Goal: Task Accomplishment & Management: Manage account settings

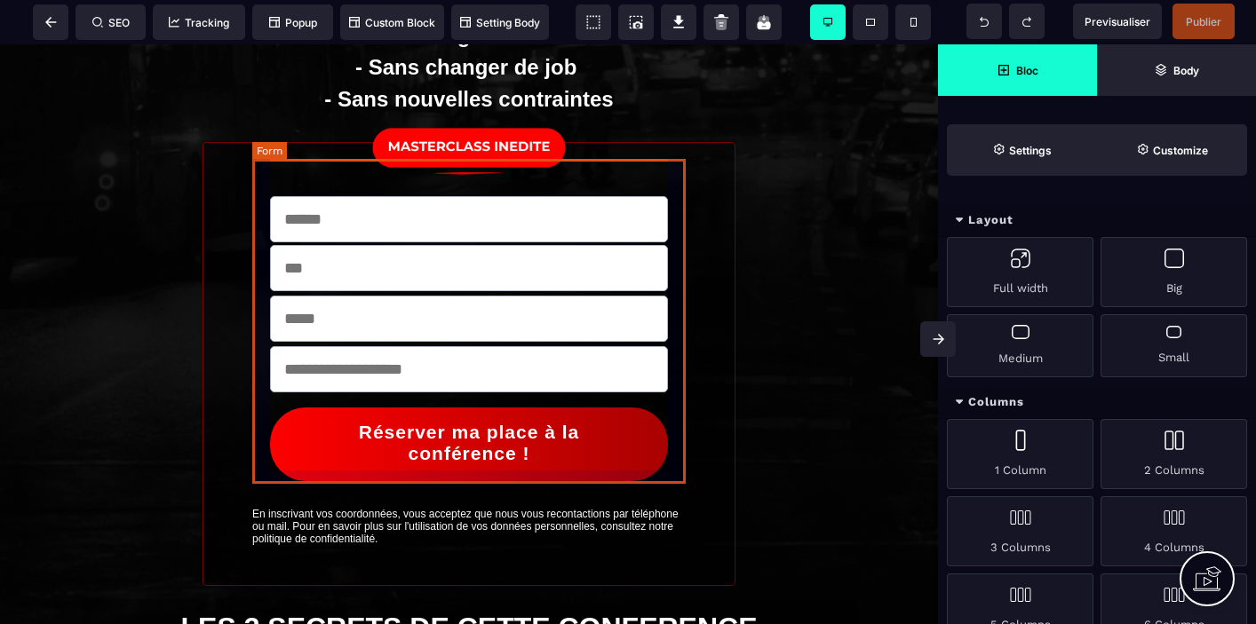
scroll to position [354, 0]
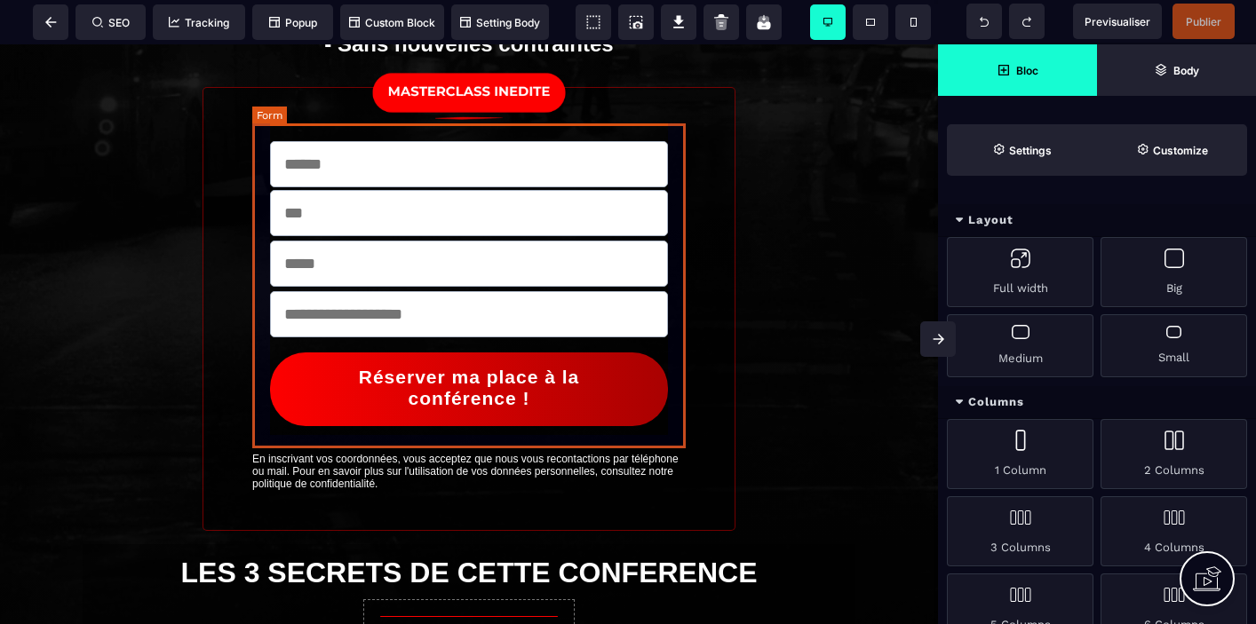
click at [673, 205] on form "Réserver ma place à la conférence !" at bounding box center [469, 281] width 434 height 316
select select
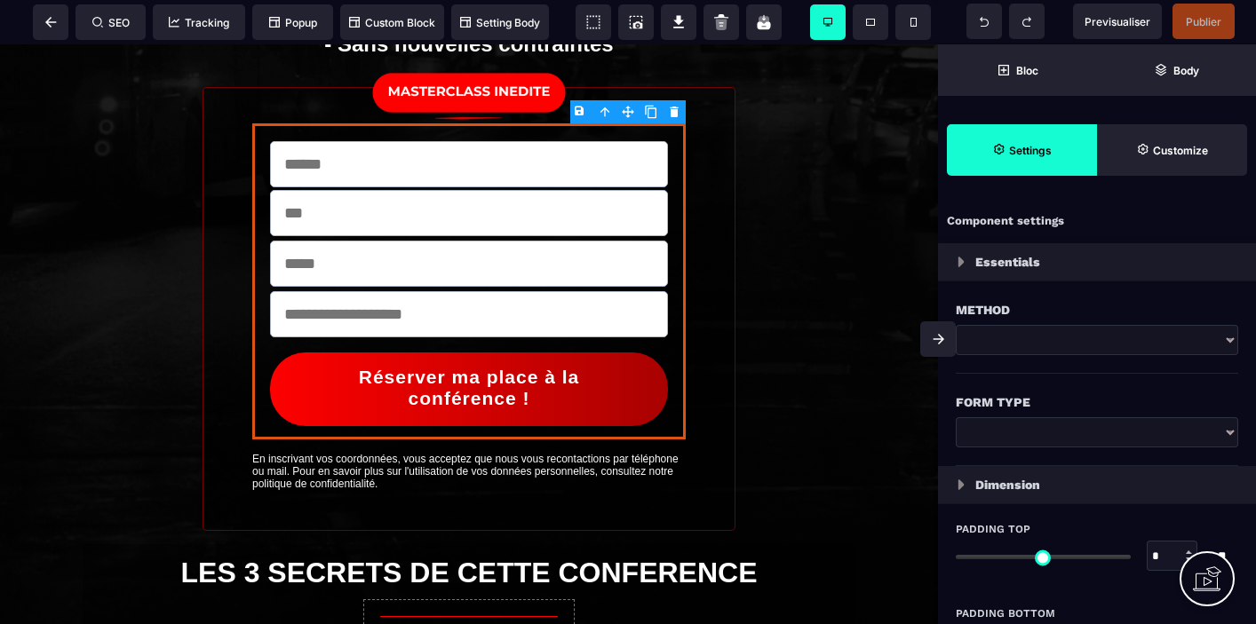
click at [1232, 429] on select "**********" at bounding box center [1097, 433] width 282 height 30
select select "**********"
click at [956, 418] on select "**********" at bounding box center [1097, 433] width 282 height 30
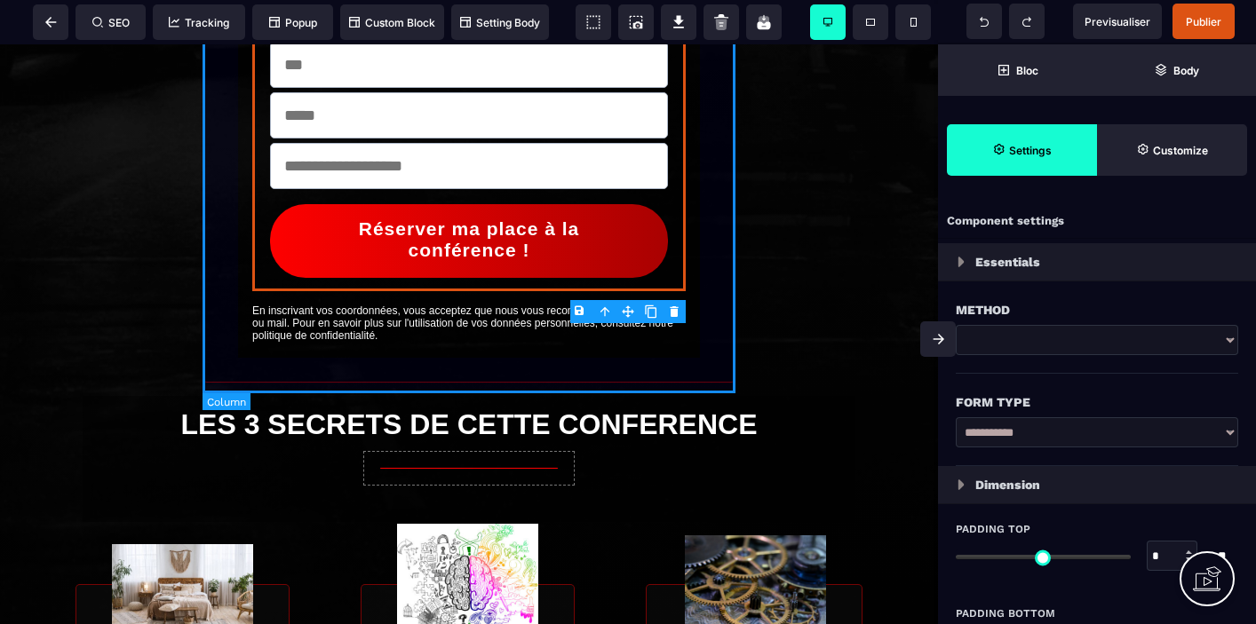
scroll to position [505, 0]
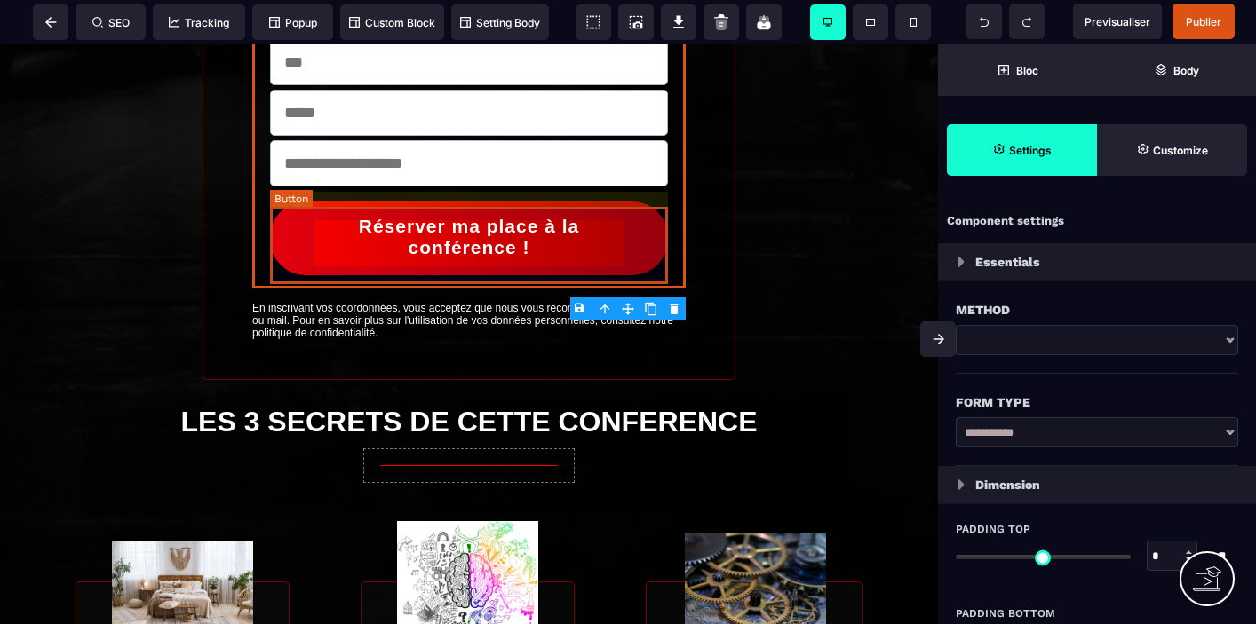
click at [625, 251] on button "Réserver ma place à la conférence !" at bounding box center [466, 239] width 396 height 74
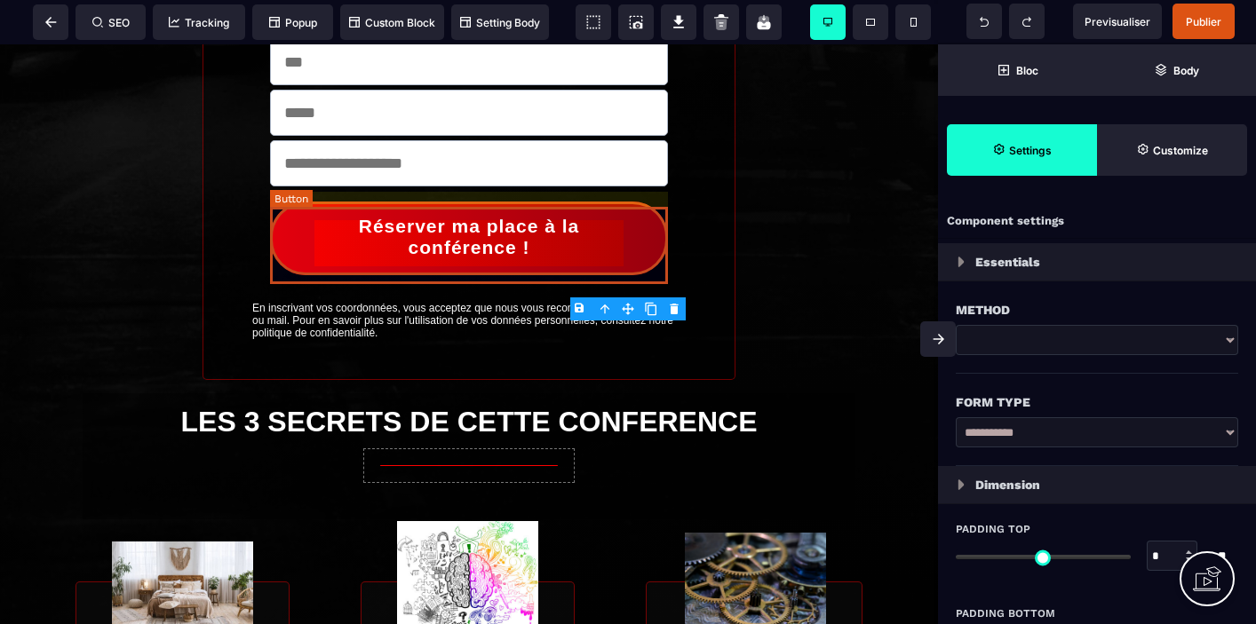
select select "***"
select select
select select "*"
select select "**"
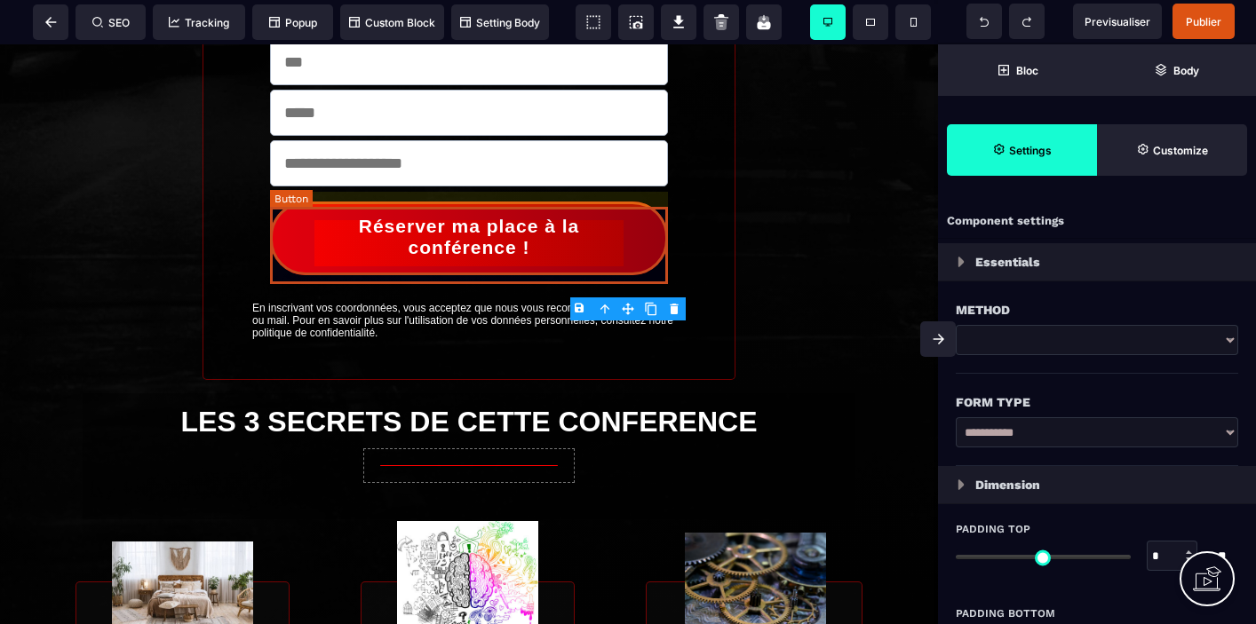
select select "**"
select select "*********"
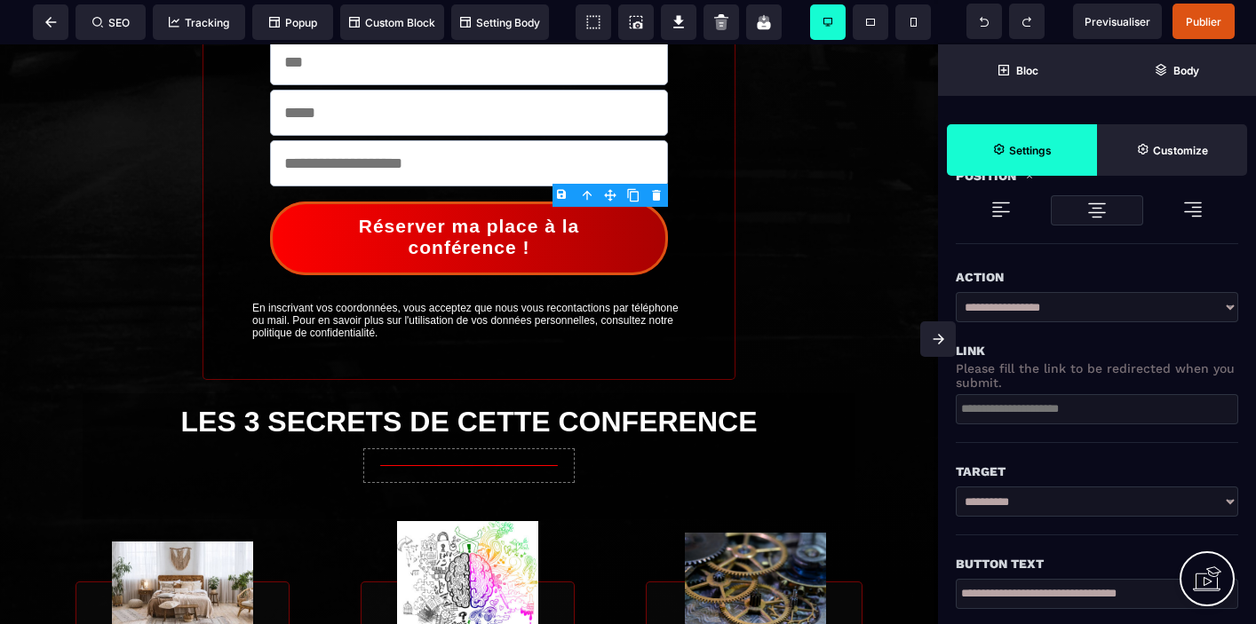
scroll to position [275, 0]
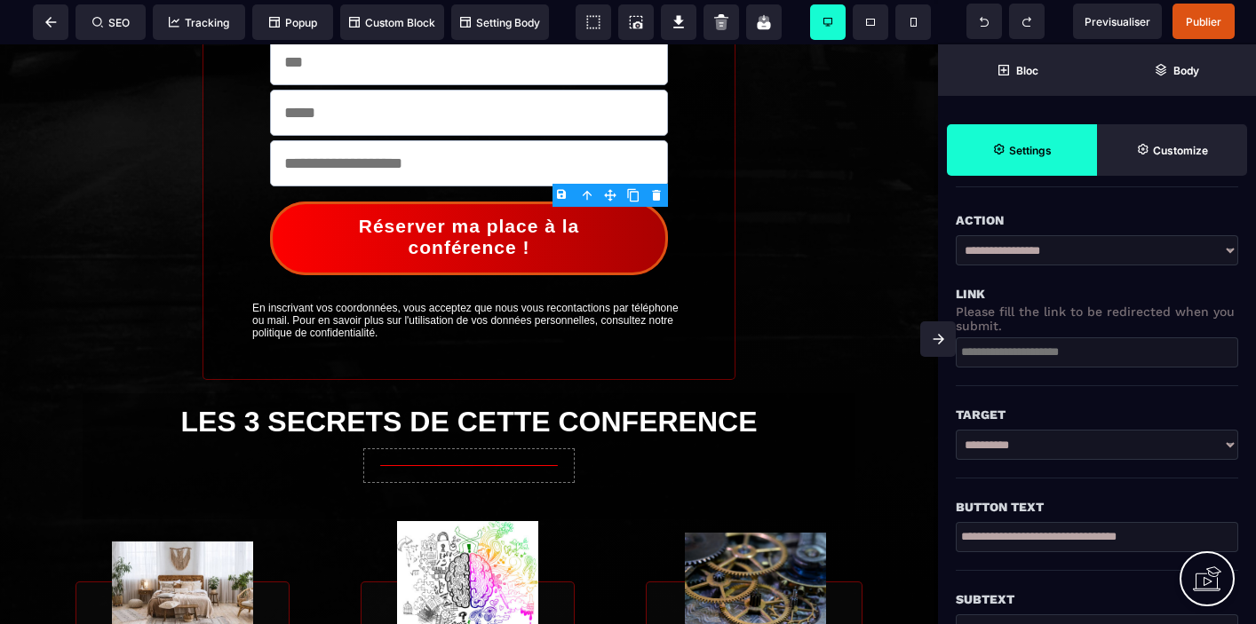
click at [1231, 251] on select "**********" at bounding box center [1097, 250] width 282 height 30
select select "******"
click at [956, 235] on select "**********" at bounding box center [1097, 250] width 282 height 30
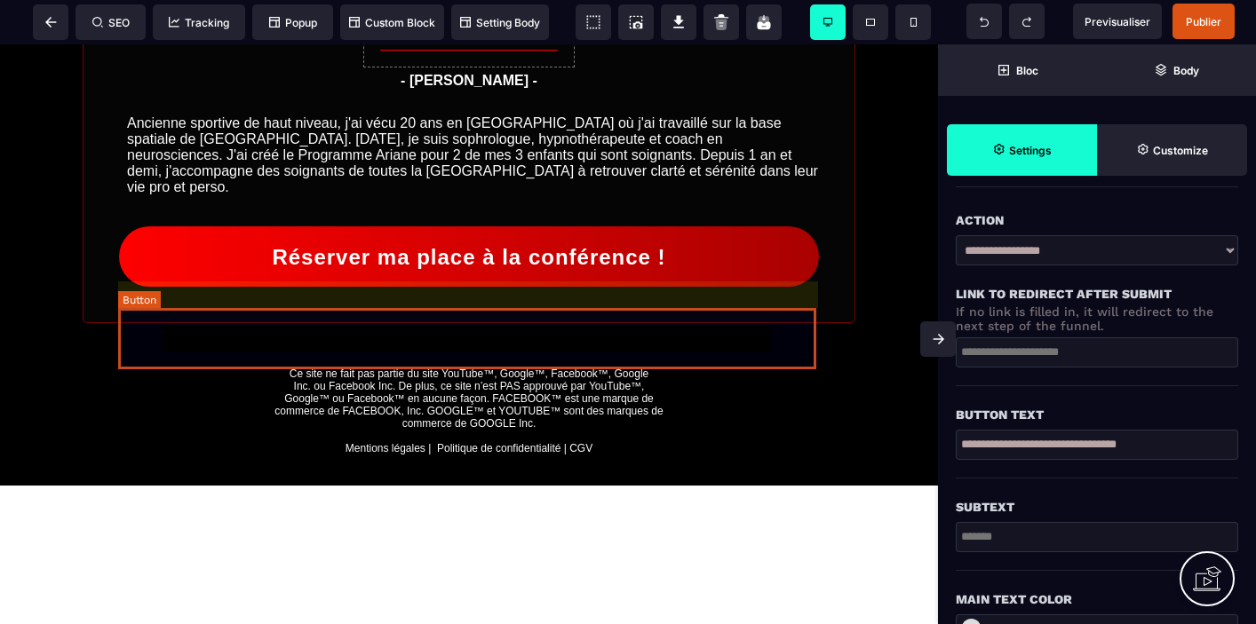
scroll to position [1550, 0]
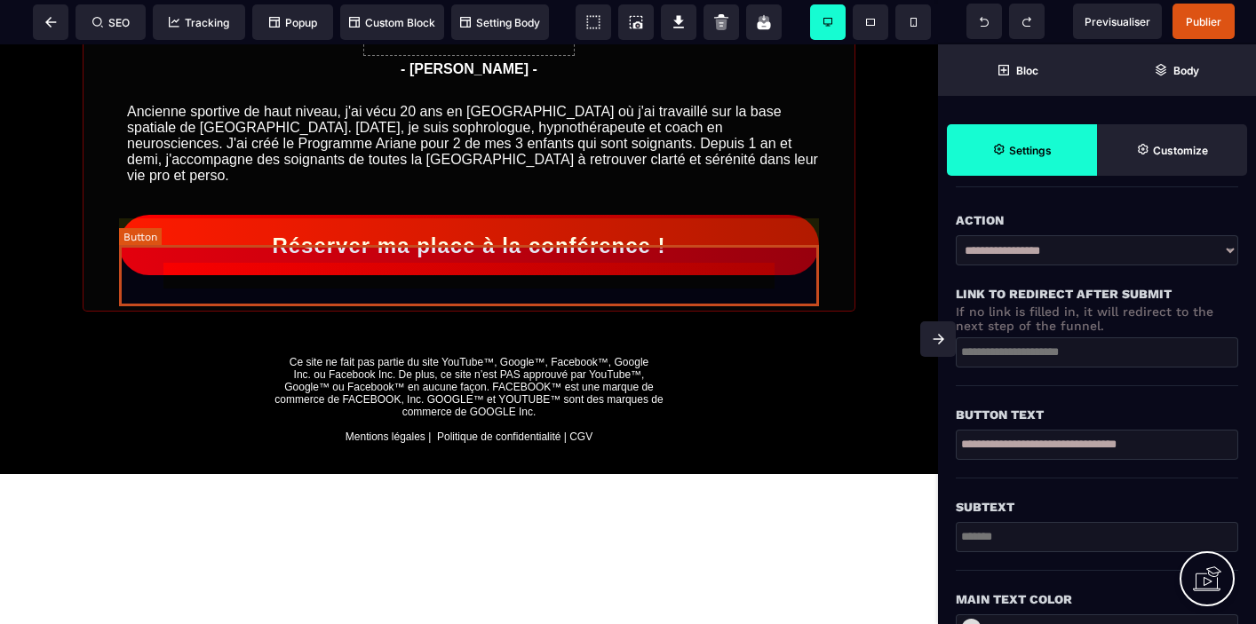
click at [766, 275] on button "Réserver ma place à la conférence !" at bounding box center [465, 245] width 697 height 60
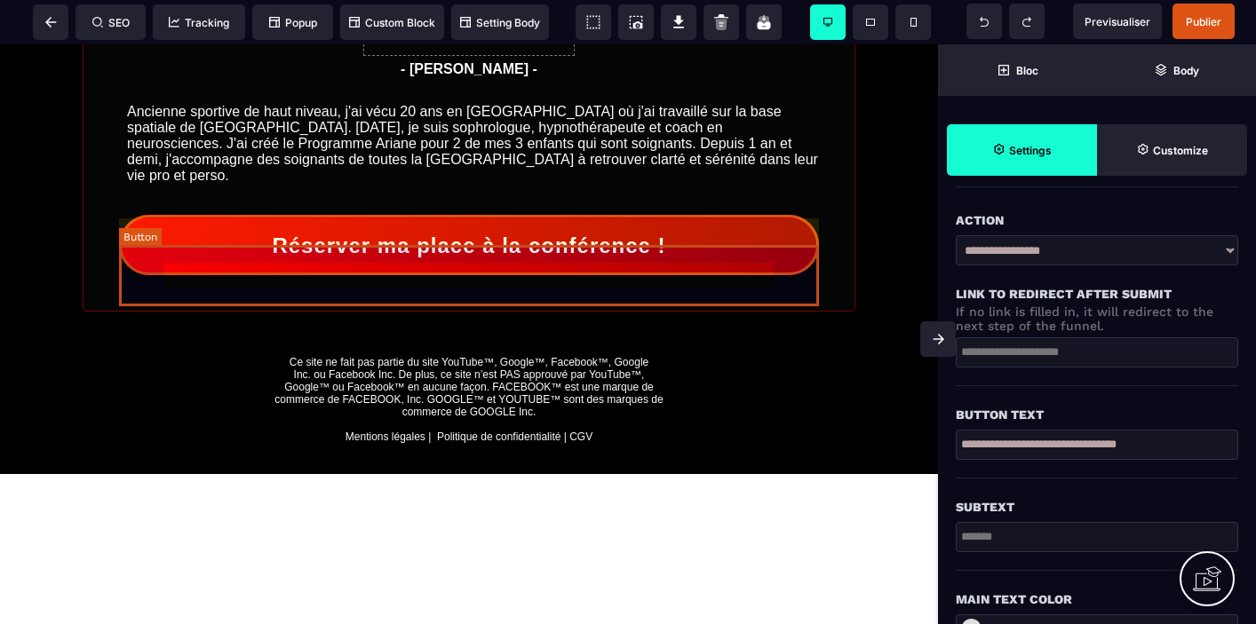
scroll to position [0, 0]
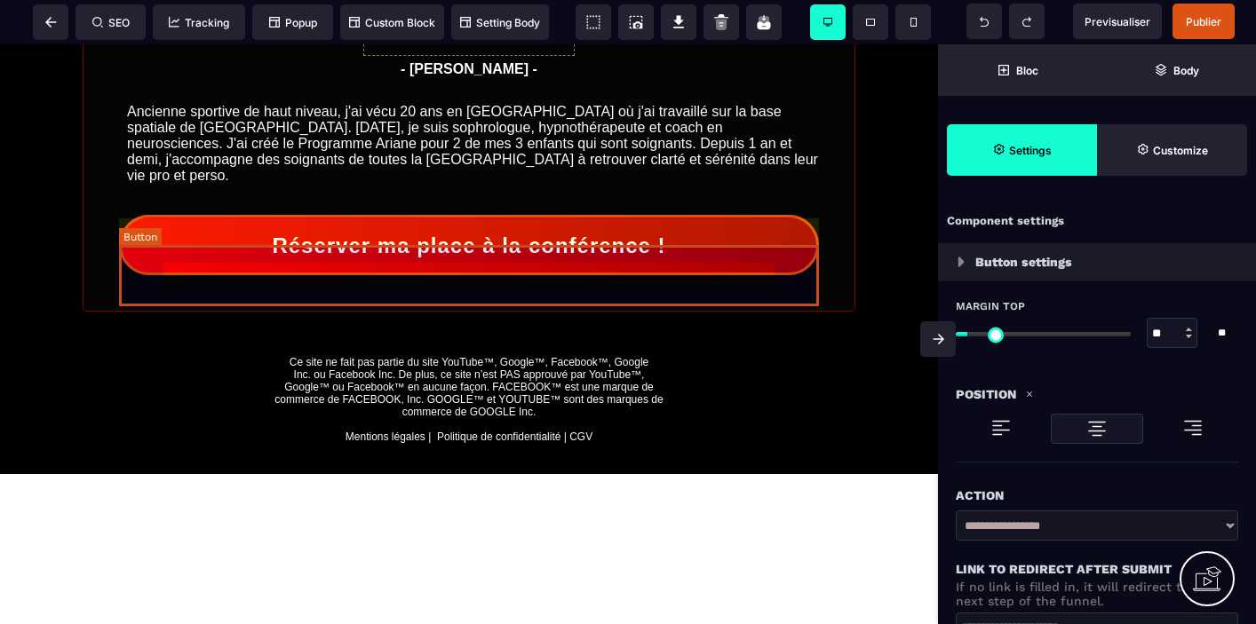
select select "******"
select select "***"
select select
select select "*"
select select "**"
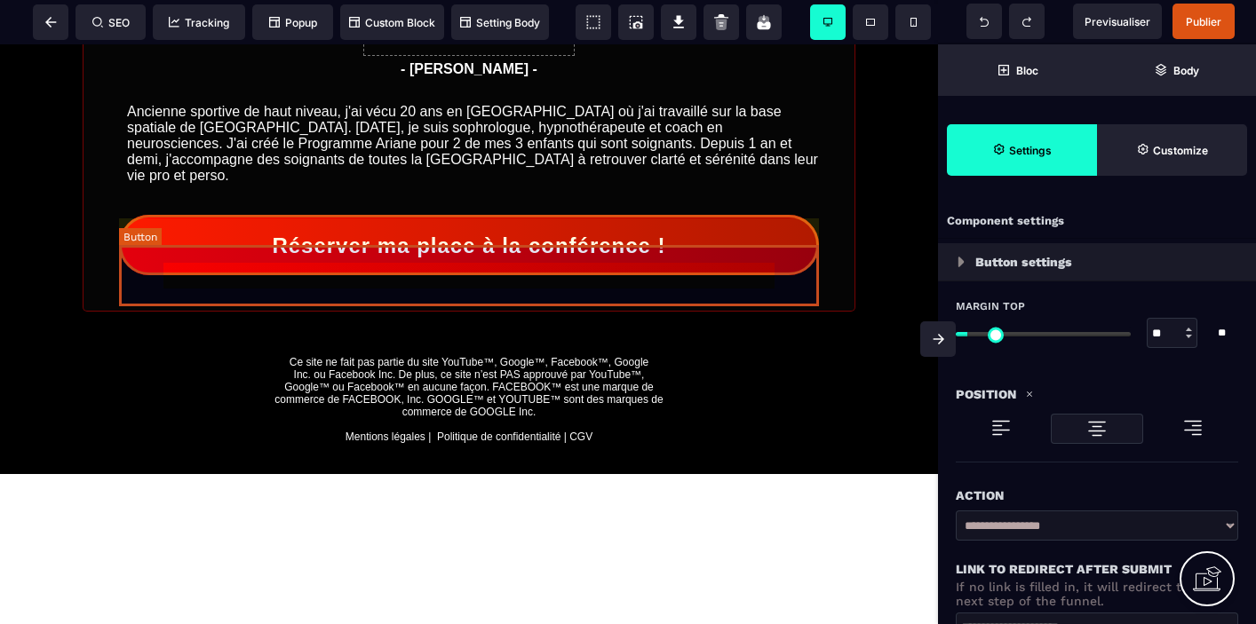
select select "**"
select select "*********"
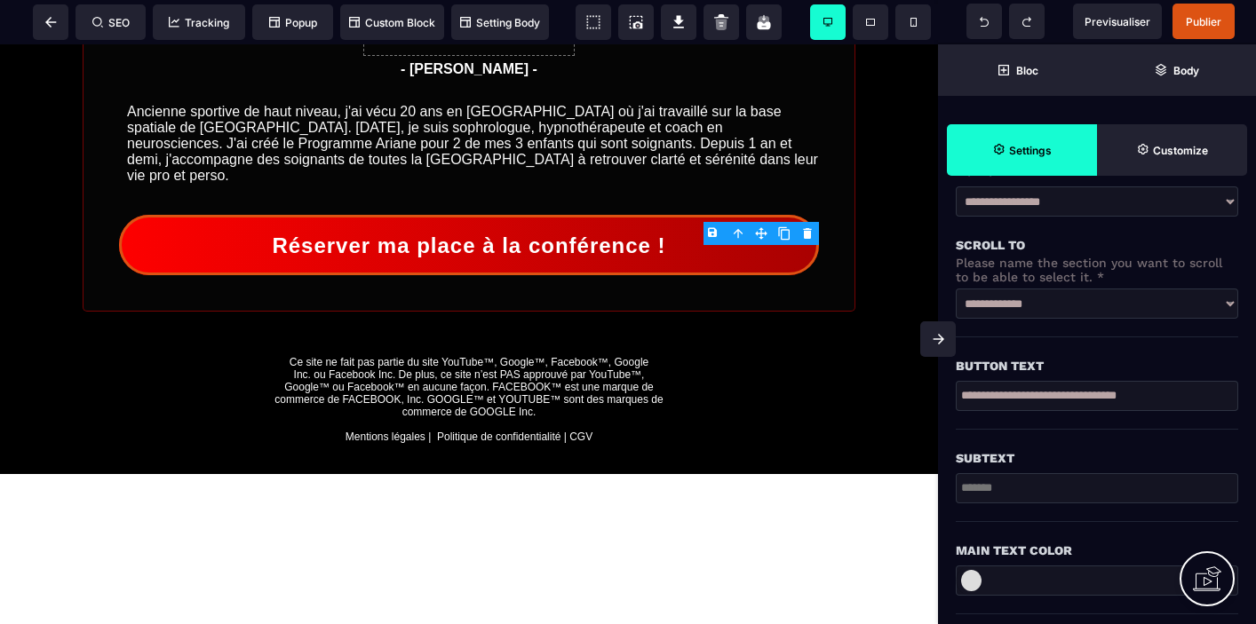
scroll to position [325, 0]
click at [658, 259] on div "Réserver ma place à la conférence !" at bounding box center [463, 247] width 389 height 25
click at [572, 259] on div "Réserver ma place à la conférence !" at bounding box center [468, 247] width 394 height 25
click at [1232, 304] on select "**********" at bounding box center [1097, 303] width 282 height 30
click at [1199, 23] on span "Publier" at bounding box center [1204, 21] width 36 height 13
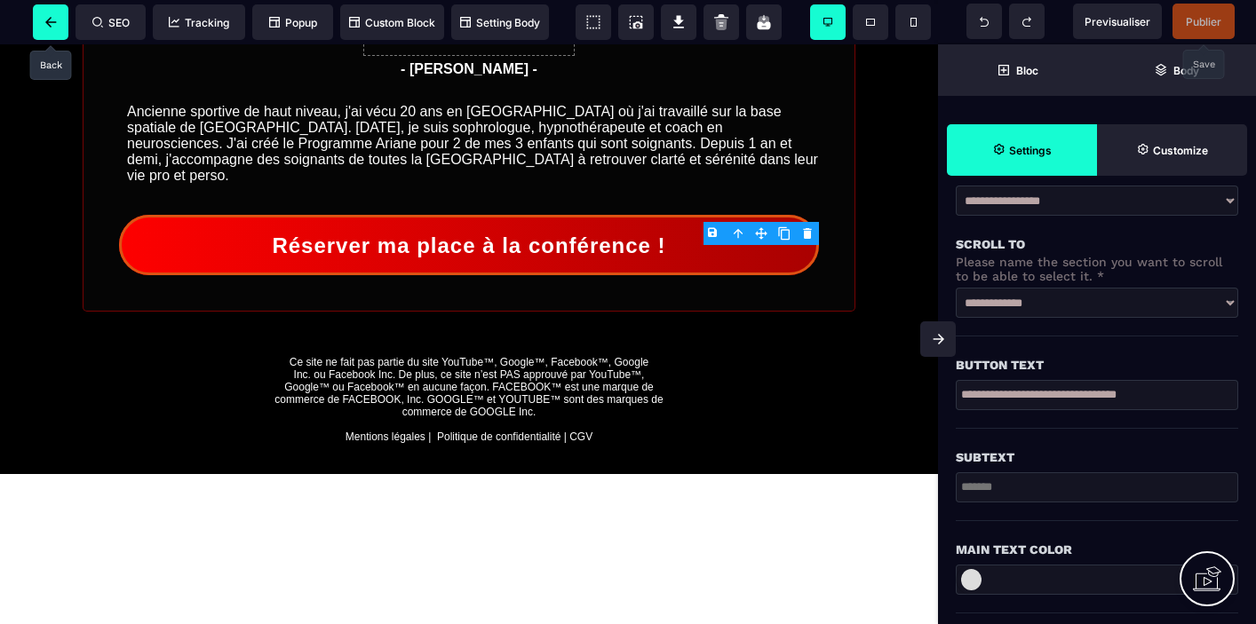
click at [52, 22] on icon at bounding box center [50, 22] width 11 height 11
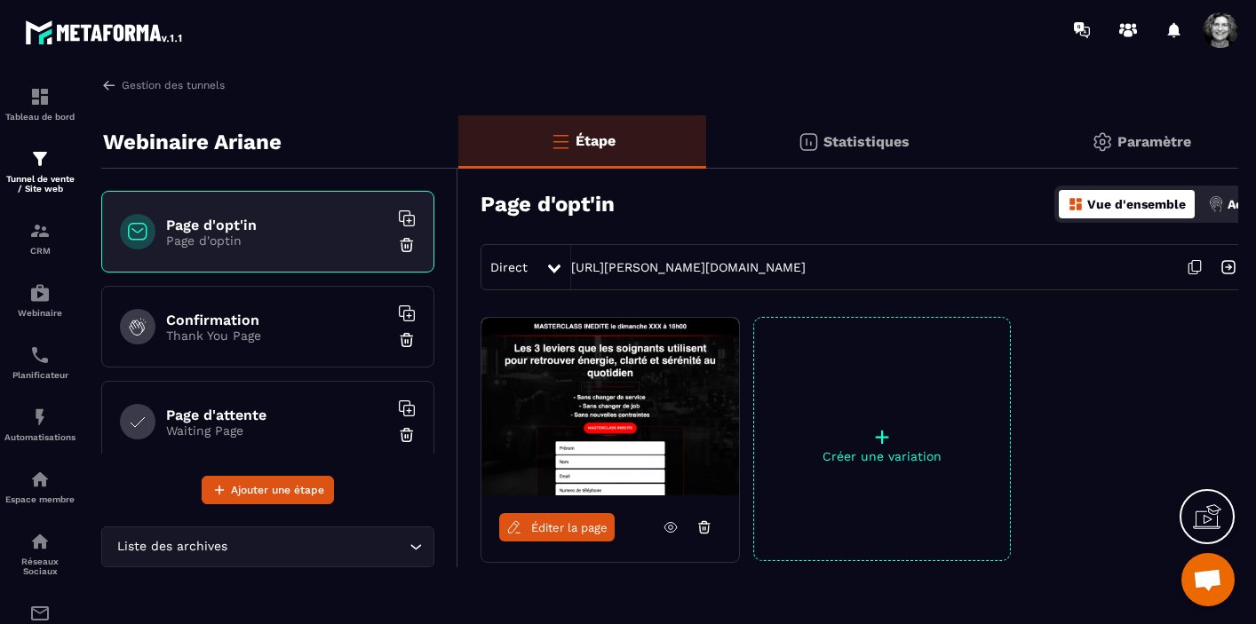
click at [673, 529] on icon at bounding box center [671, 528] width 16 height 16
click at [1213, 582] on span "Ouvrir le chat" at bounding box center [1207, 581] width 29 height 25
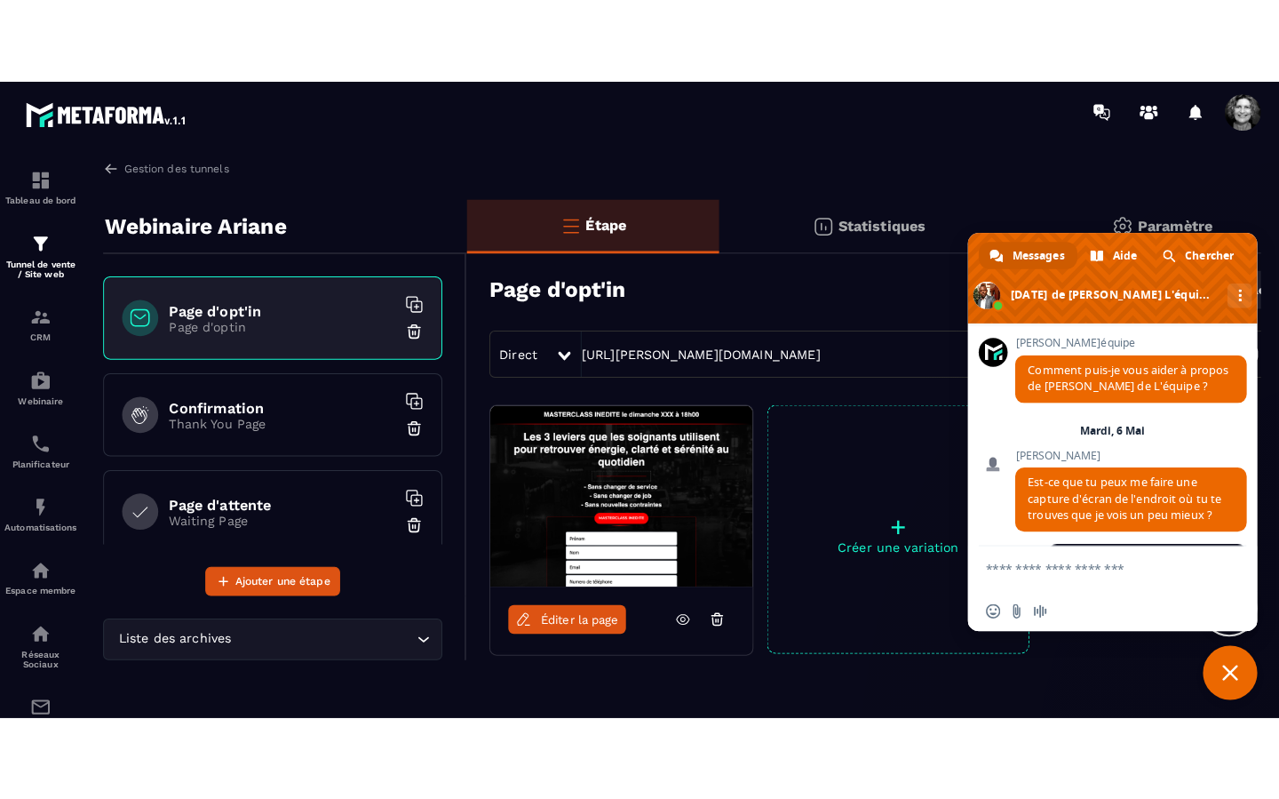
scroll to position [18898, 0]
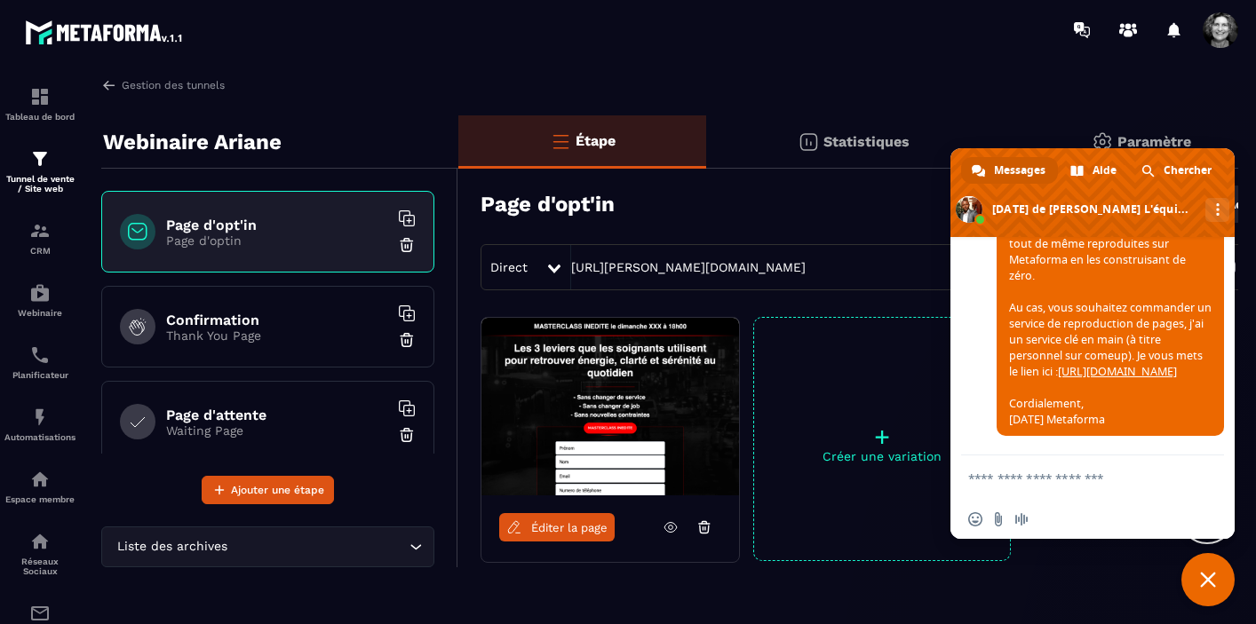
click at [1213, 582] on span "Fermer le chat" at bounding box center [1208, 580] width 16 height 16
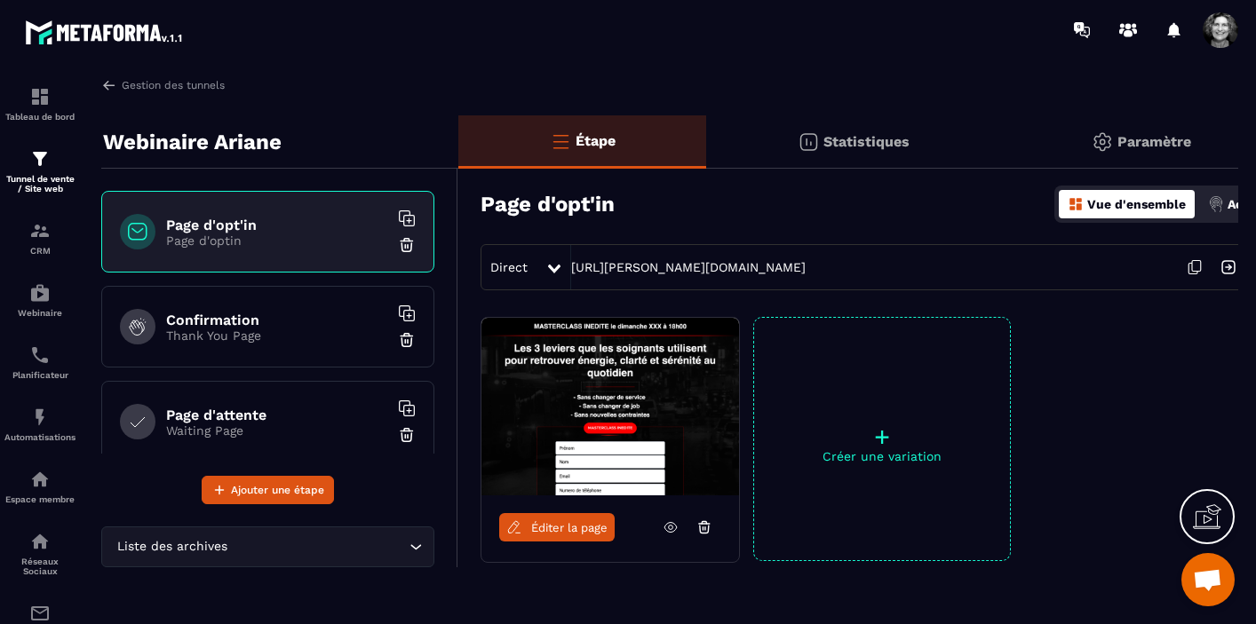
click at [1206, 496] on div at bounding box center [1207, 516] width 55 height 55
click at [1132, 145] on p "Paramètre" at bounding box center [1155, 141] width 74 height 17
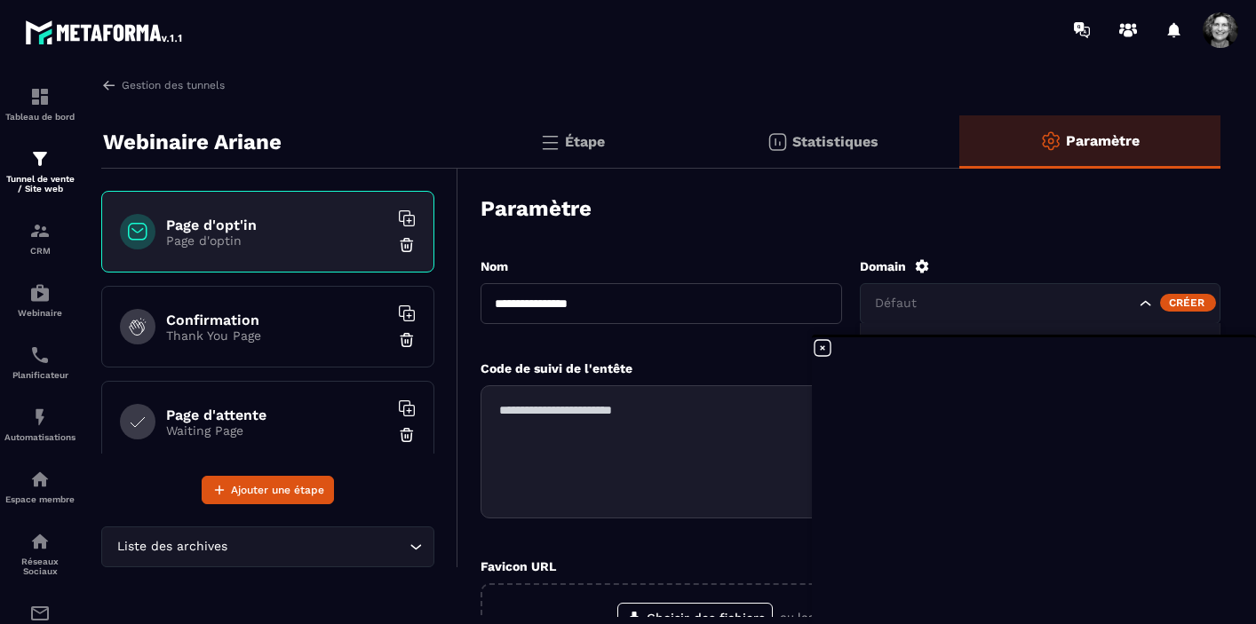
click at [1146, 301] on icon "Search for option" at bounding box center [1146, 304] width 18 height 18
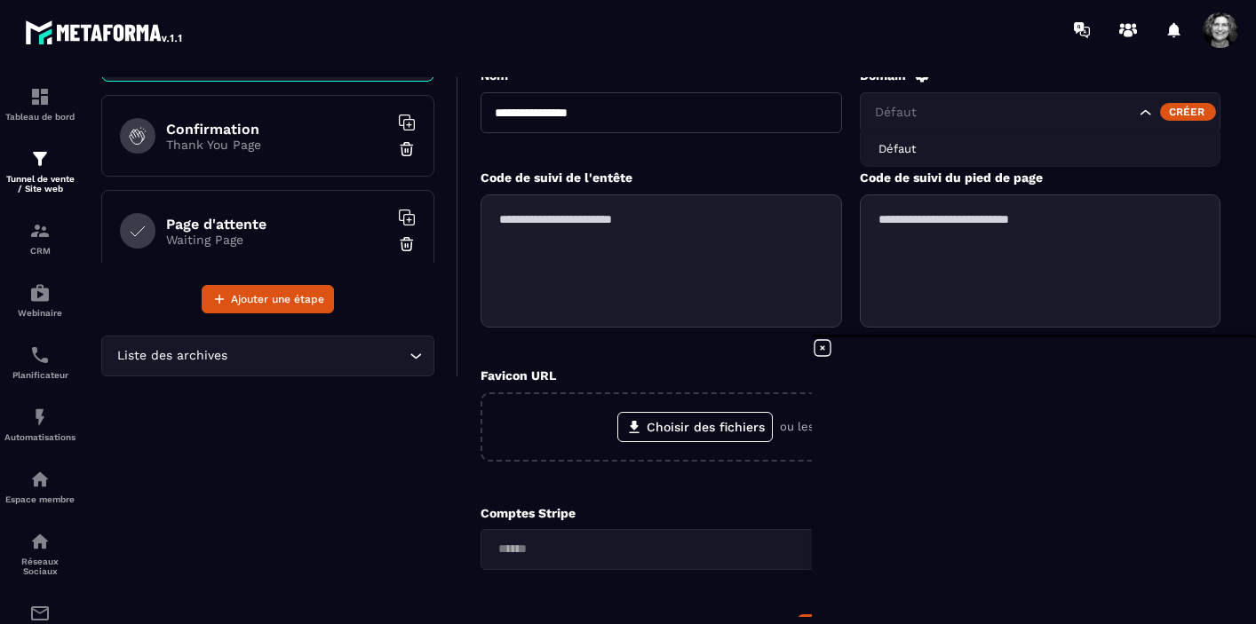
scroll to position [190, 0]
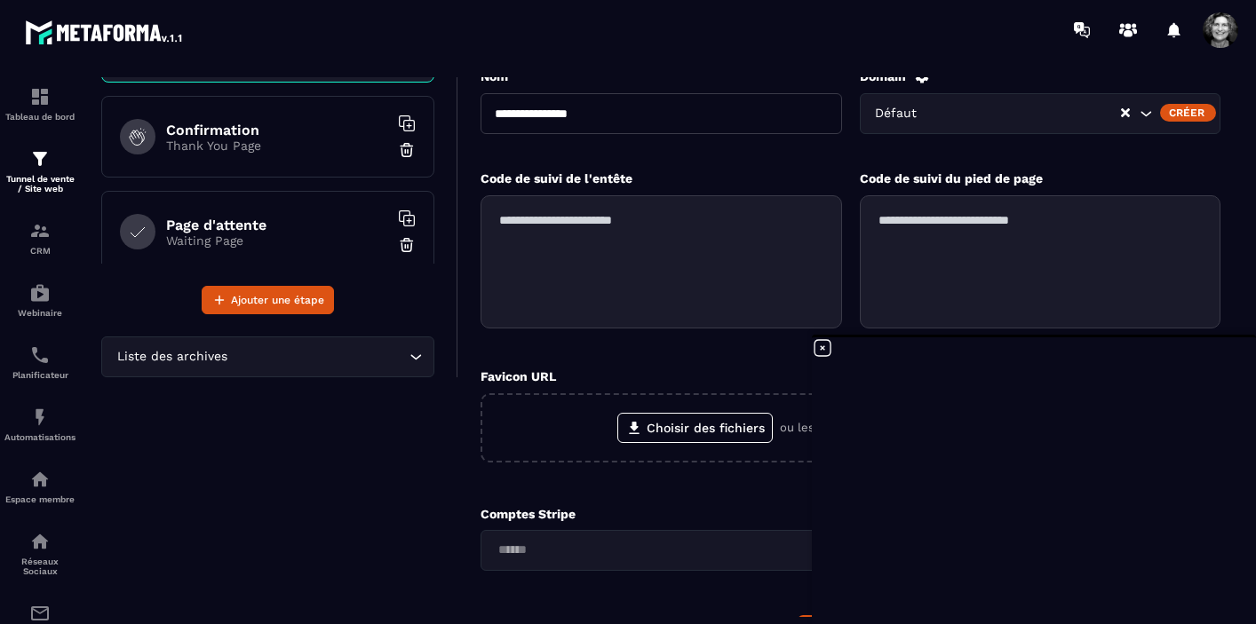
click at [1189, 105] on div "Créer" at bounding box center [1188, 113] width 56 height 18
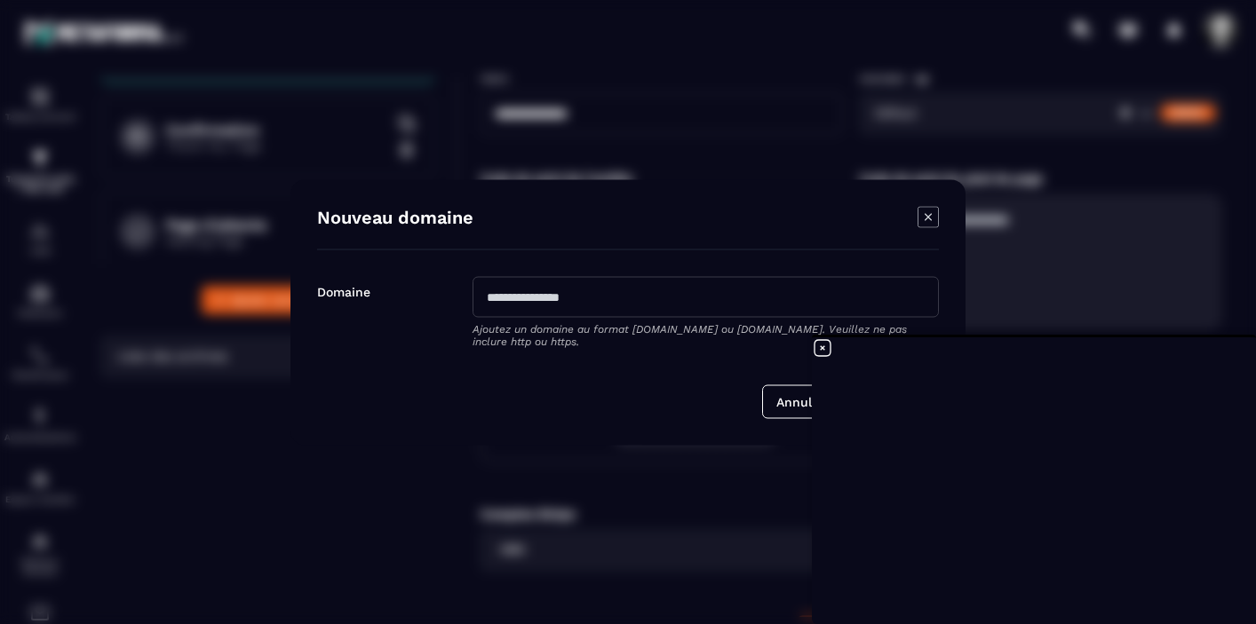
click at [629, 301] on input "Modal window" at bounding box center [706, 296] width 466 height 41
type input "**********"
click at [1054, 249] on div "Modal window" at bounding box center [628, 312] width 1256 height 624
click at [823, 351] on icon at bounding box center [822, 348] width 21 height 21
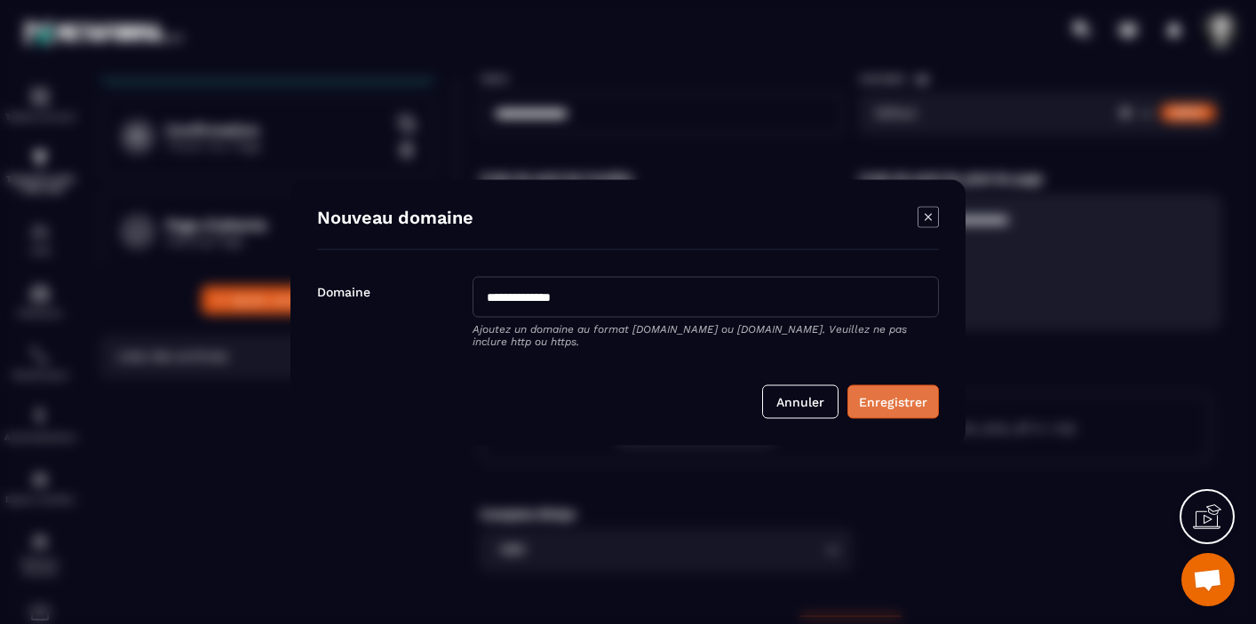
click at [895, 404] on button "Enregistrer" at bounding box center [892, 402] width 91 height 34
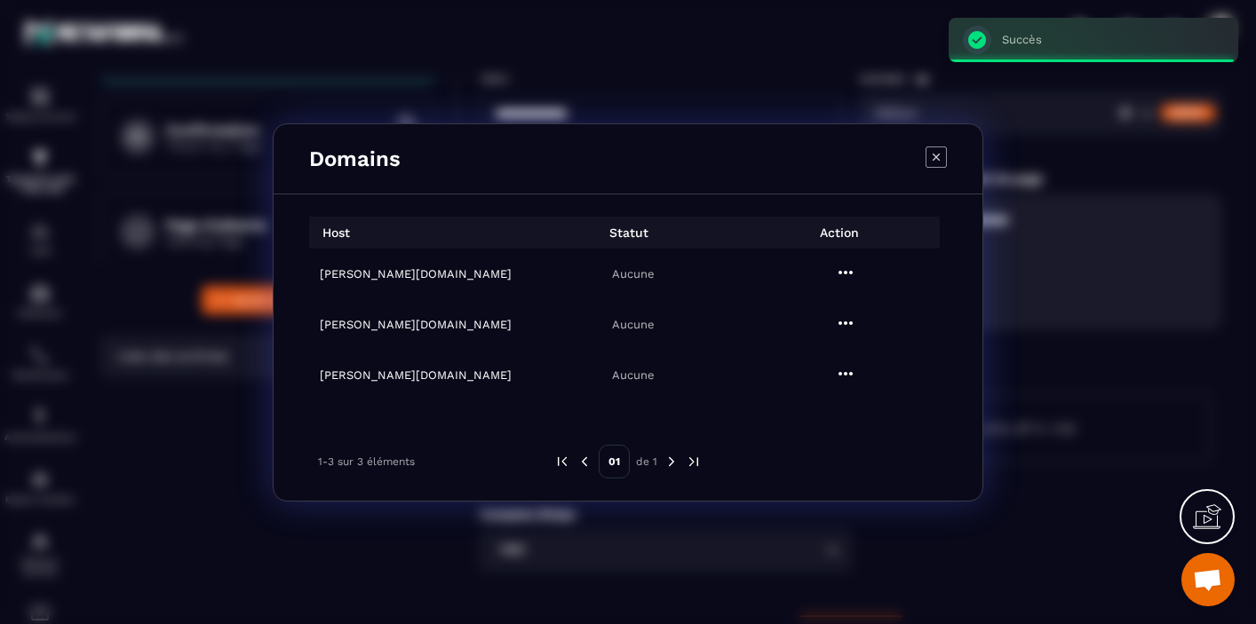
click at [372, 276] on h6 "[PERSON_NAME][DOMAIN_NAME]" at bounding box center [421, 273] width 202 height 13
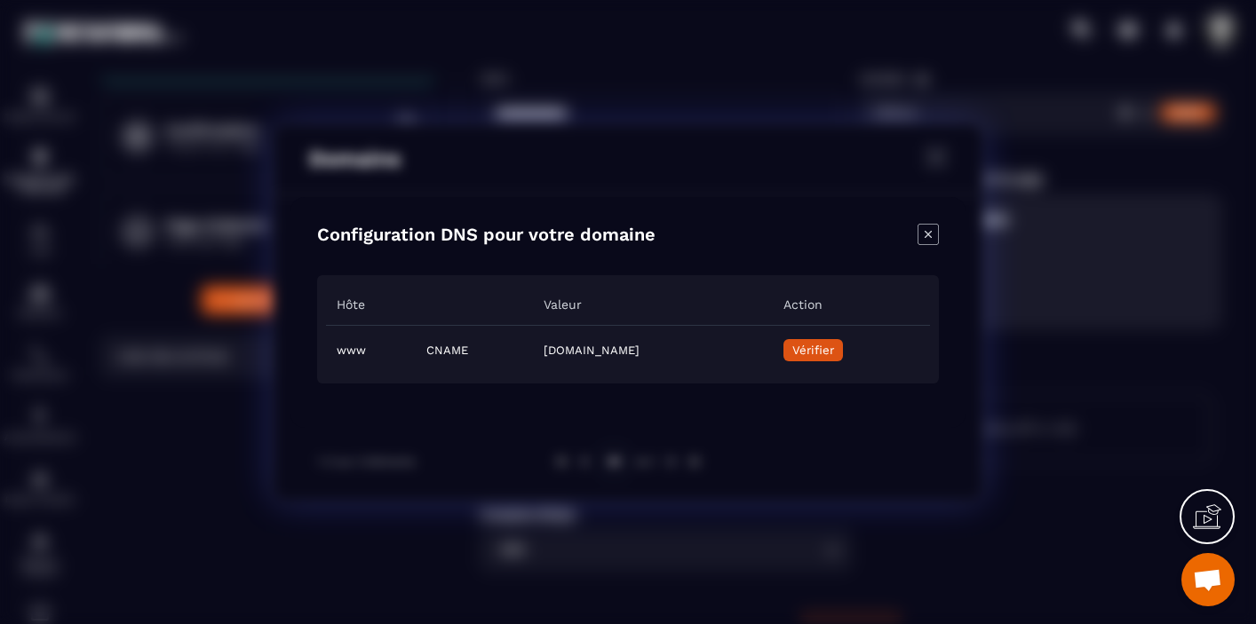
click at [834, 352] on span "Vérifier" at bounding box center [813, 350] width 42 height 13
click at [931, 232] on icon "Close modal" at bounding box center [928, 234] width 21 height 21
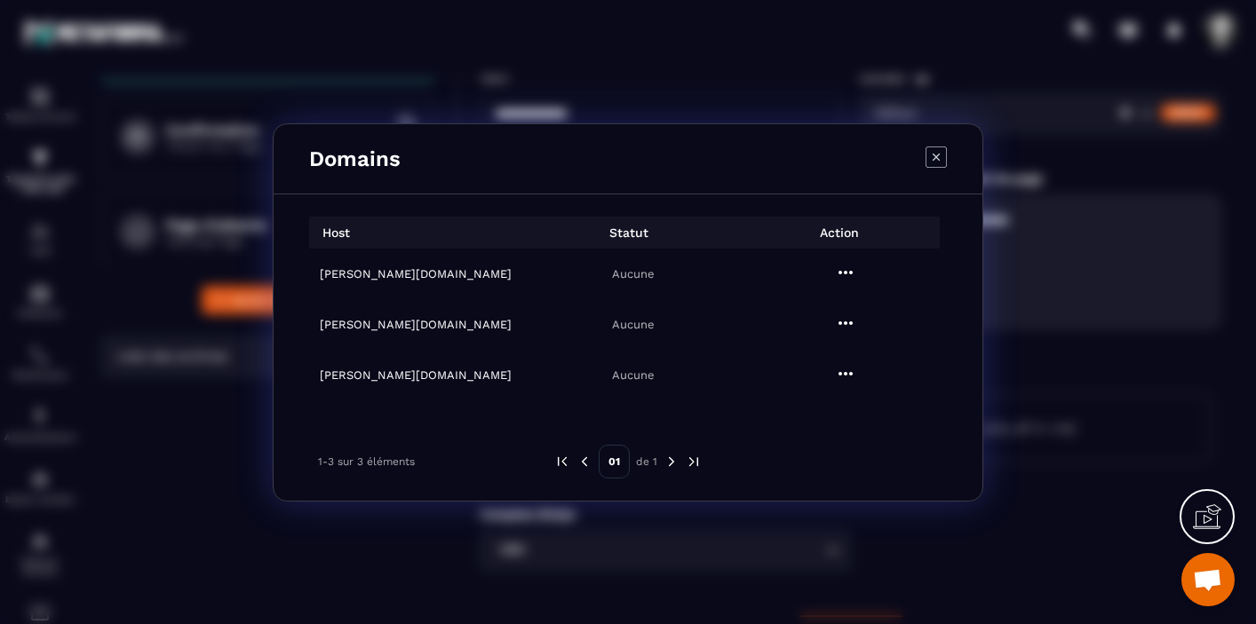
click at [940, 154] on icon "Modal window" at bounding box center [936, 157] width 21 height 21
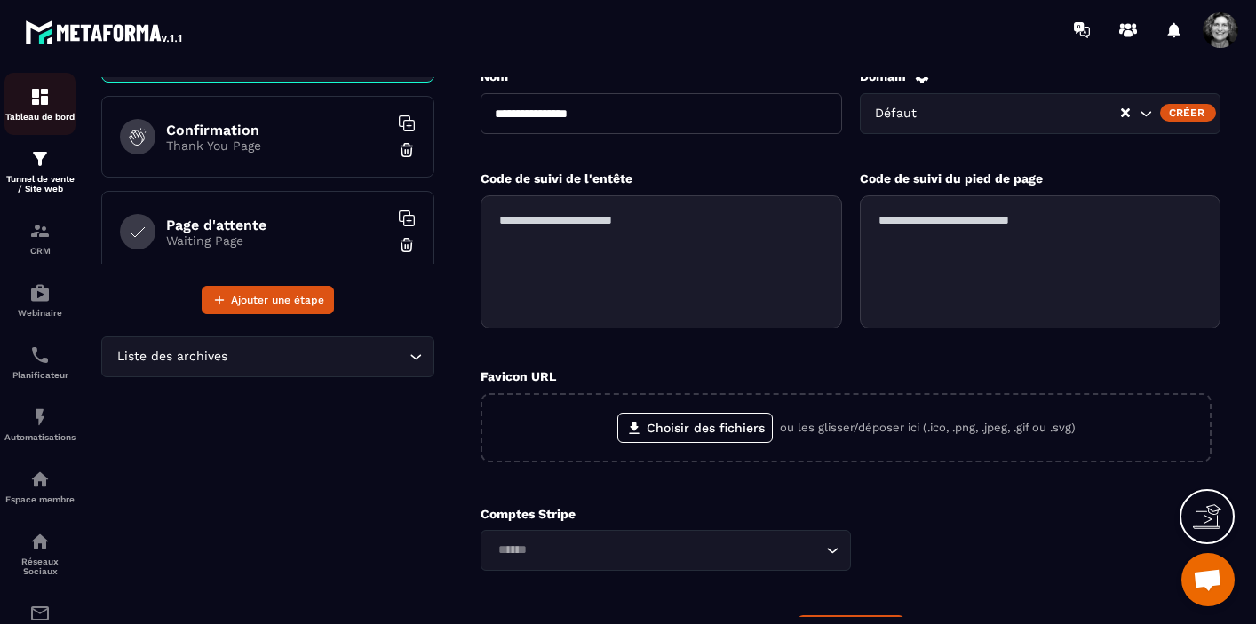
click at [42, 105] on img at bounding box center [39, 96] width 21 height 21
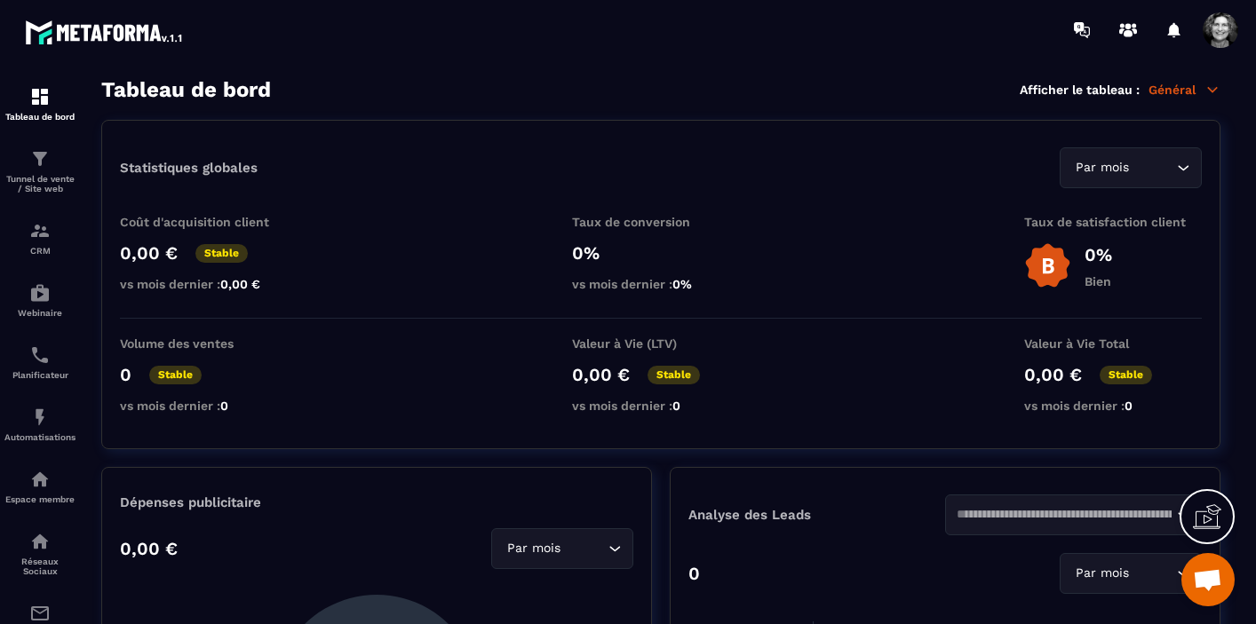
click at [1219, 30] on span at bounding box center [1221, 30] width 36 height 36
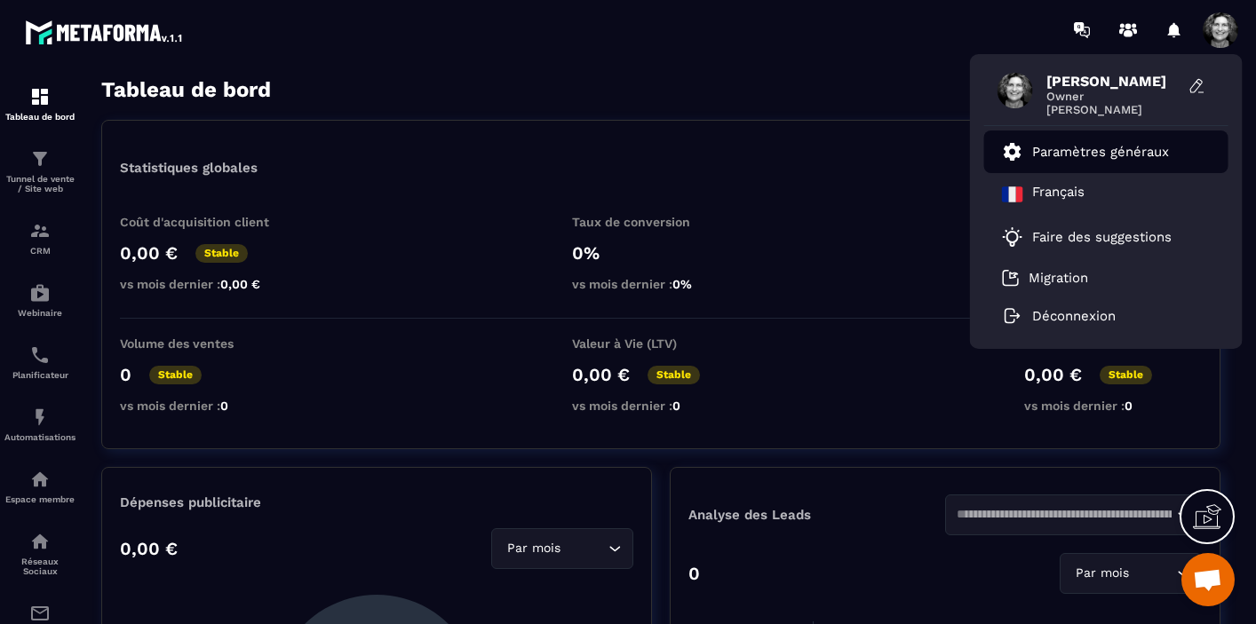
click at [1070, 147] on p "Paramètres généraux" at bounding box center [1100, 152] width 137 height 16
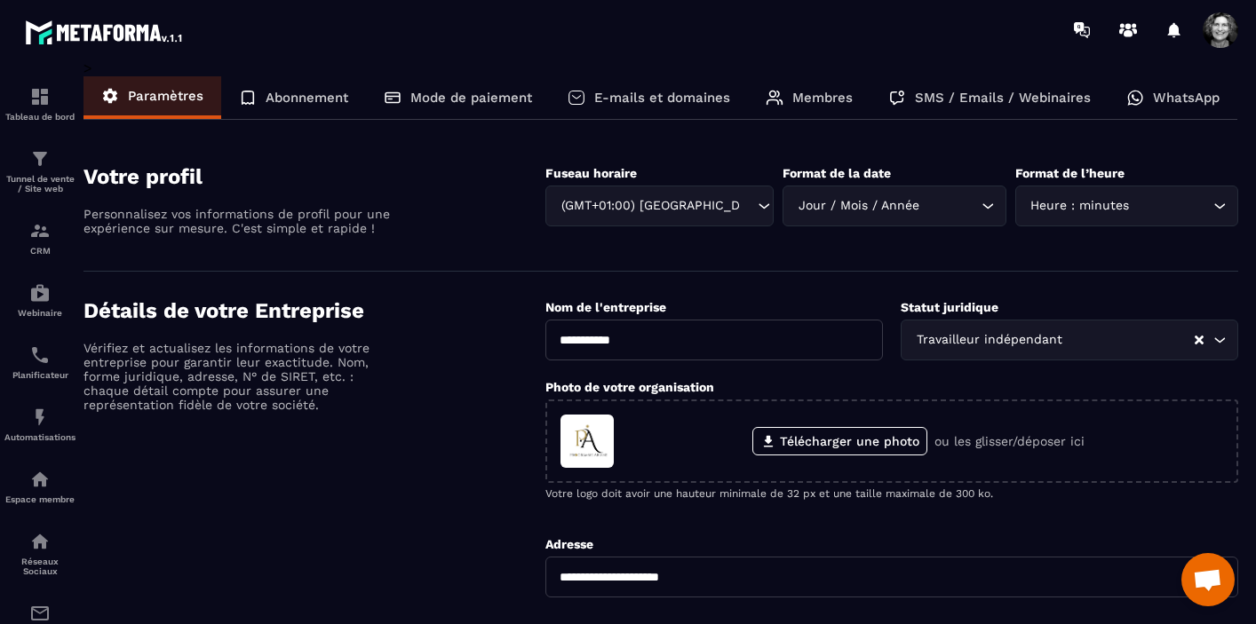
click at [696, 101] on p "E-mails et domaines" at bounding box center [662, 98] width 136 height 16
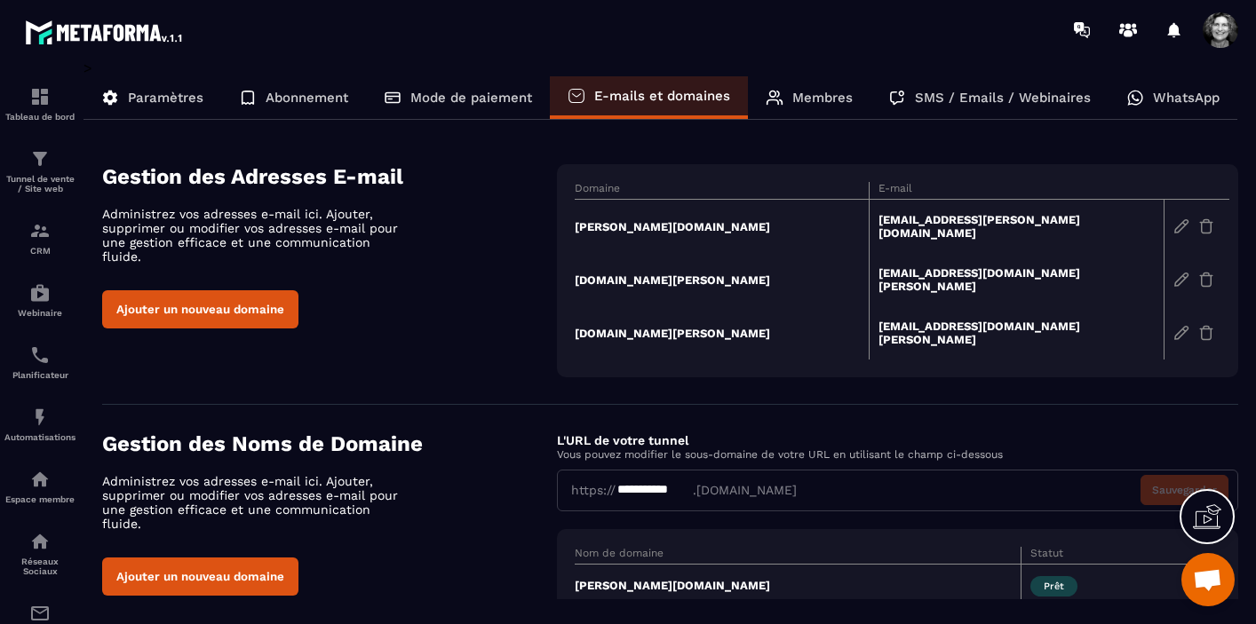
click at [995, 218] on td "[EMAIL_ADDRESS][PERSON_NAME][DOMAIN_NAME]" at bounding box center [1016, 227] width 295 height 54
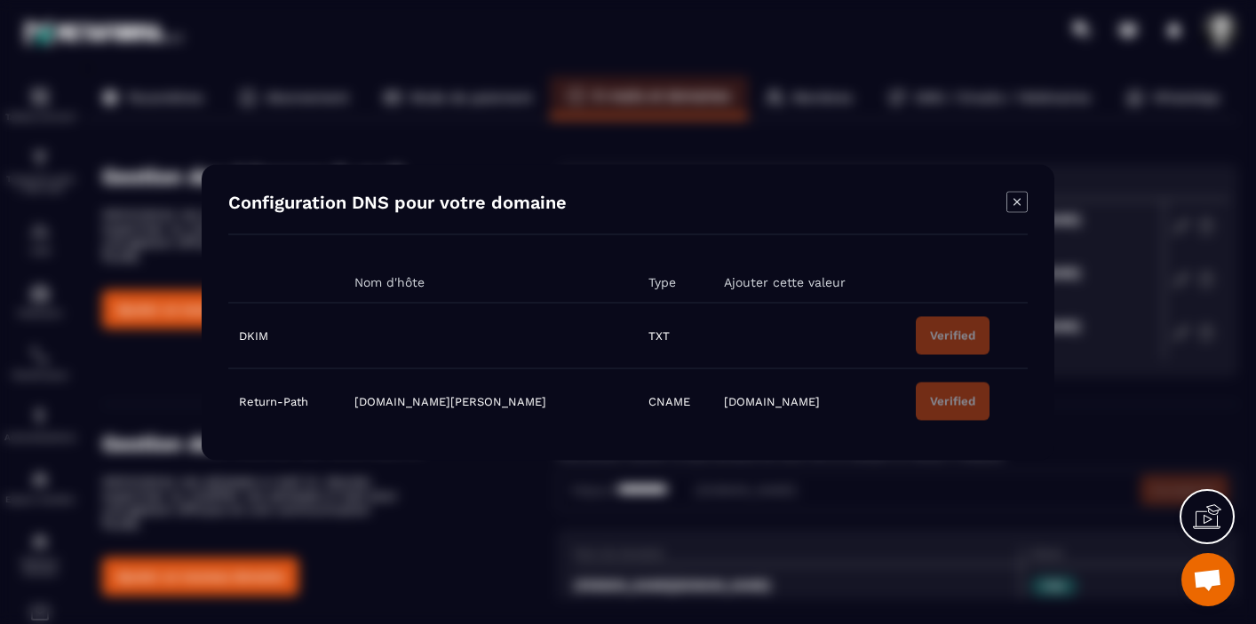
click at [1019, 204] on icon "Modal window" at bounding box center [1016, 201] width 21 height 21
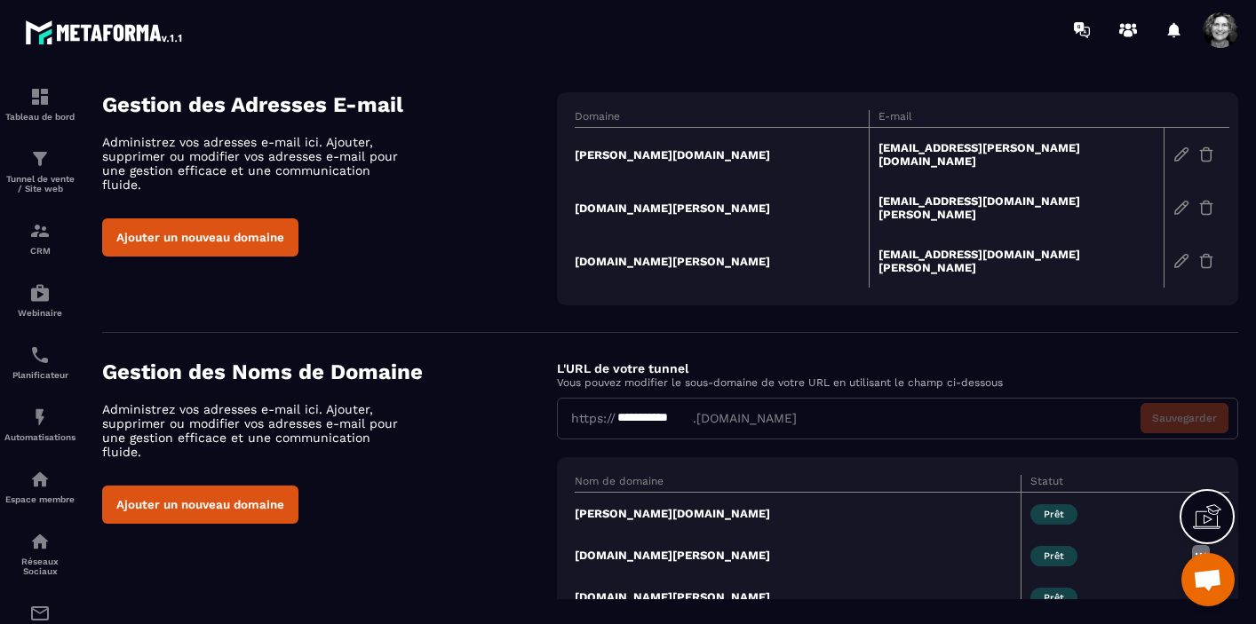
scroll to position [102, 0]
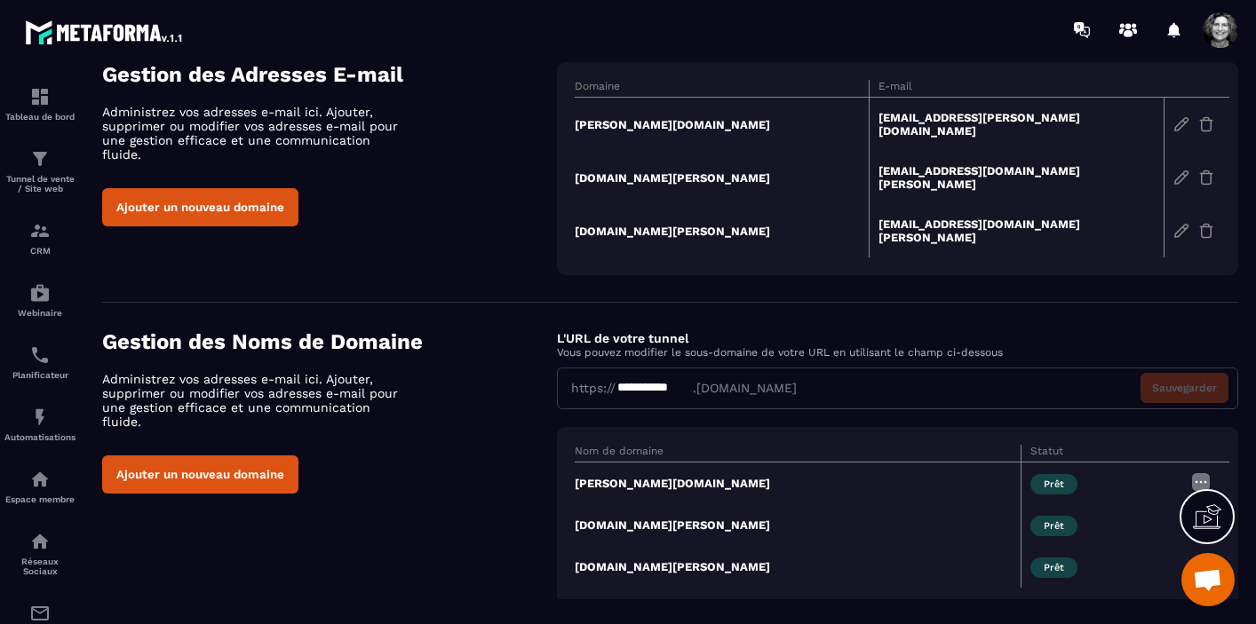
click at [1194, 472] on img at bounding box center [1200, 482] width 21 height 21
click at [933, 462] on td "[PERSON_NAME][DOMAIN_NAME]" at bounding box center [798, 483] width 447 height 43
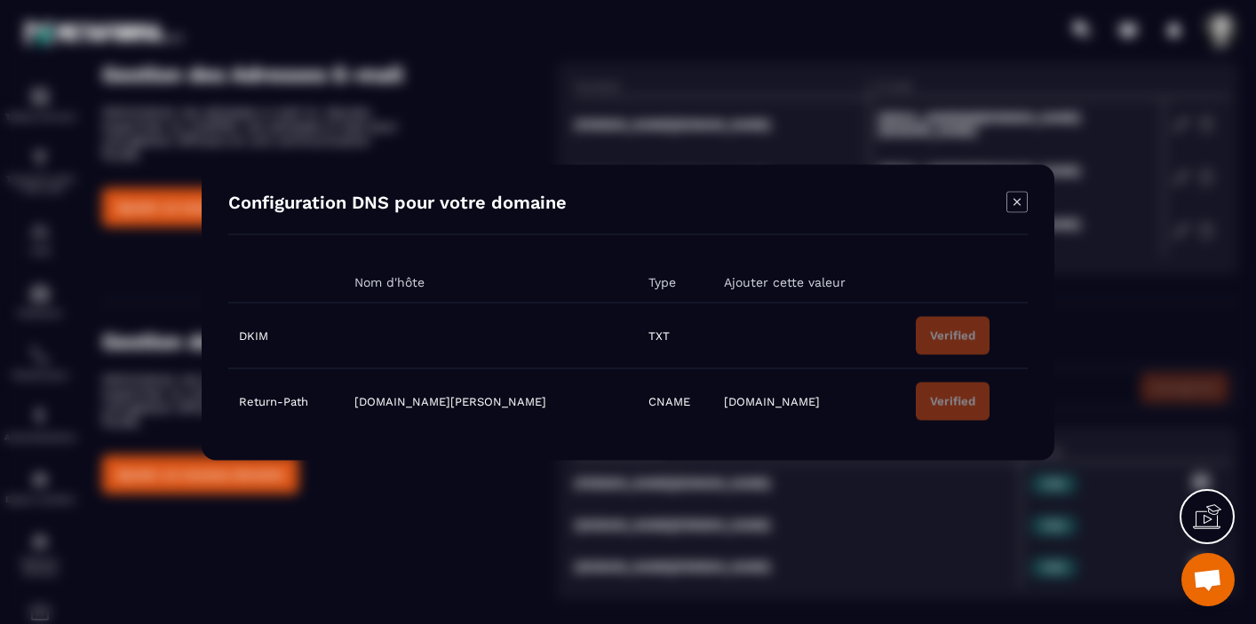
click at [1012, 203] on icon "Modal window" at bounding box center [1016, 201] width 21 height 21
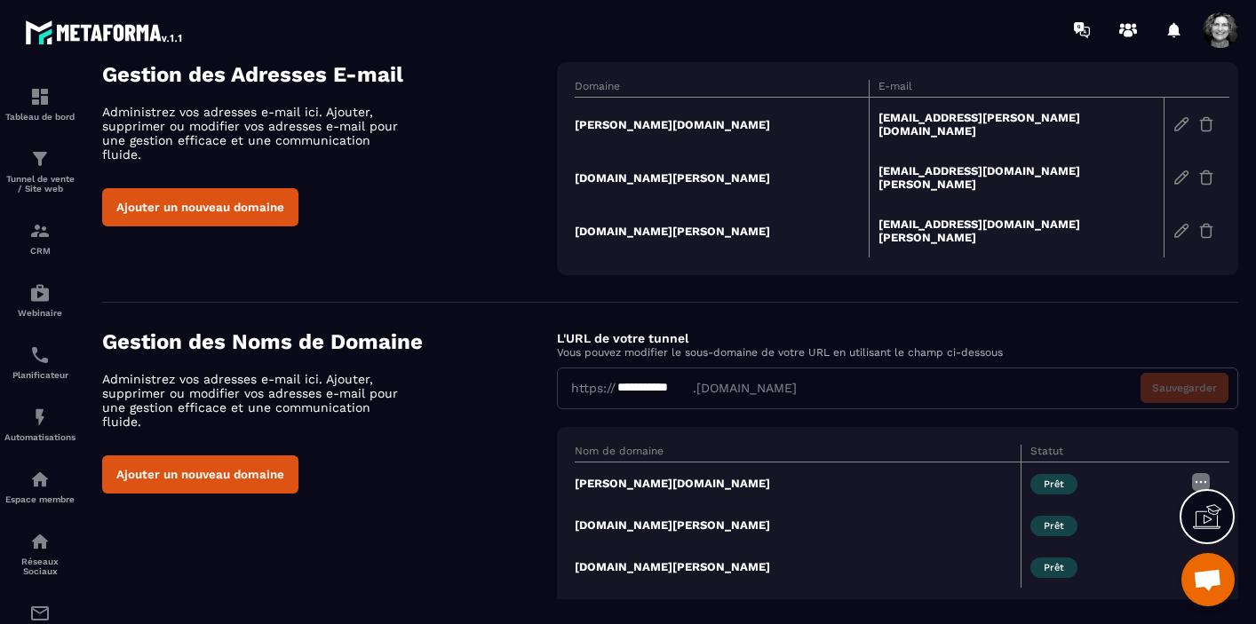
click at [643, 462] on td "[PERSON_NAME][DOMAIN_NAME]" at bounding box center [798, 483] width 447 height 43
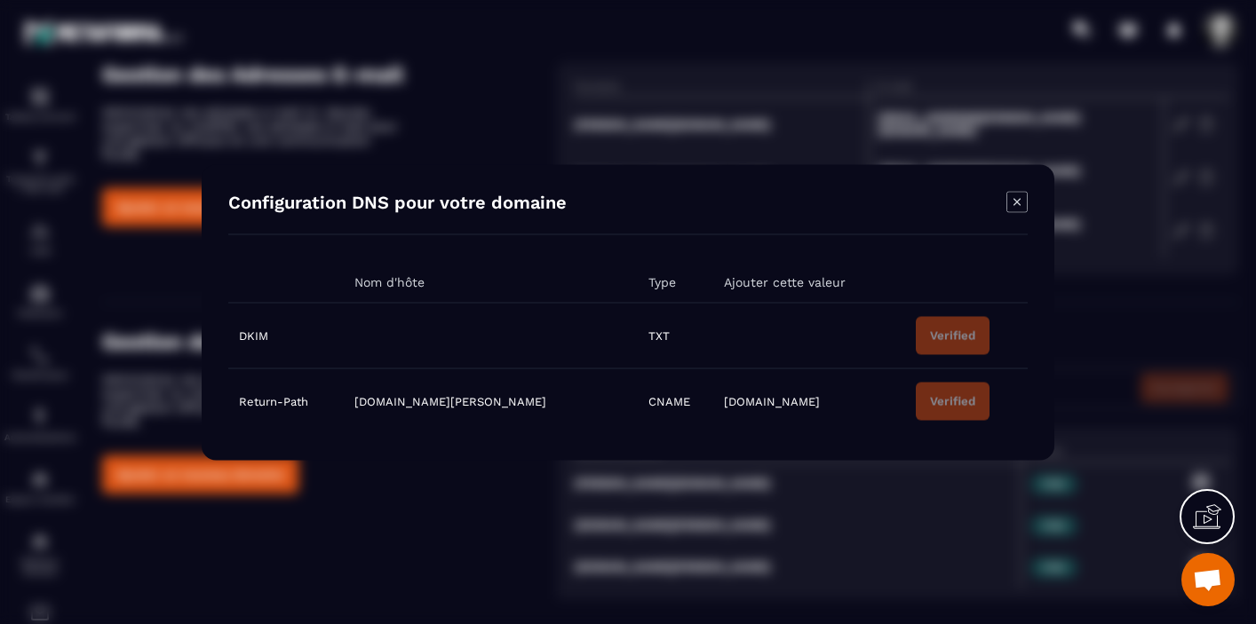
click at [1020, 200] on icon "Modal window" at bounding box center [1016, 201] width 21 height 21
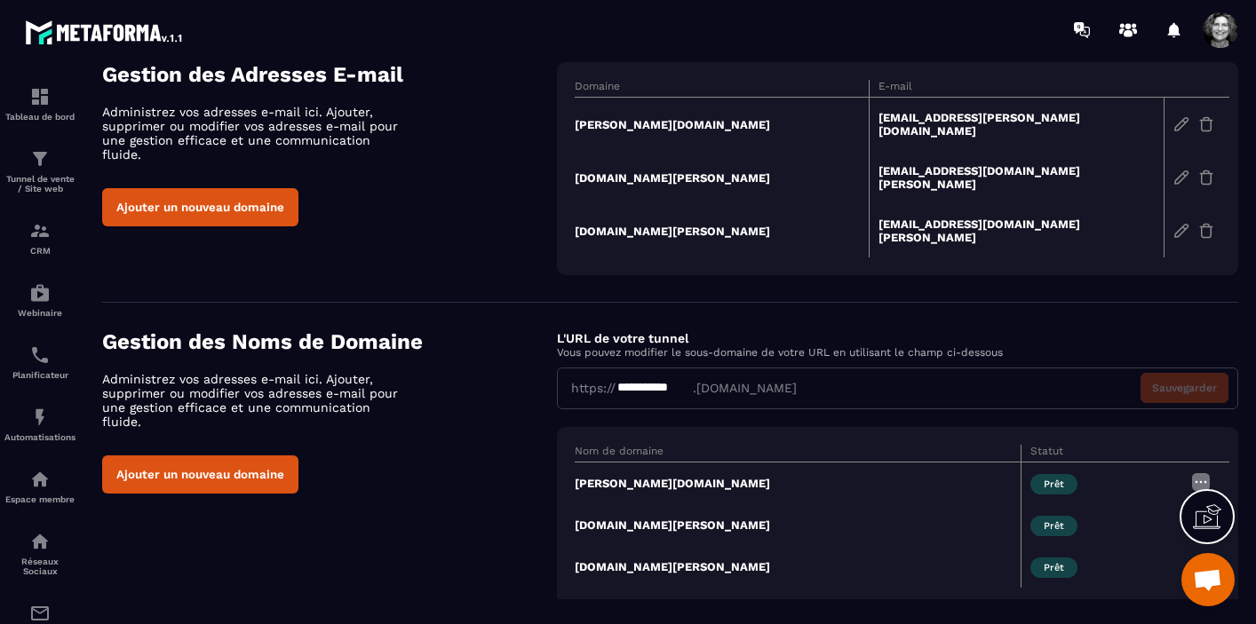
click at [1211, 517] on icon at bounding box center [1207, 517] width 28 height 28
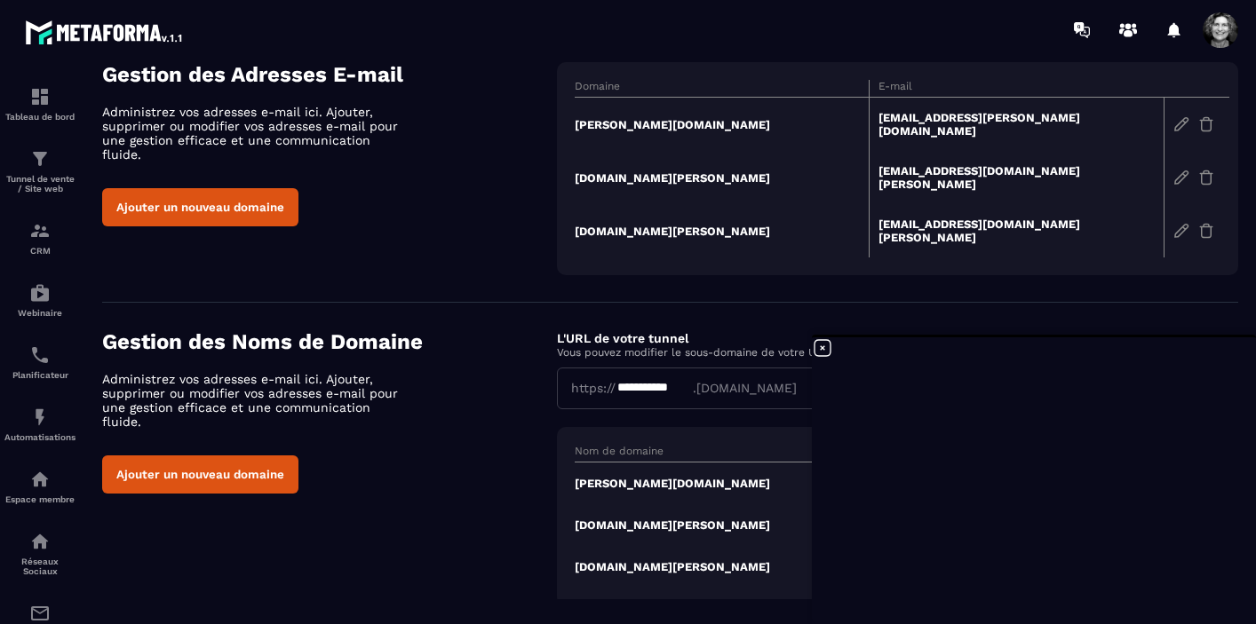
click at [823, 346] on icon at bounding box center [823, 348] width 16 height 16
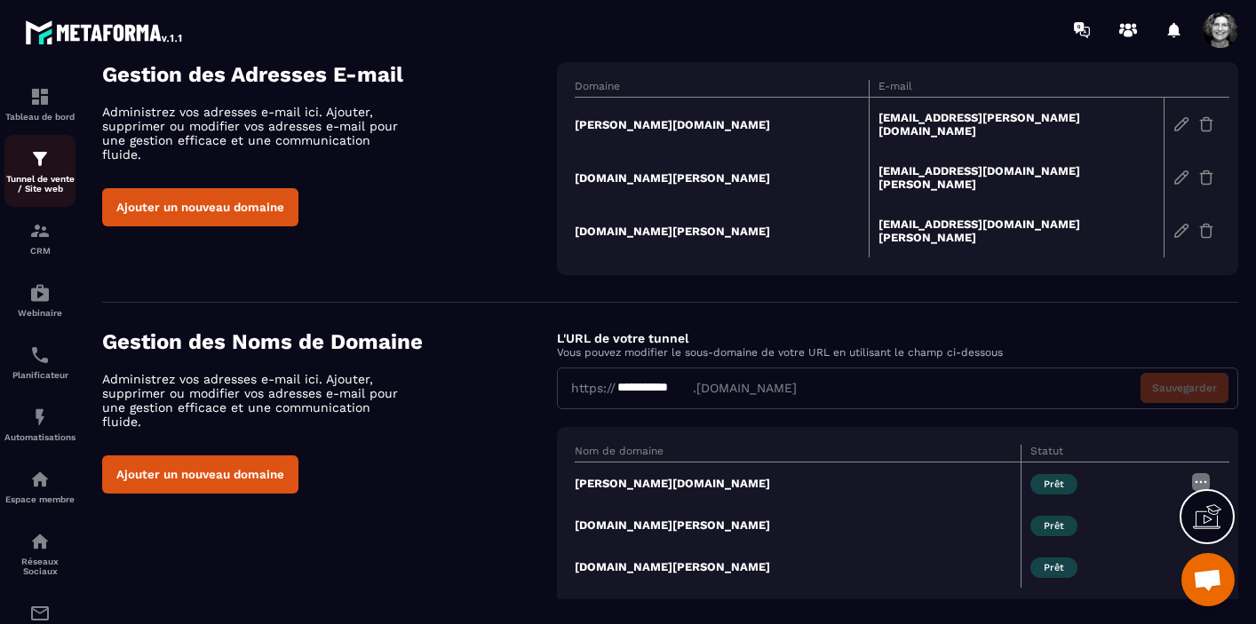
click at [29, 166] on img at bounding box center [39, 158] width 21 height 21
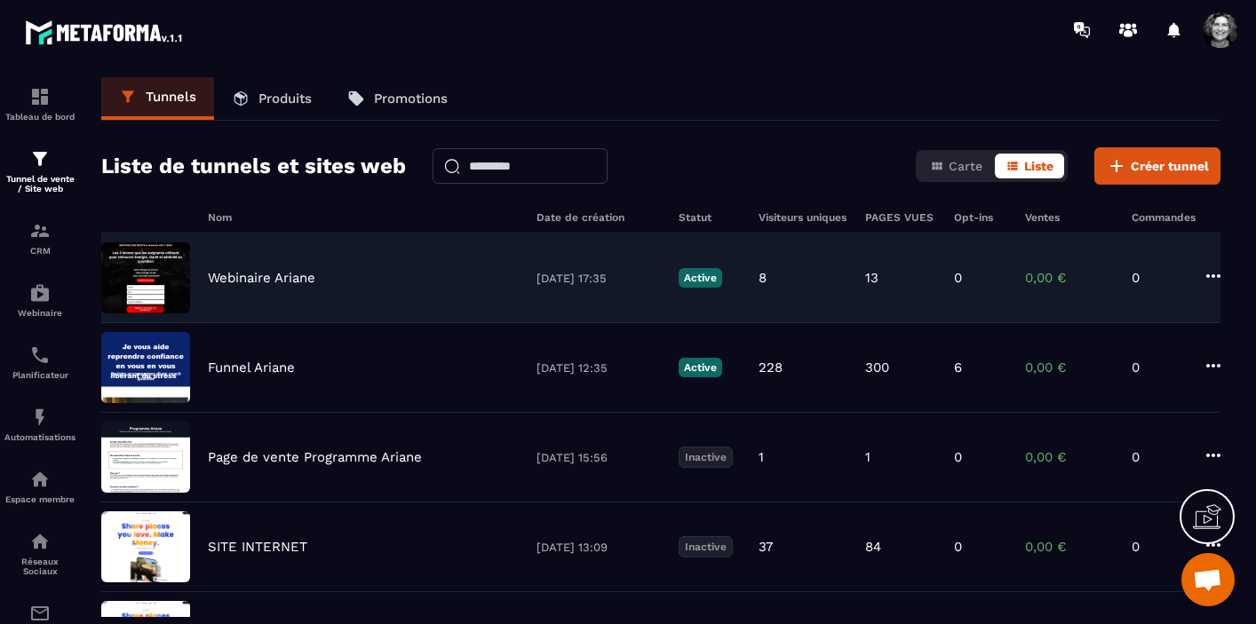
click at [434, 323] on div "Webinaire Ariane [DATE] 17:35 Active 8 13 0 0,00 € 0" at bounding box center [660, 368] width 1119 height 90
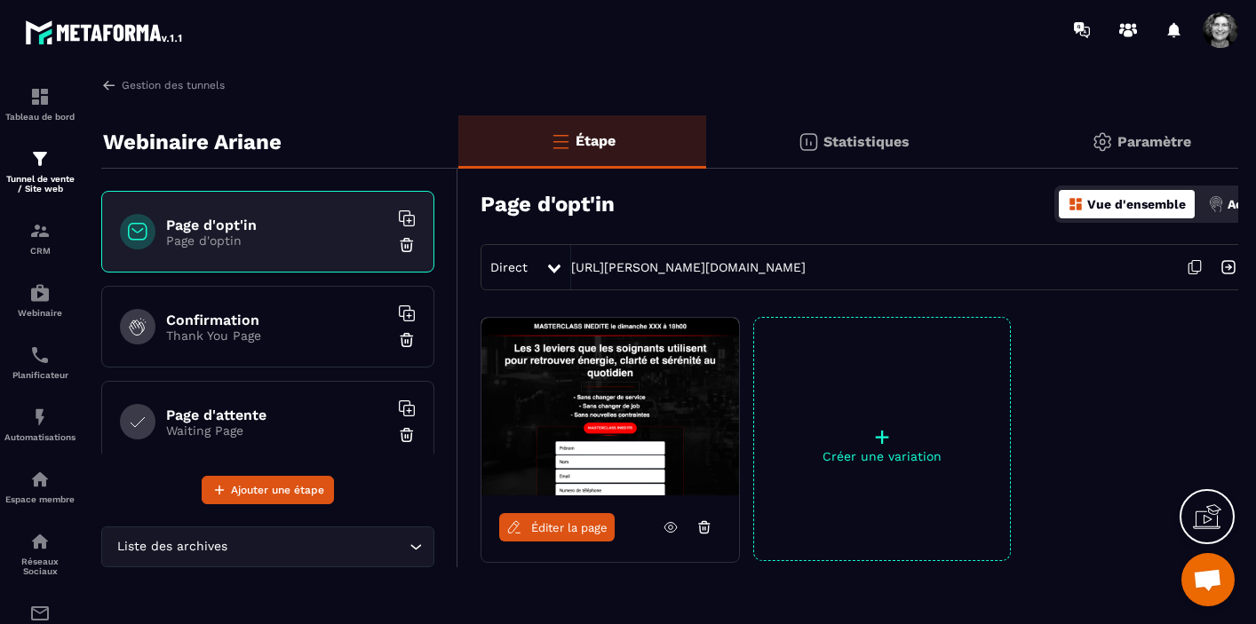
click at [1143, 136] on p "Paramètre" at bounding box center [1155, 141] width 74 height 17
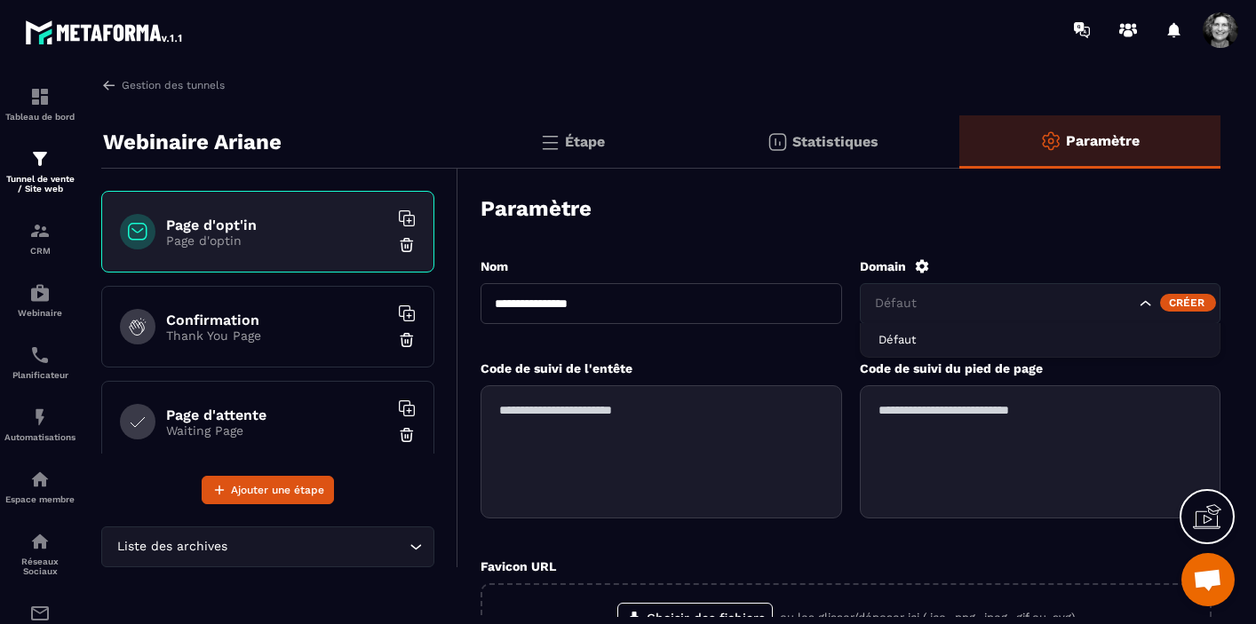
click at [1143, 299] on icon "Search for option" at bounding box center [1146, 304] width 18 height 18
click at [1183, 303] on div "Créer" at bounding box center [1188, 303] width 56 height 18
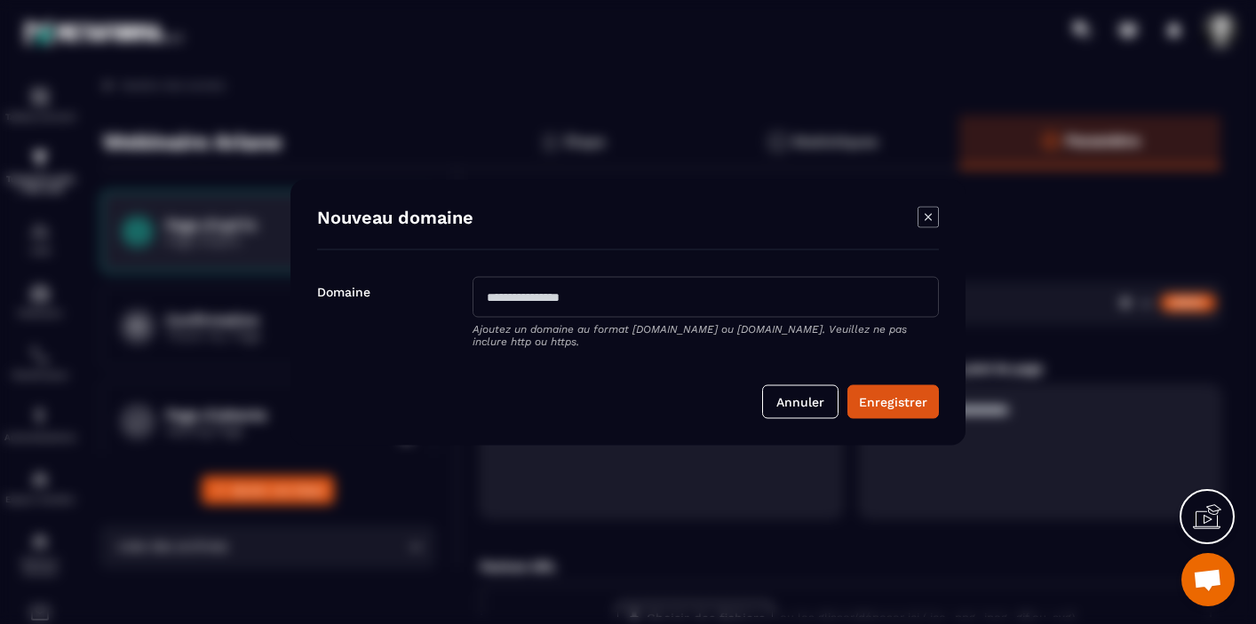
click at [644, 304] on input "Modal window" at bounding box center [706, 296] width 466 height 41
type input "**********"
click at [895, 404] on button "Enregistrer" at bounding box center [892, 402] width 91 height 34
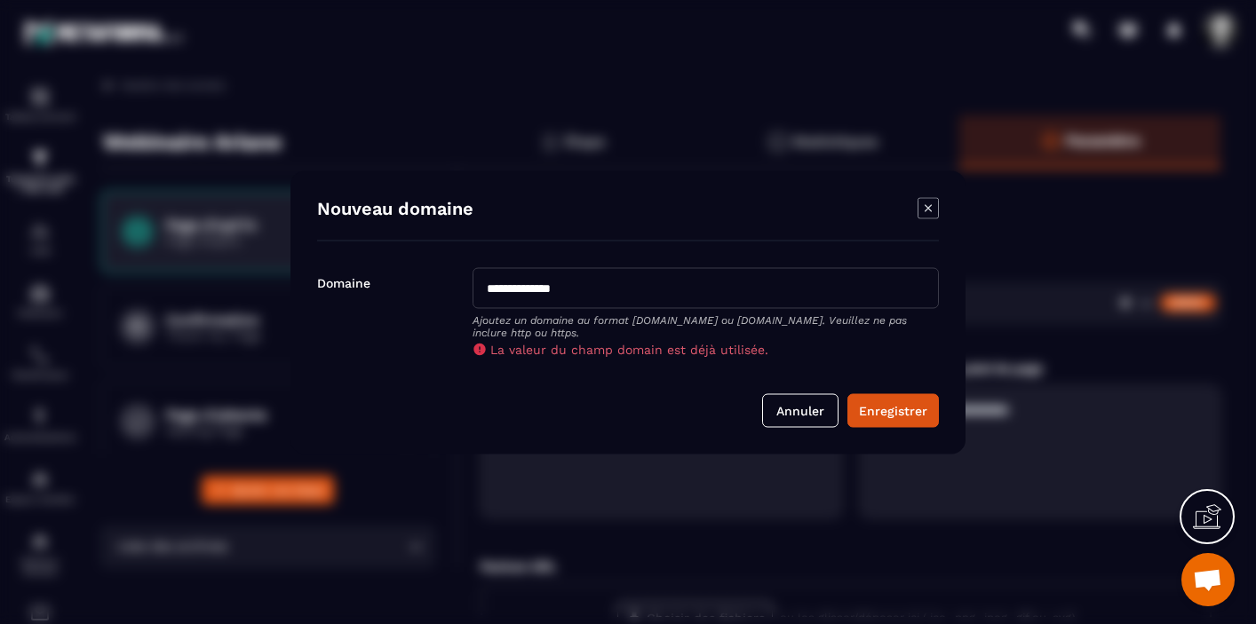
click at [933, 210] on icon "Modal window" at bounding box center [928, 207] width 21 height 21
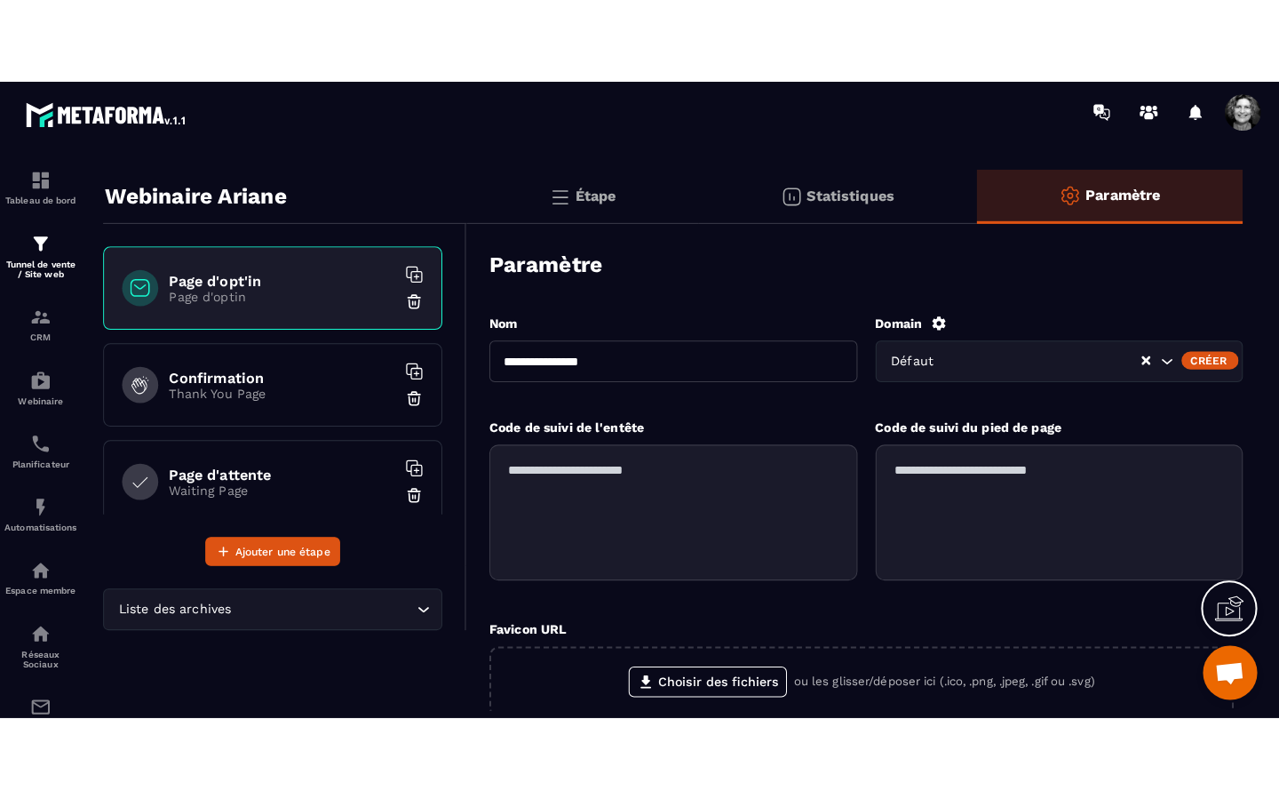
scroll to position [23, 0]
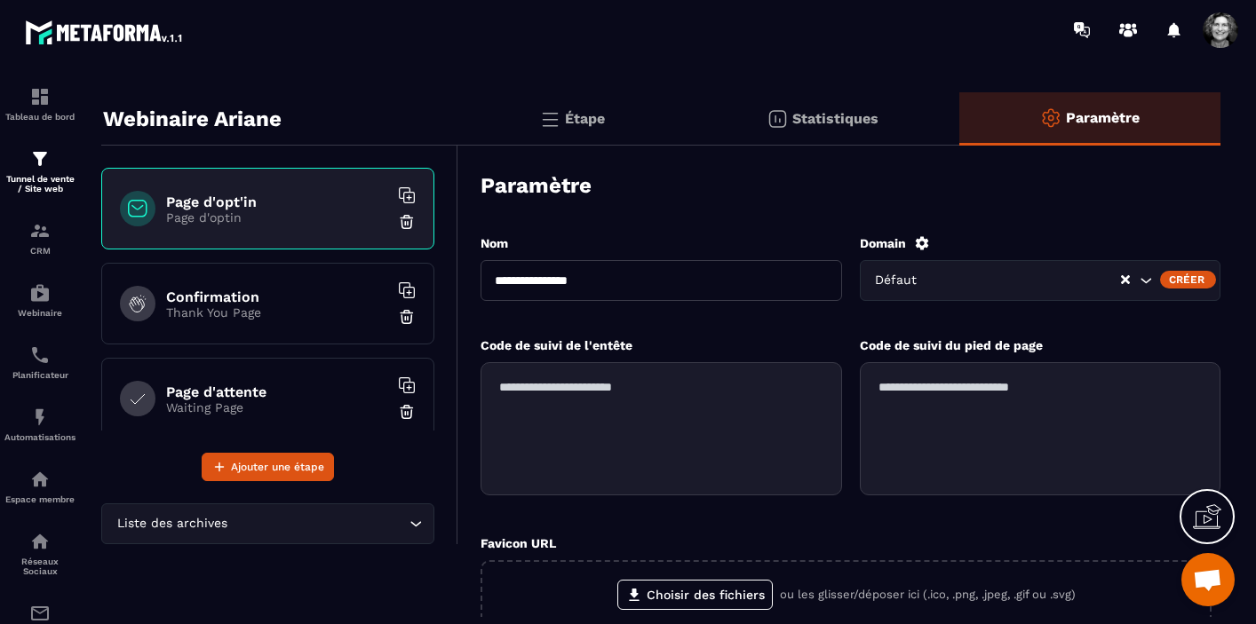
click at [1204, 574] on span "Ouvrir le chat" at bounding box center [1207, 581] width 29 height 25
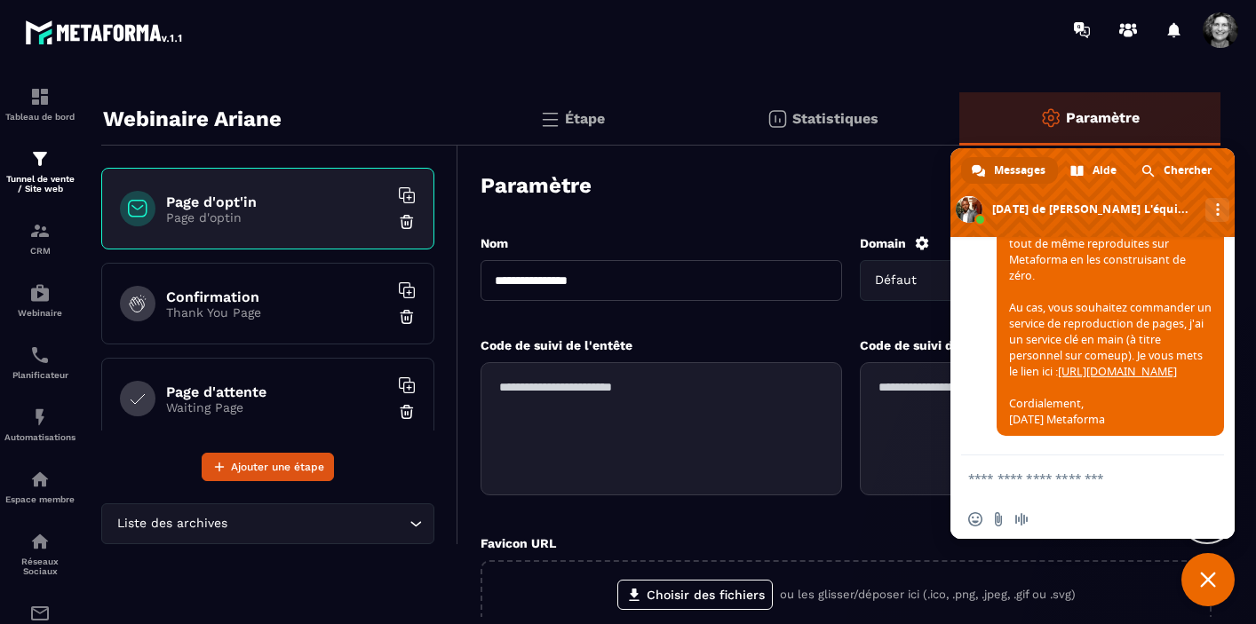
click at [1220, 575] on span "Fermer le chat" at bounding box center [1207, 579] width 53 height 53
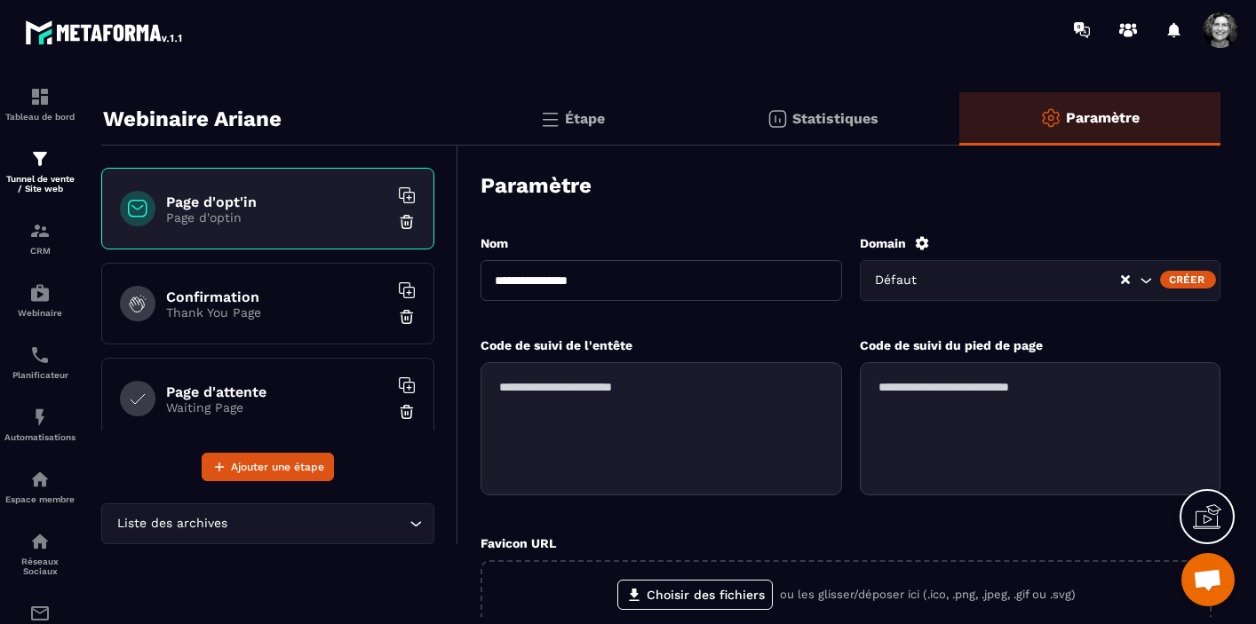
click at [1201, 520] on icon at bounding box center [1207, 517] width 28 height 28
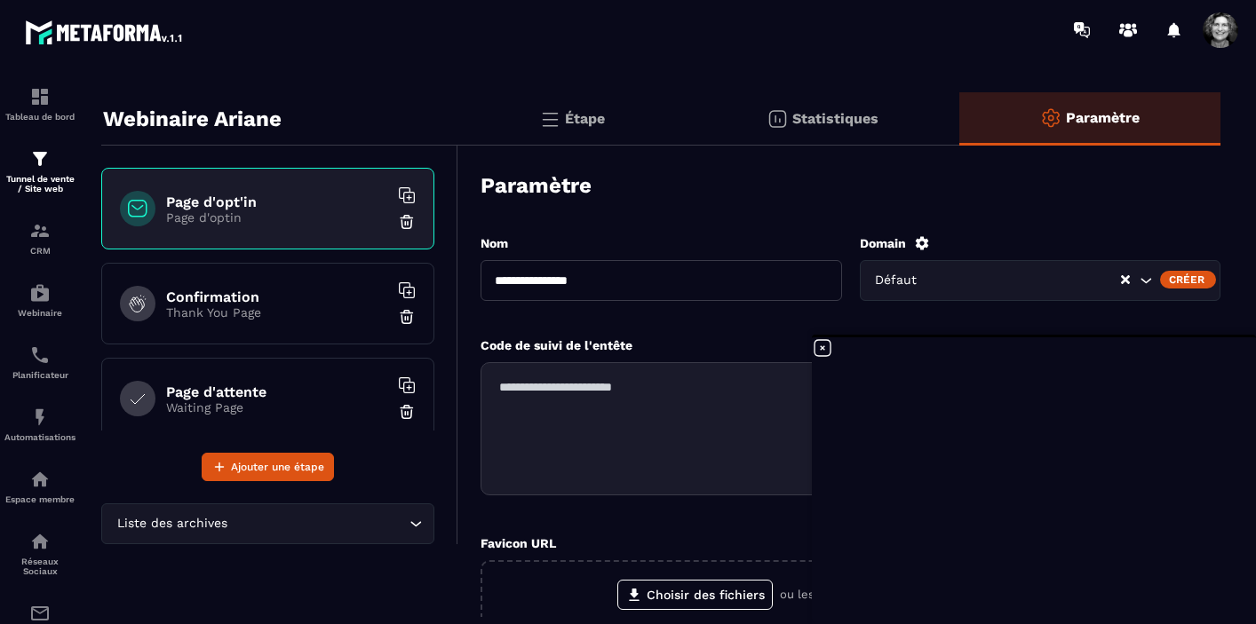
scroll to position [18898, 0]
click at [823, 349] on icon at bounding box center [823, 348] width 16 height 16
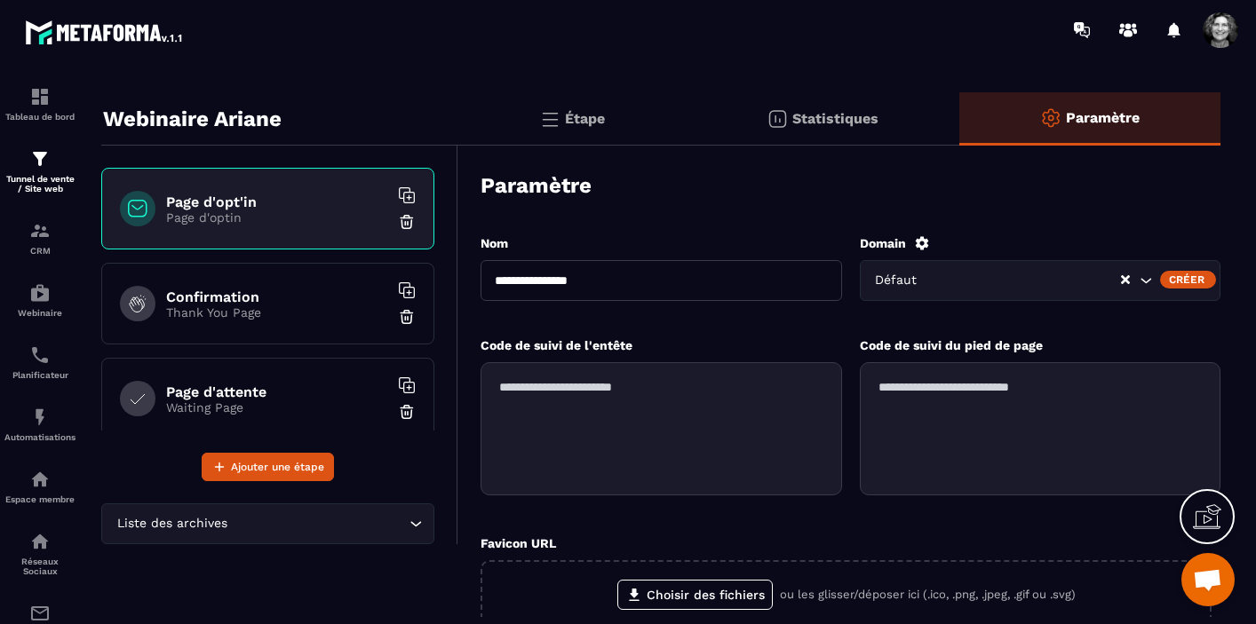
click at [573, 117] on p "Étape" at bounding box center [585, 118] width 40 height 17
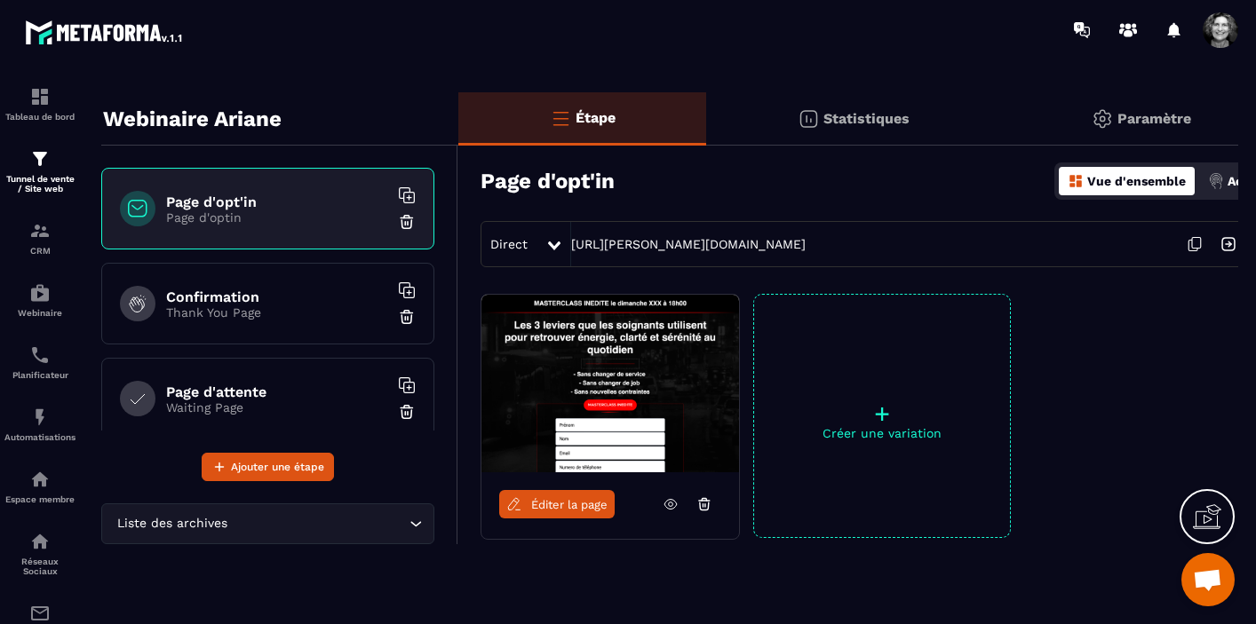
click at [1221, 179] on img at bounding box center [1216, 181] width 16 height 16
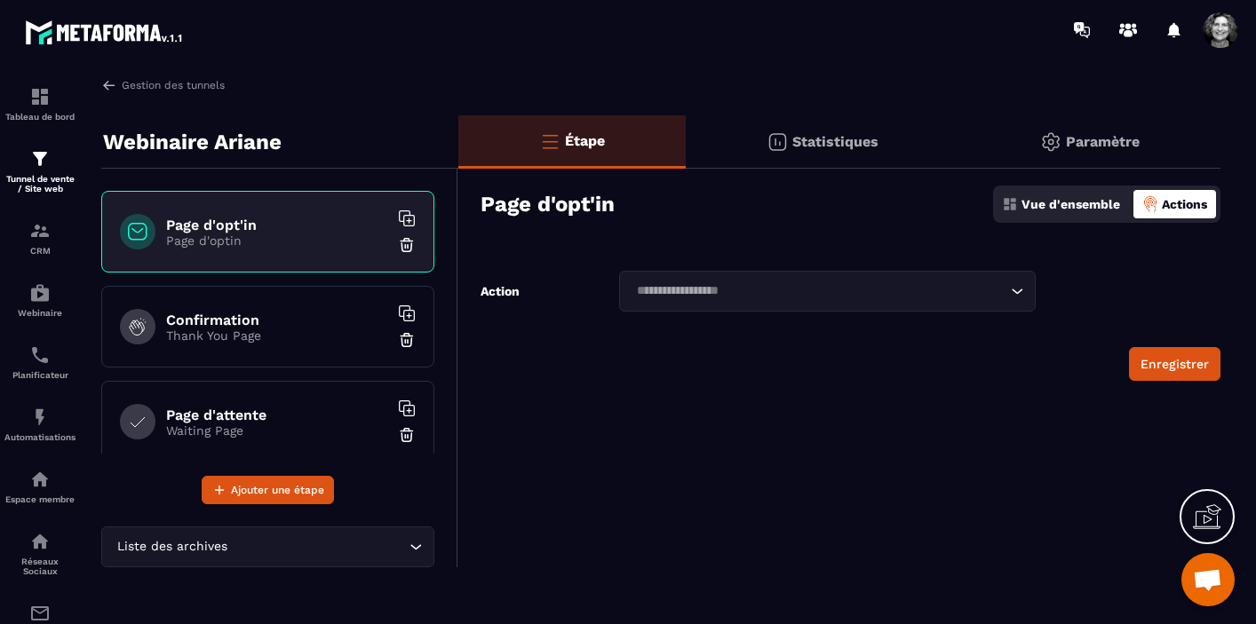
scroll to position [0, 0]
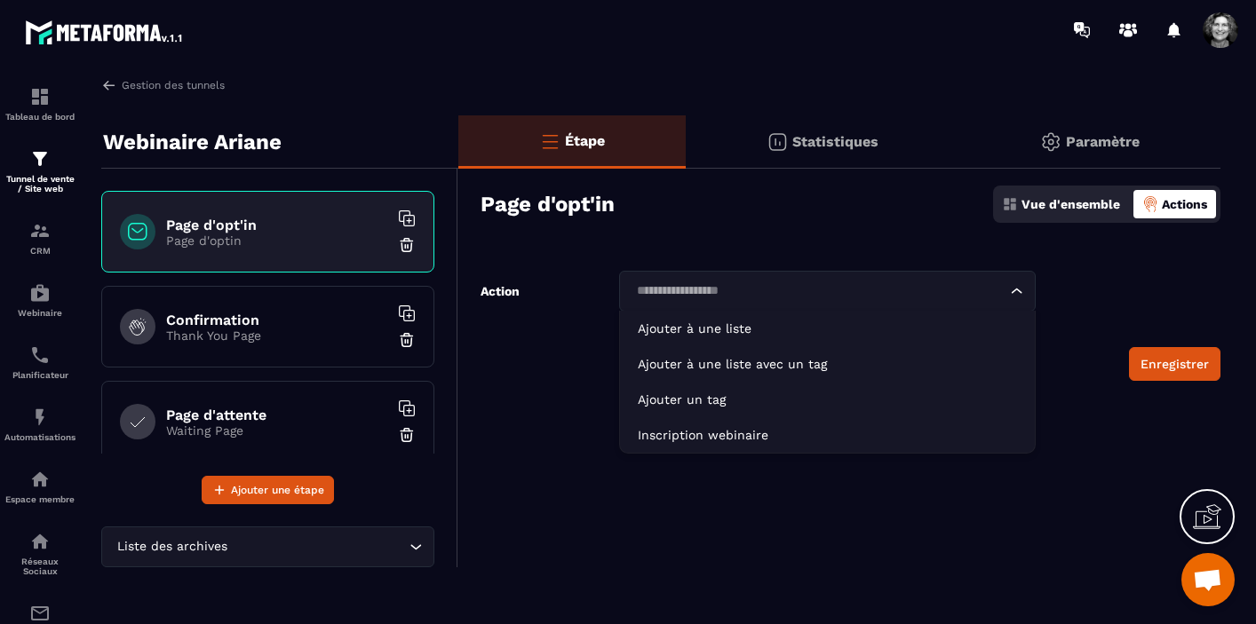
click at [1017, 291] on icon "Search for option" at bounding box center [1017, 291] width 18 height 18
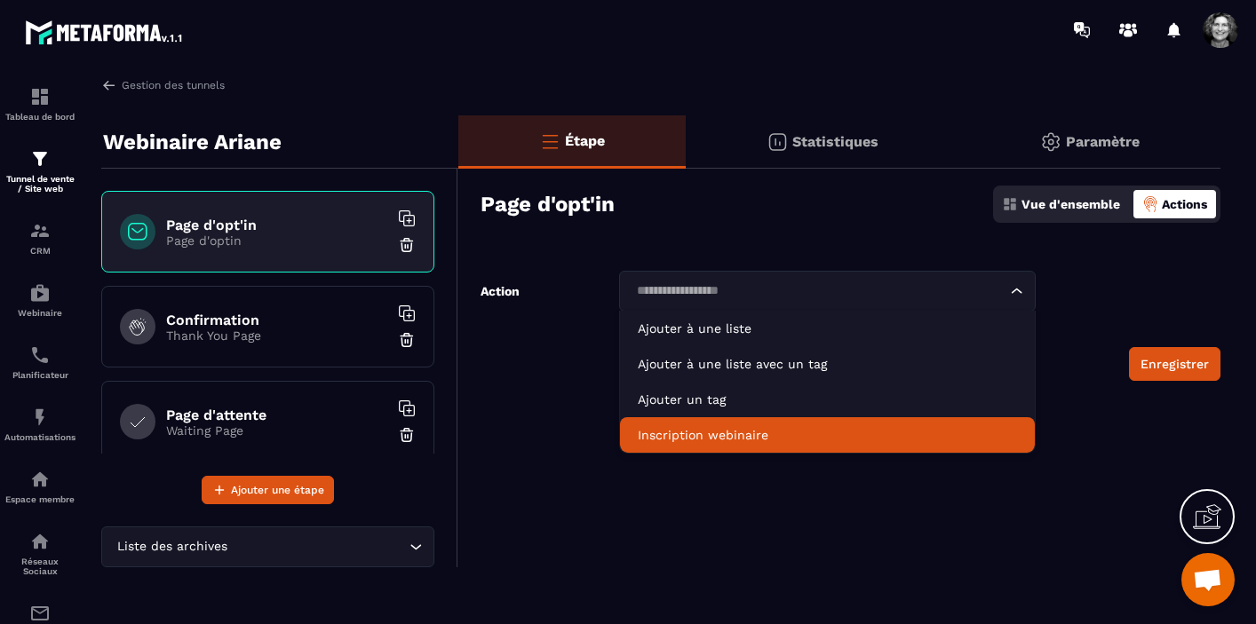
click at [815, 428] on p "Inscription webinaire" at bounding box center [827, 435] width 379 height 18
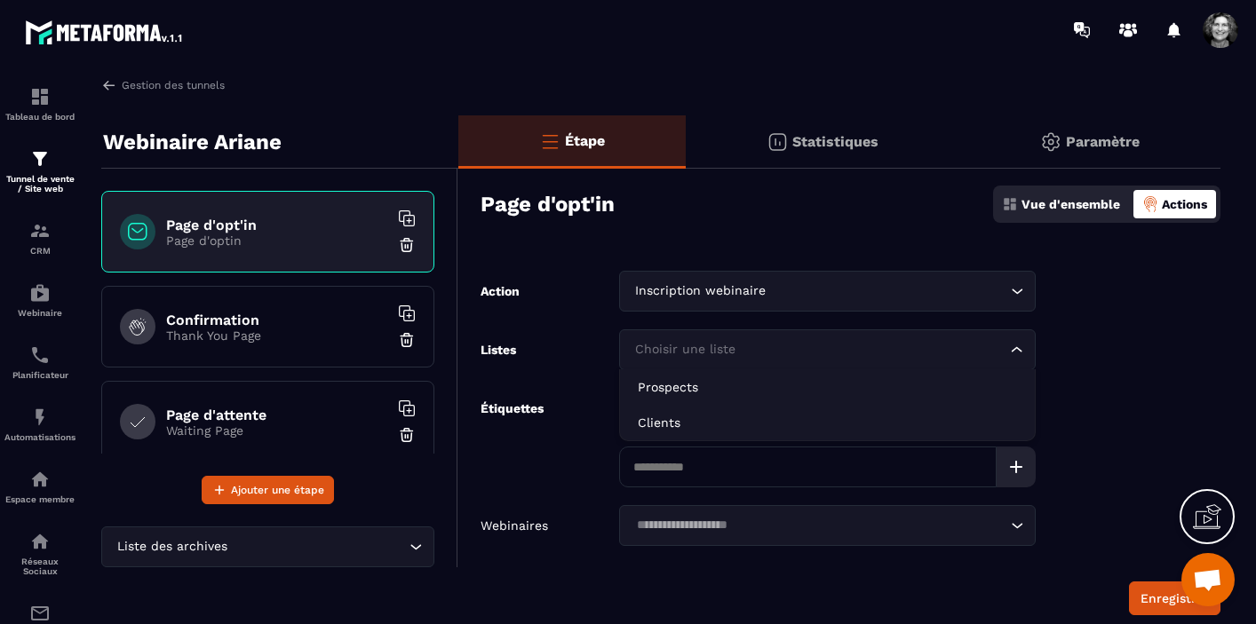
click at [876, 349] on input "Search for option" at bounding box center [819, 350] width 376 height 20
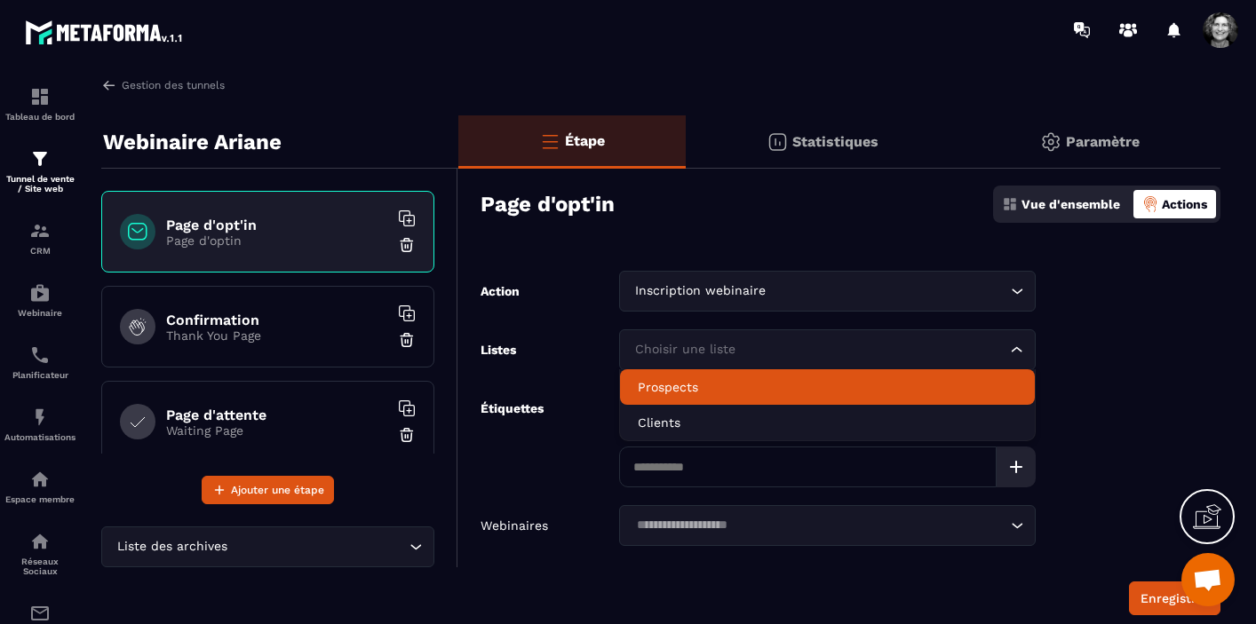
click at [789, 387] on p "Prospects" at bounding box center [827, 387] width 379 height 18
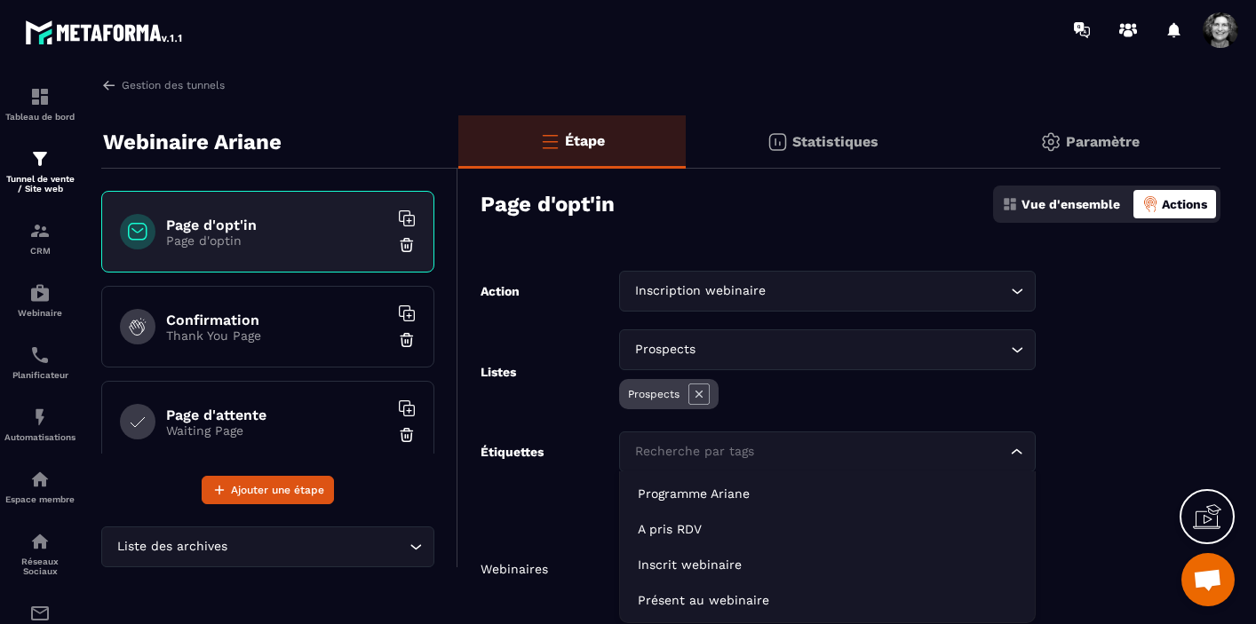
click at [815, 447] on input "Search for option" at bounding box center [819, 452] width 376 height 20
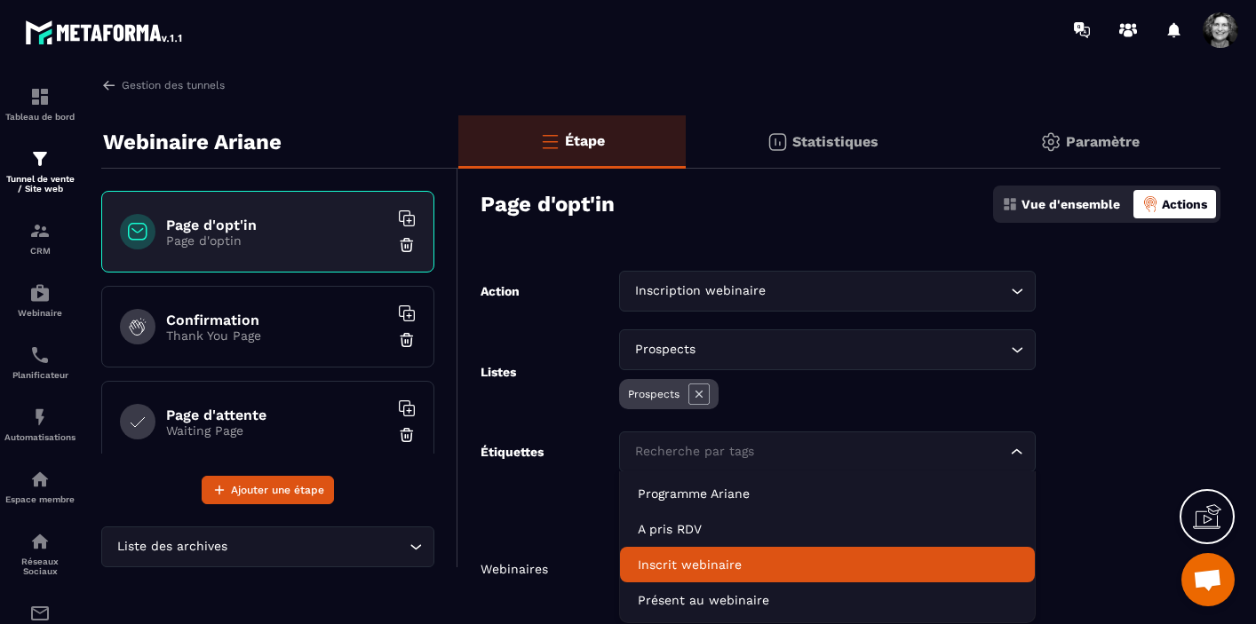
click at [756, 564] on p "Inscrit webinaire" at bounding box center [827, 565] width 379 height 18
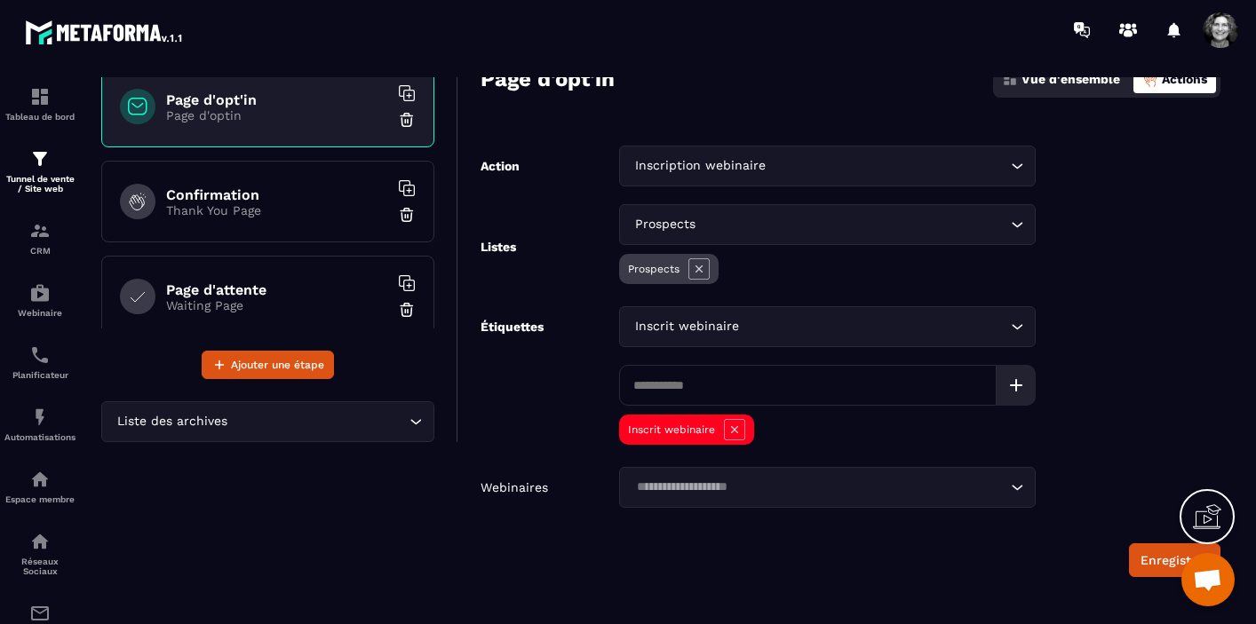
scroll to position [139, 0]
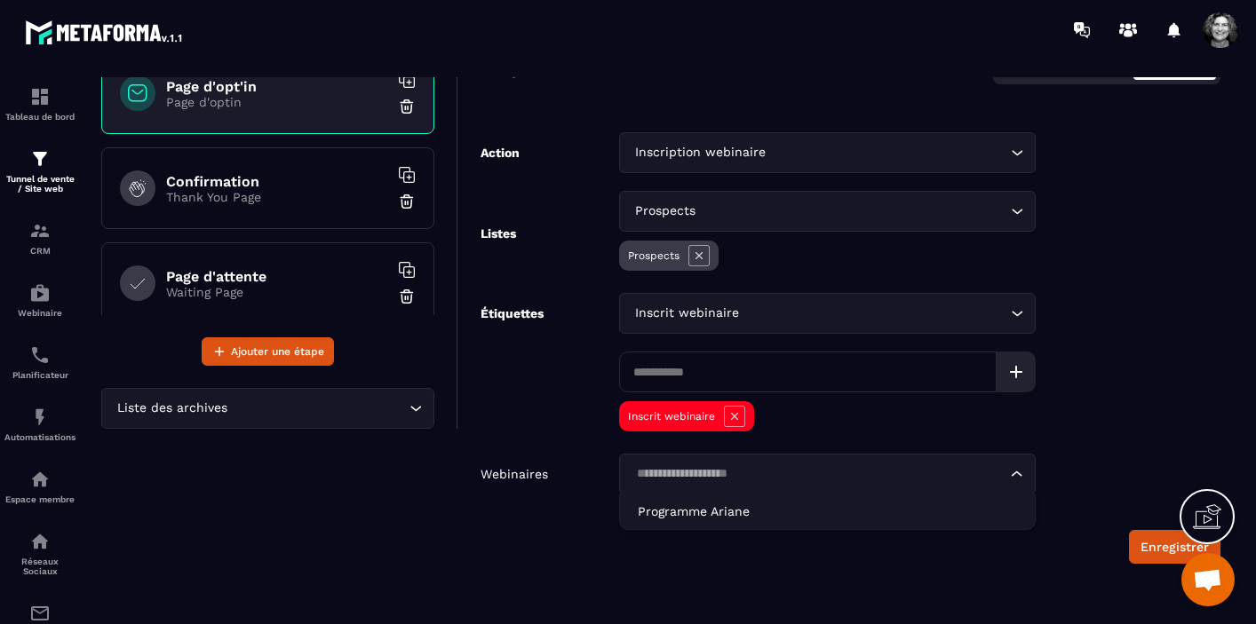
click at [1019, 474] on icon "Search for option" at bounding box center [1017, 474] width 18 height 18
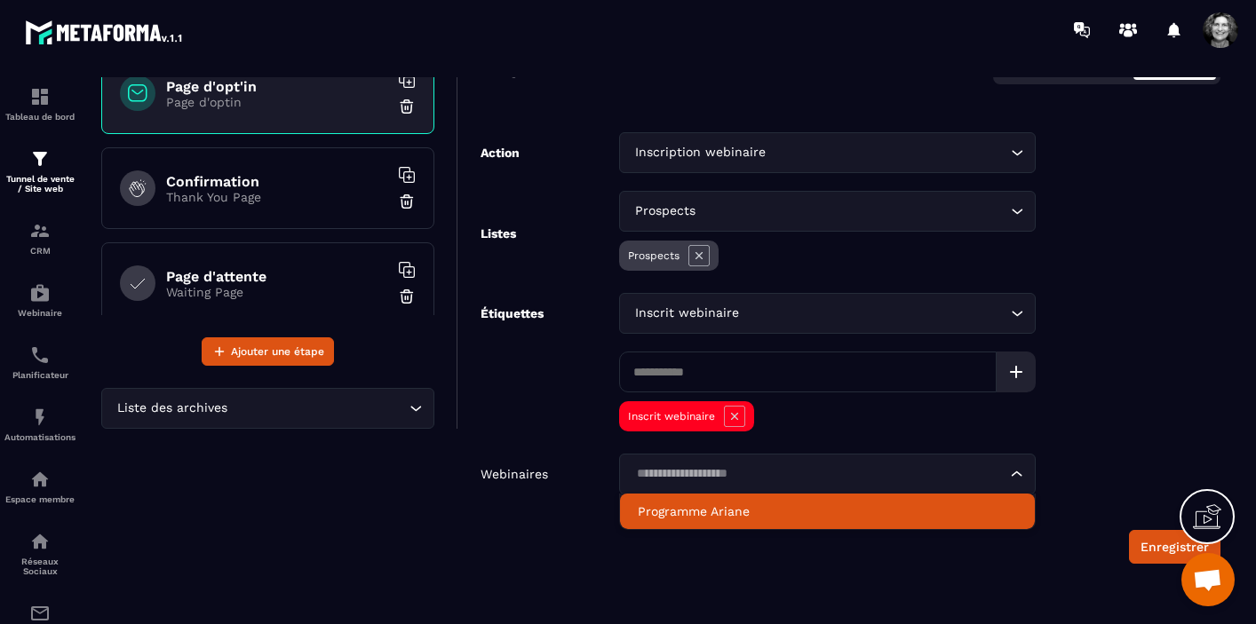
click at [853, 427] on div "Inscrit webinaire" at bounding box center [827, 419] width 417 height 35
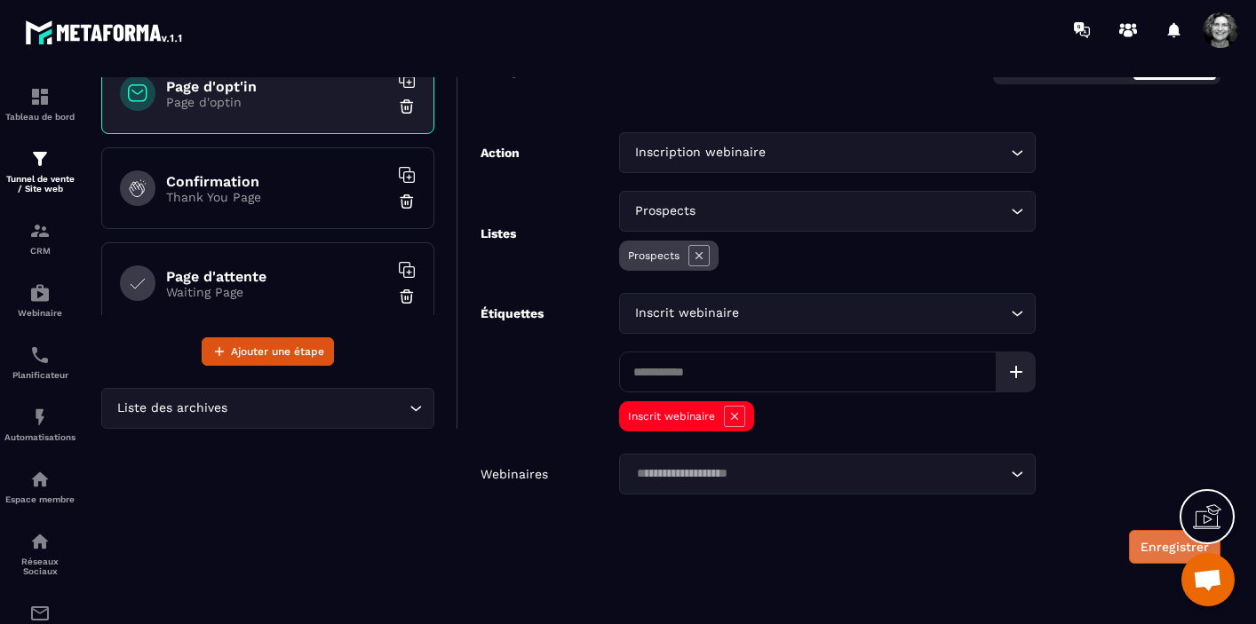
click at [1149, 553] on button "Enregistrer" at bounding box center [1174, 547] width 91 height 34
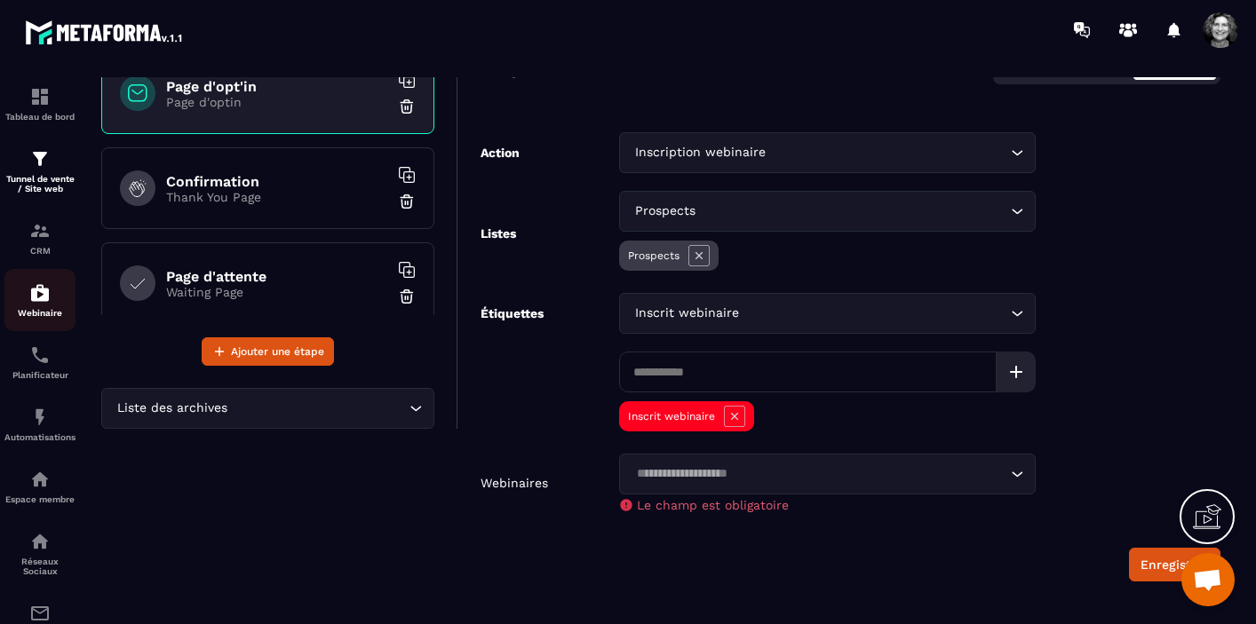
click at [47, 304] on img at bounding box center [39, 292] width 21 height 21
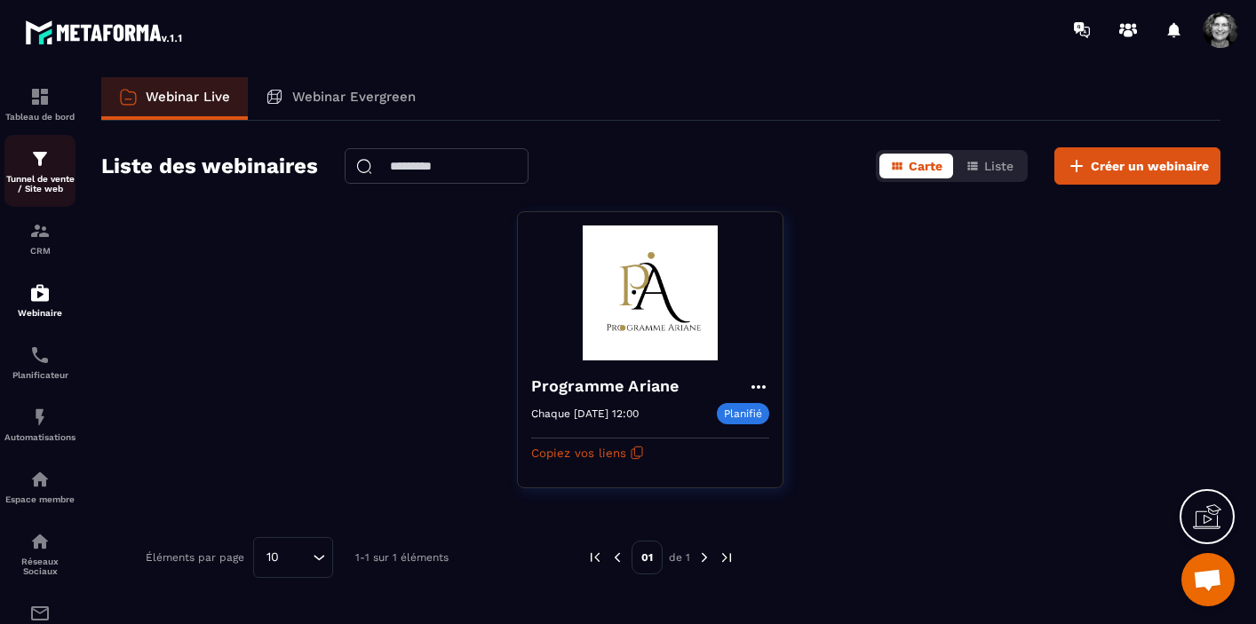
click at [53, 179] on p "Tunnel de vente / Site web" at bounding box center [39, 184] width 71 height 20
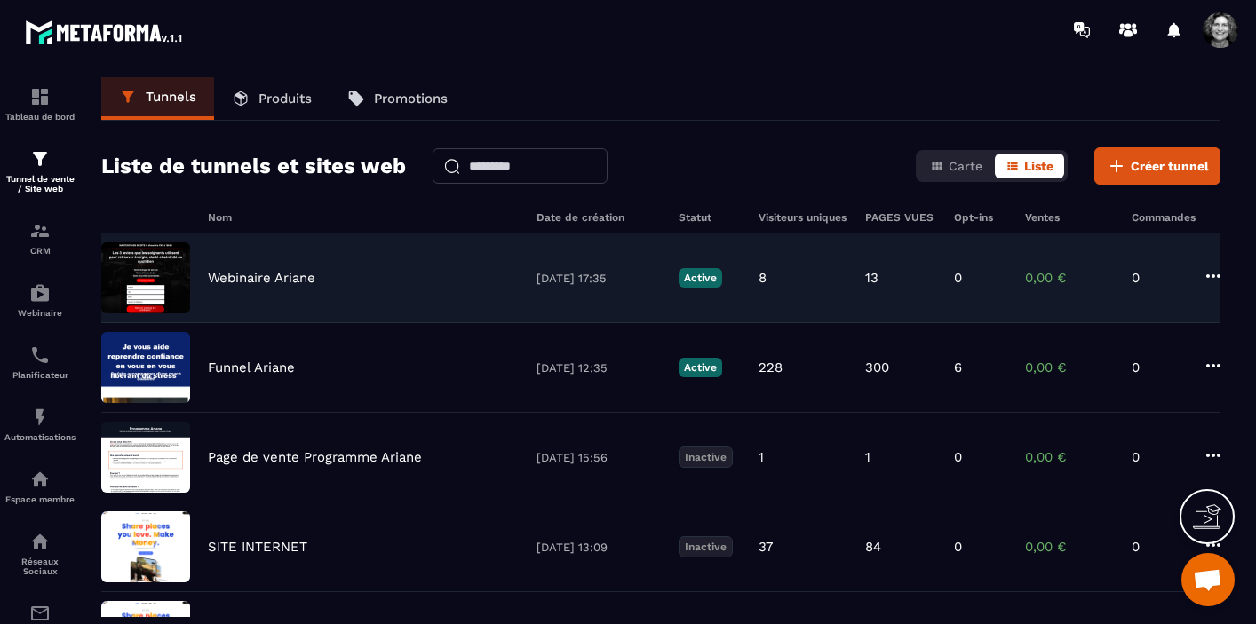
click at [396, 323] on div "Webinaire Ariane [DATE] 17:35 Active 8 13 0 0,00 € 0" at bounding box center [660, 368] width 1119 height 90
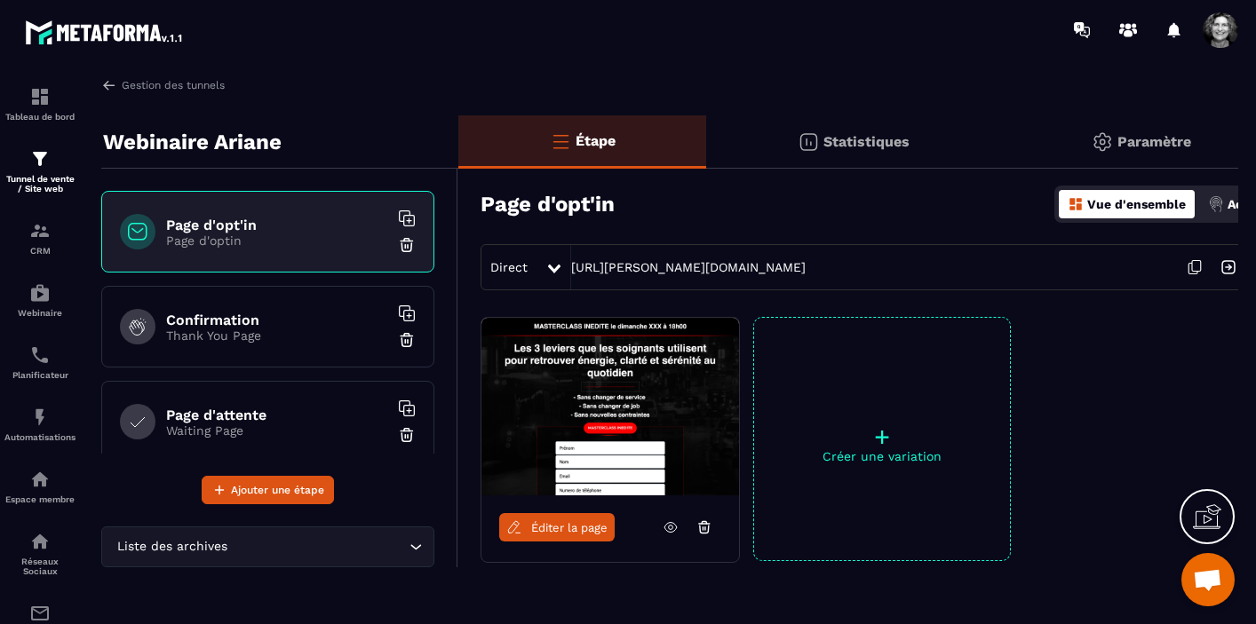
click at [1224, 203] on div "Actions" at bounding box center [1241, 204] width 74 height 28
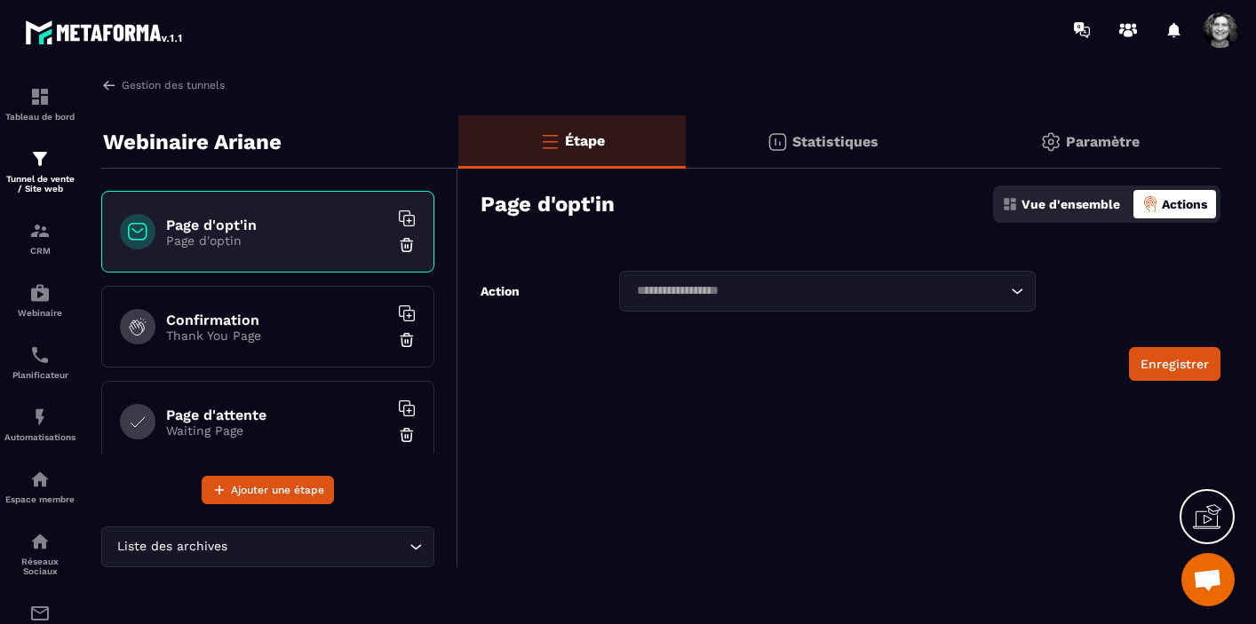
click at [879, 290] on input "Search for option" at bounding box center [819, 292] width 376 height 20
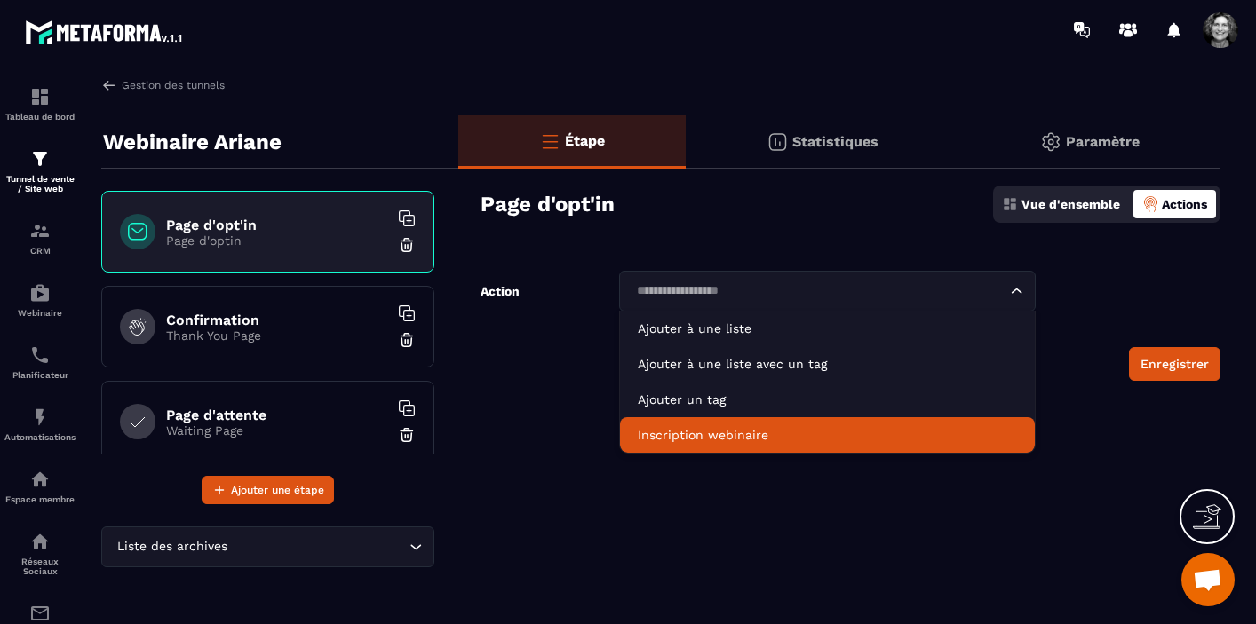
click at [758, 437] on p "Inscription webinaire" at bounding box center [827, 435] width 379 height 18
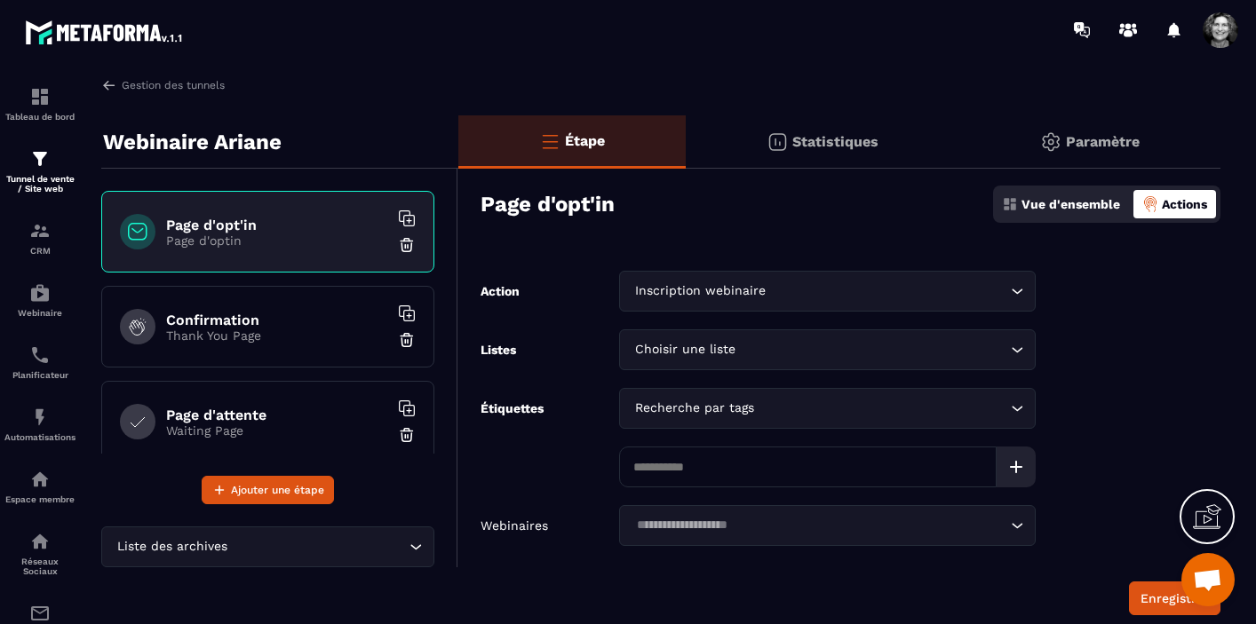
click at [802, 349] on input "Search for option" at bounding box center [872, 350] width 267 height 20
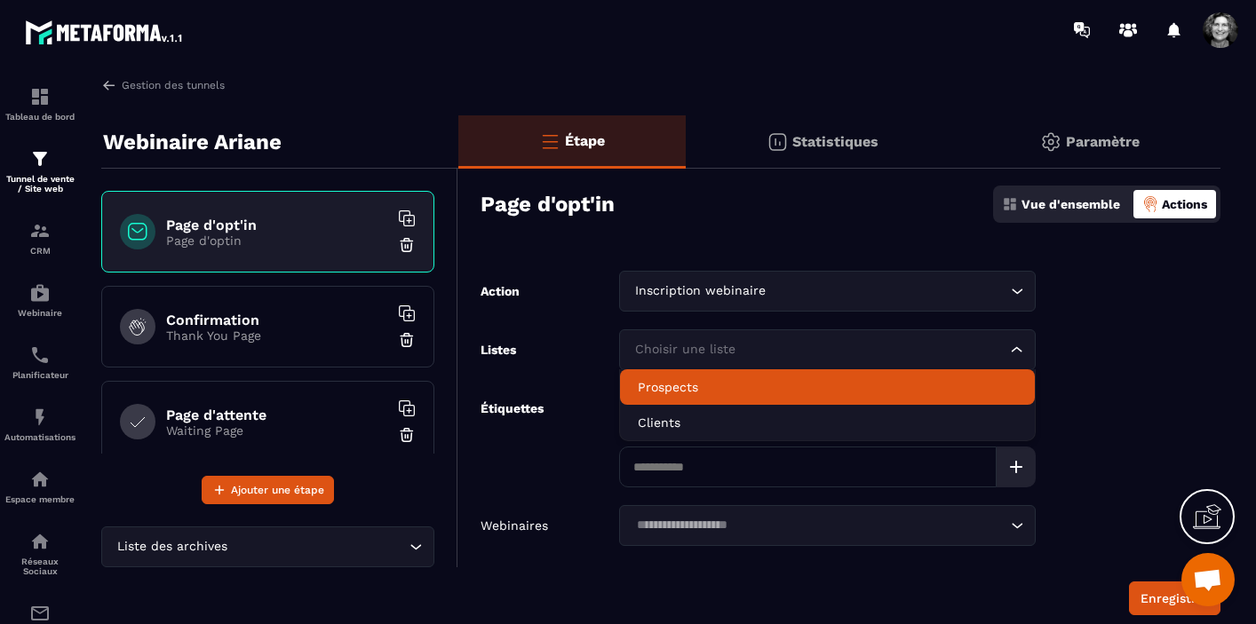
click at [770, 384] on p "Prospects" at bounding box center [827, 387] width 379 height 18
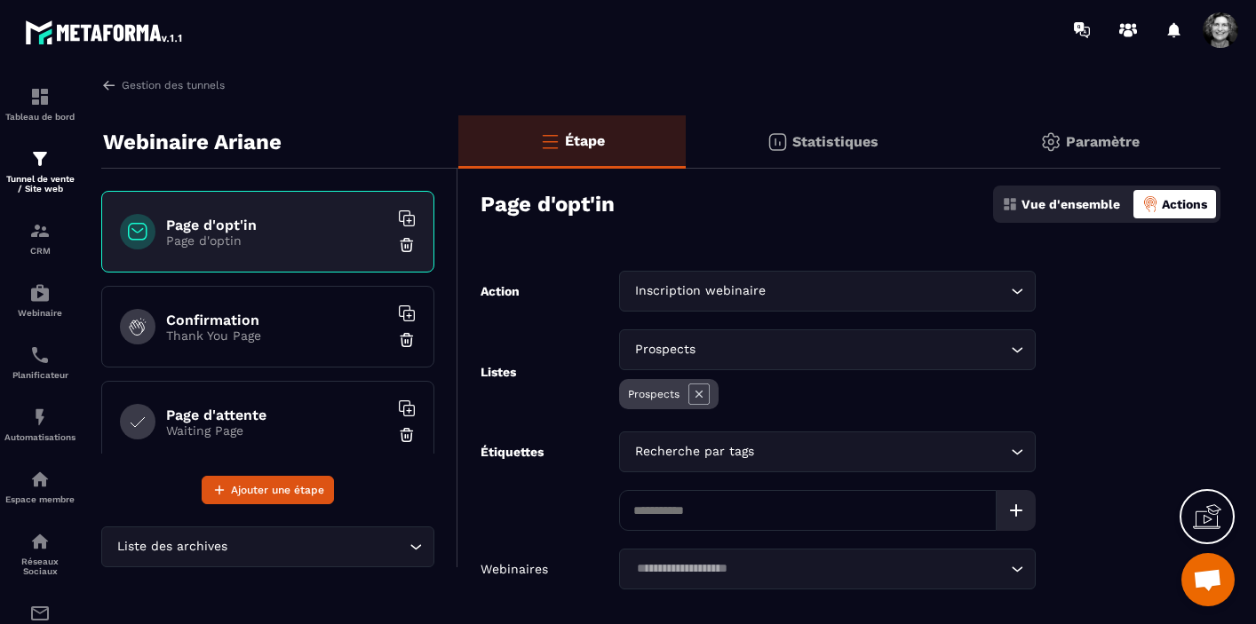
click at [772, 453] on input "Search for option" at bounding box center [882, 452] width 249 height 20
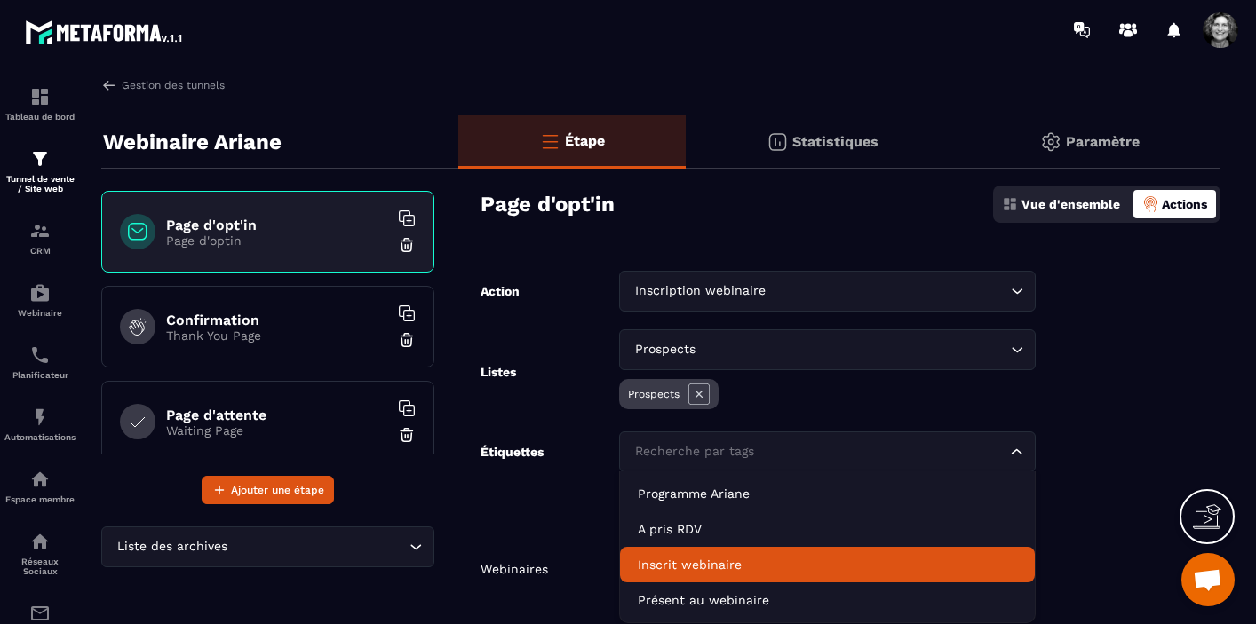
click at [774, 568] on p "Inscrit webinaire" at bounding box center [827, 565] width 379 height 18
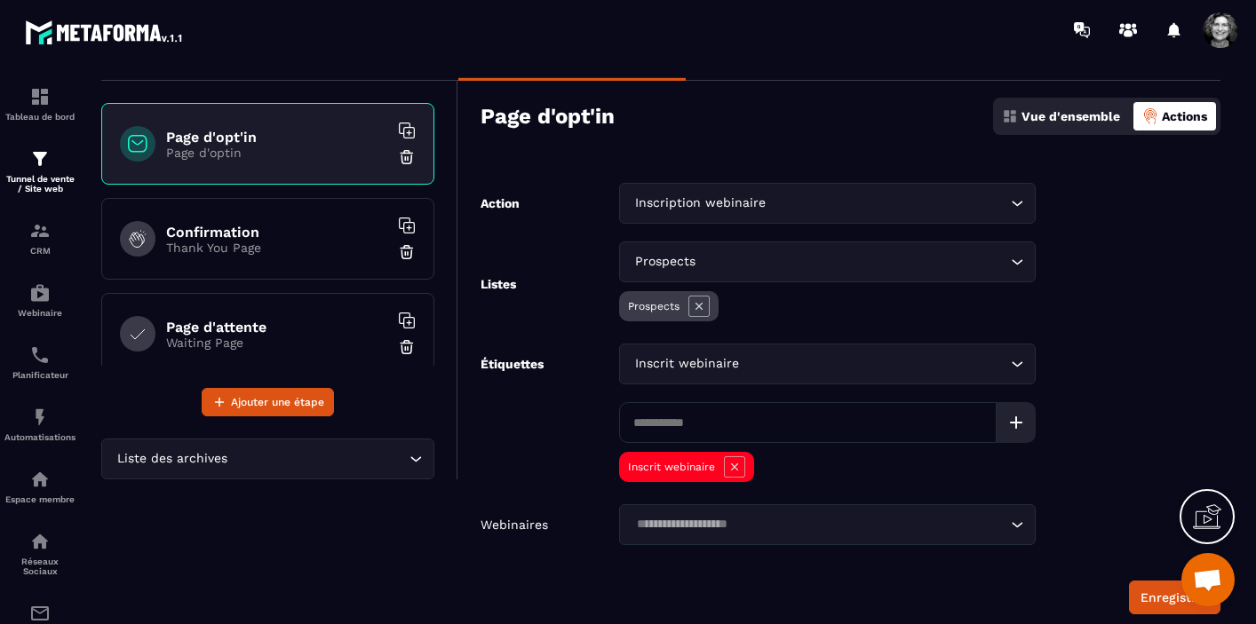
scroll to position [139, 0]
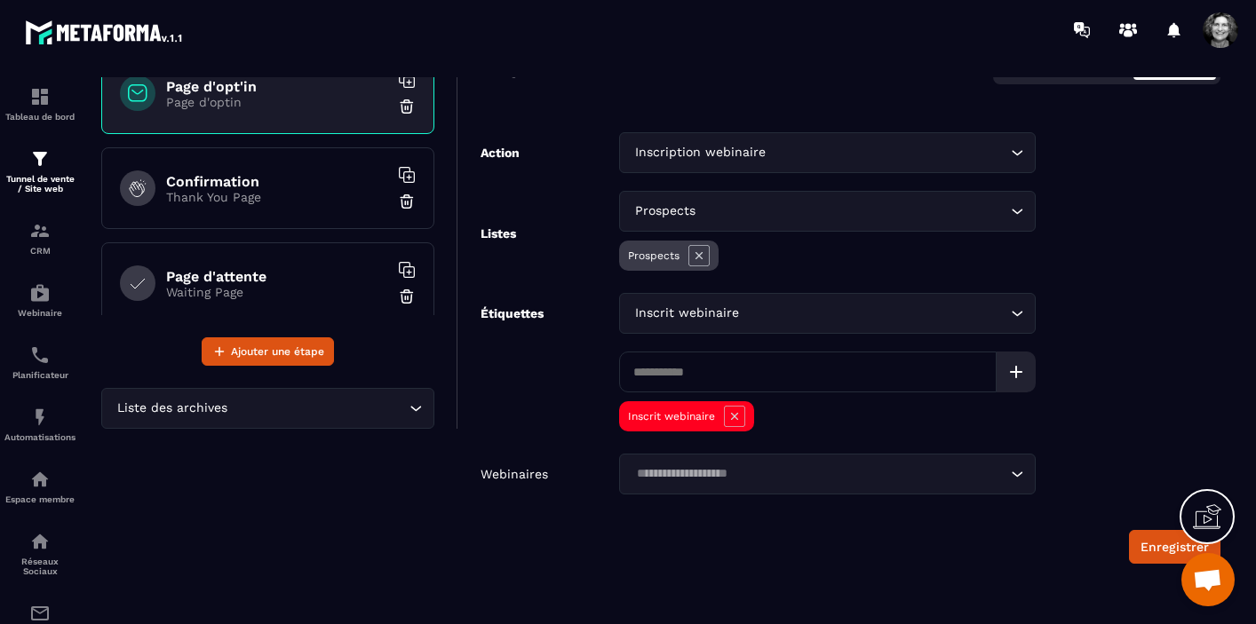
click at [799, 477] on input "Search for option" at bounding box center [819, 475] width 376 height 20
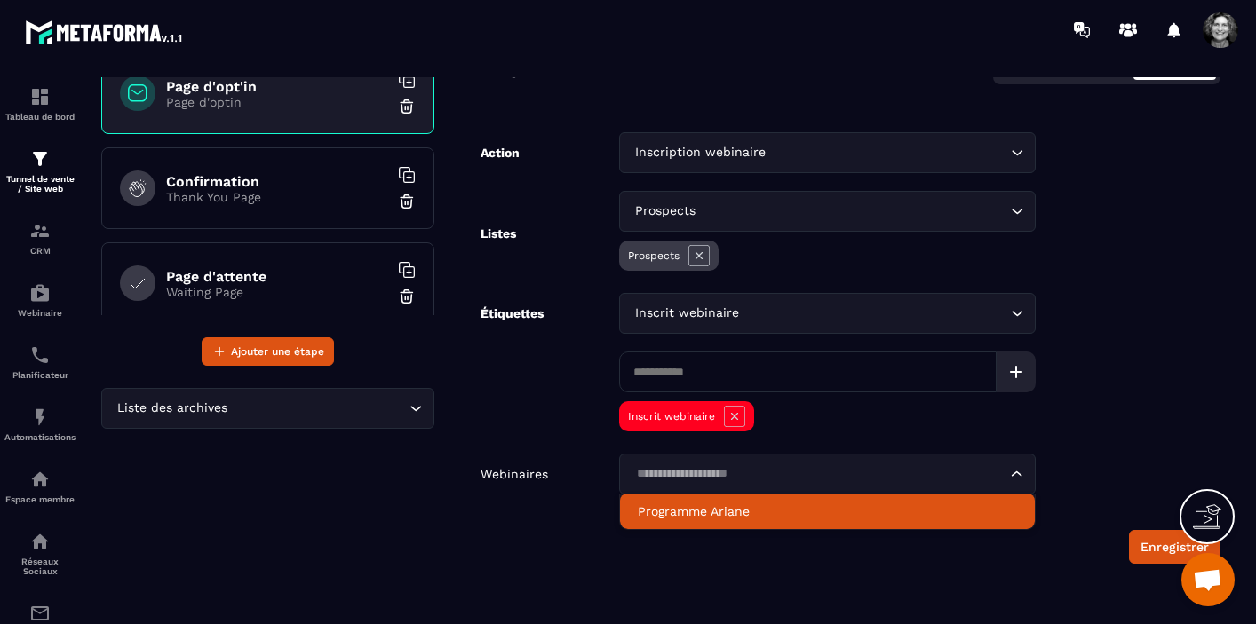
click at [724, 511] on p "Programme Ariane" at bounding box center [827, 512] width 379 height 18
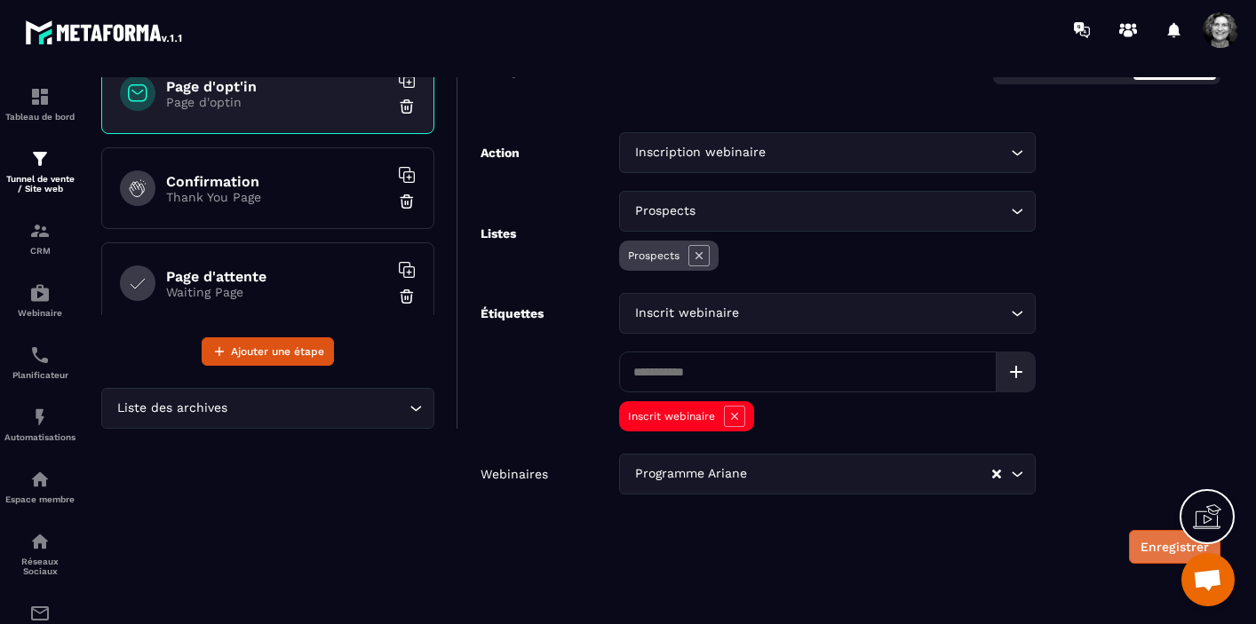
click at [1153, 546] on button "Enregistrer" at bounding box center [1174, 547] width 91 height 34
click at [46, 303] on img at bounding box center [39, 292] width 21 height 21
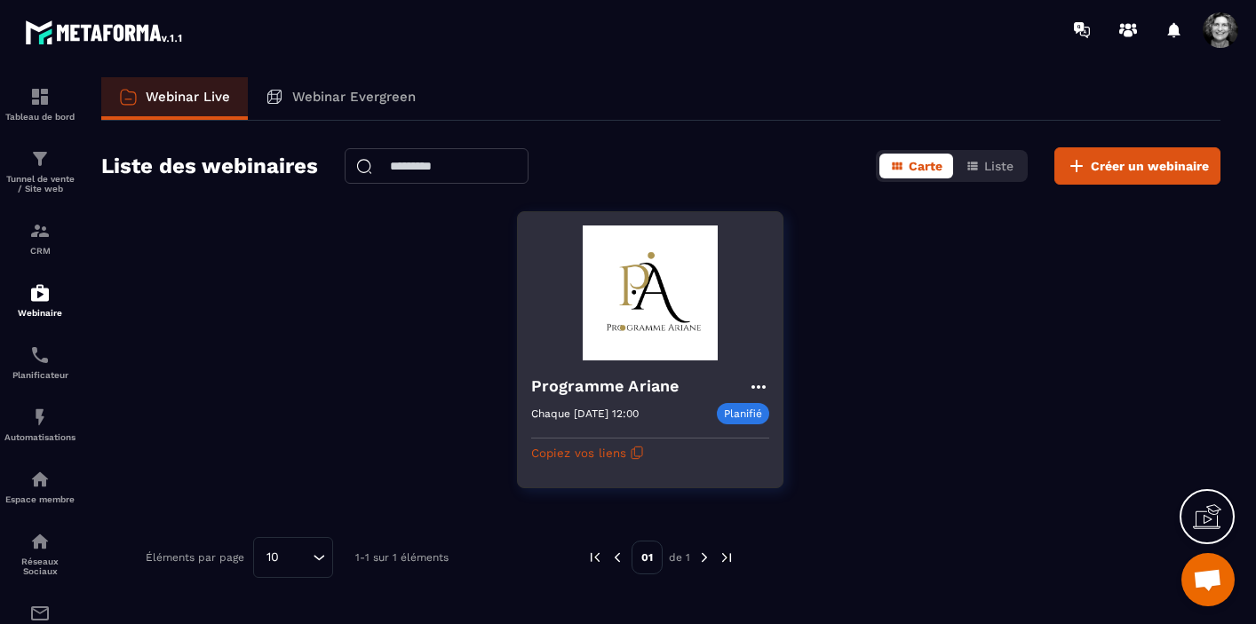
click at [757, 384] on icon at bounding box center [758, 387] width 21 height 21
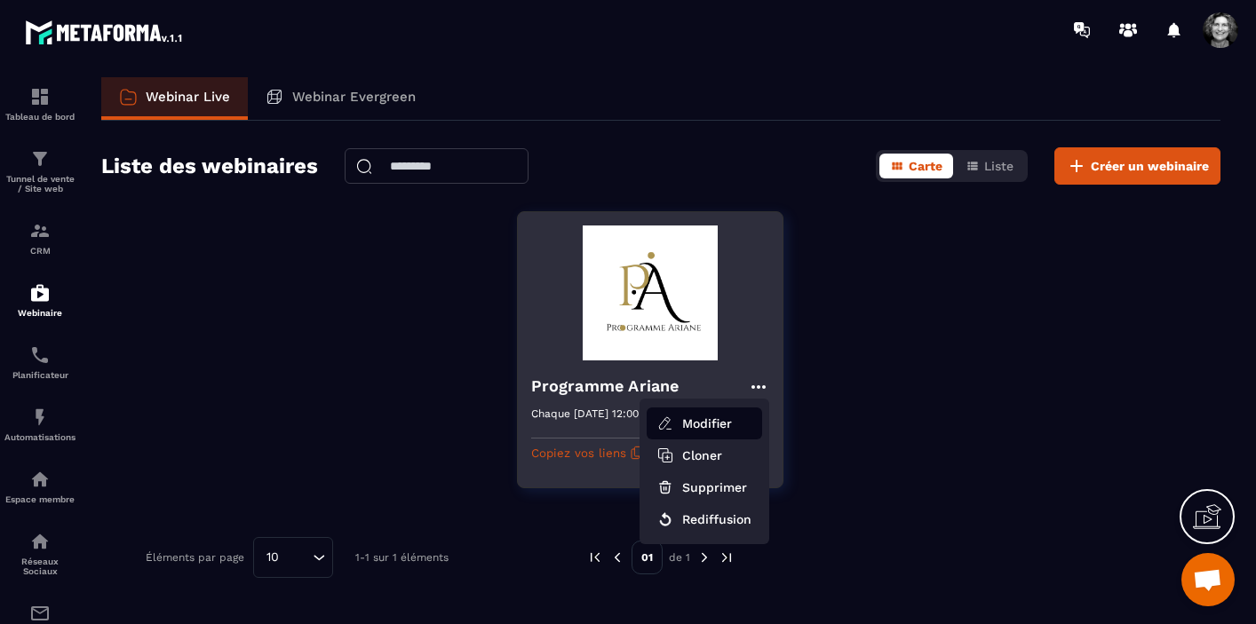
click at [708, 426] on button "Modifier" at bounding box center [704, 424] width 115 height 32
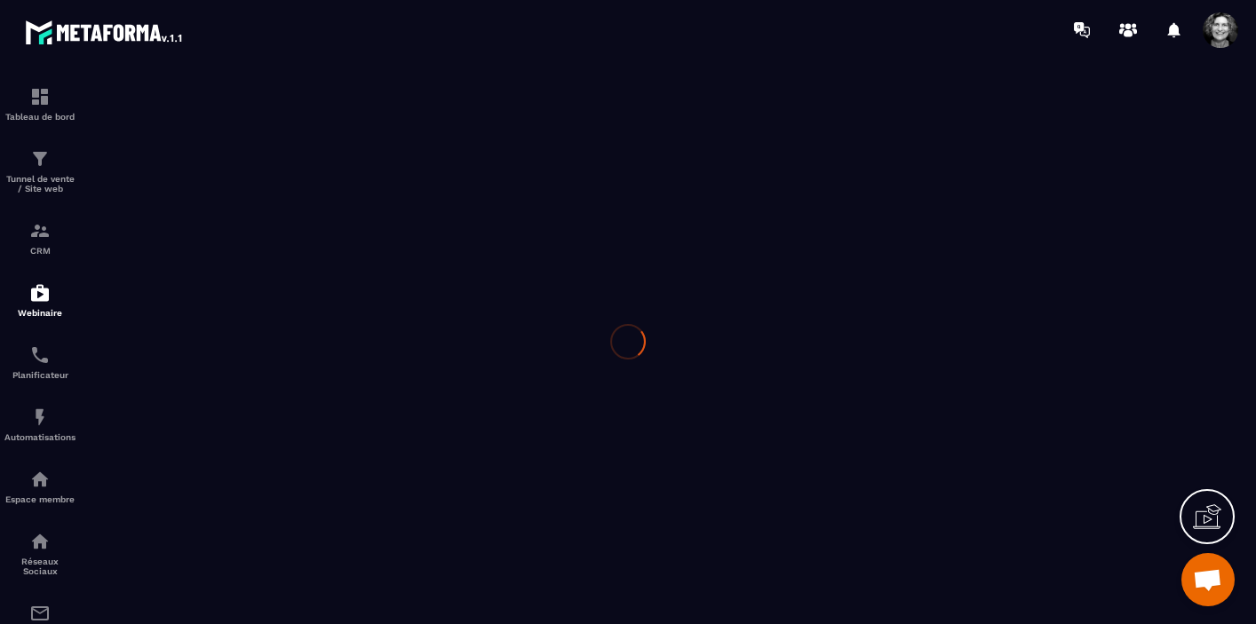
type input "**********"
type textarea "**********"
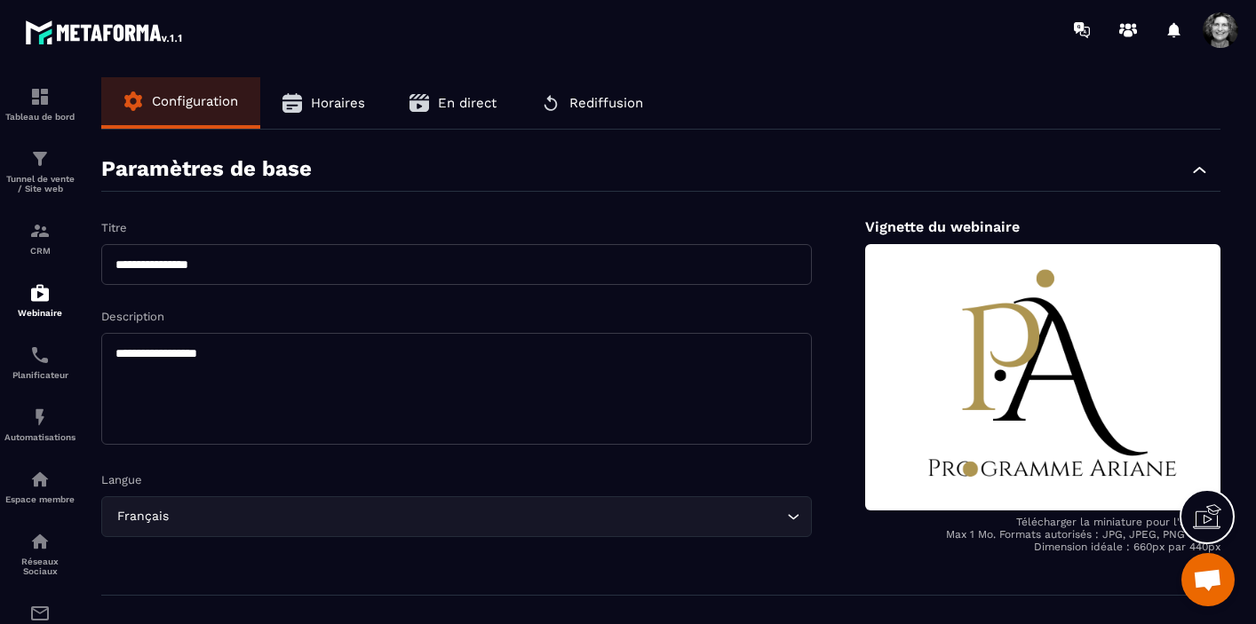
click at [115, 264] on input "**********" at bounding box center [456, 264] width 711 height 41
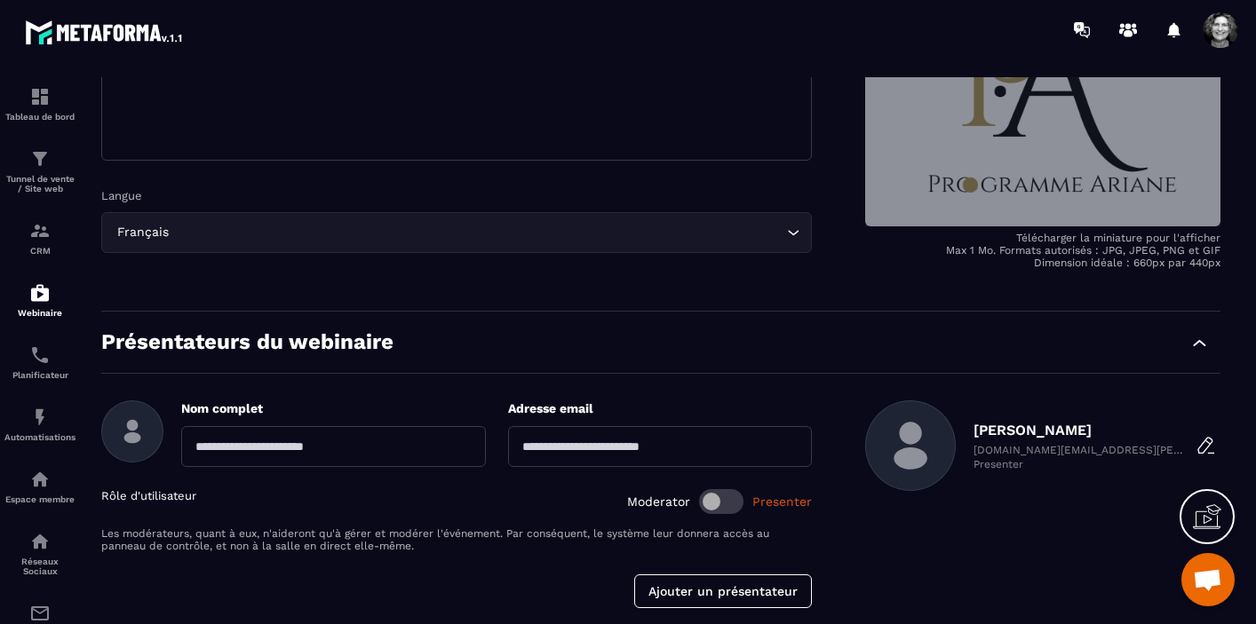
scroll to position [388, 0]
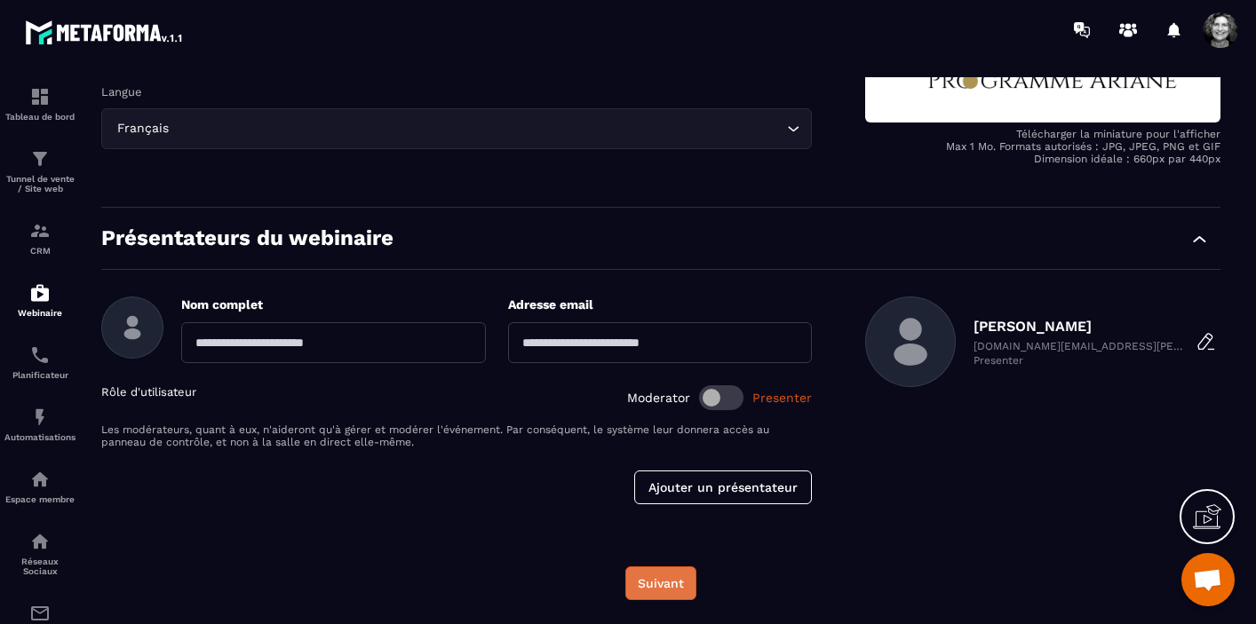
type input "**********"
click at [665, 583] on button "Suivant" at bounding box center [660, 584] width 71 height 34
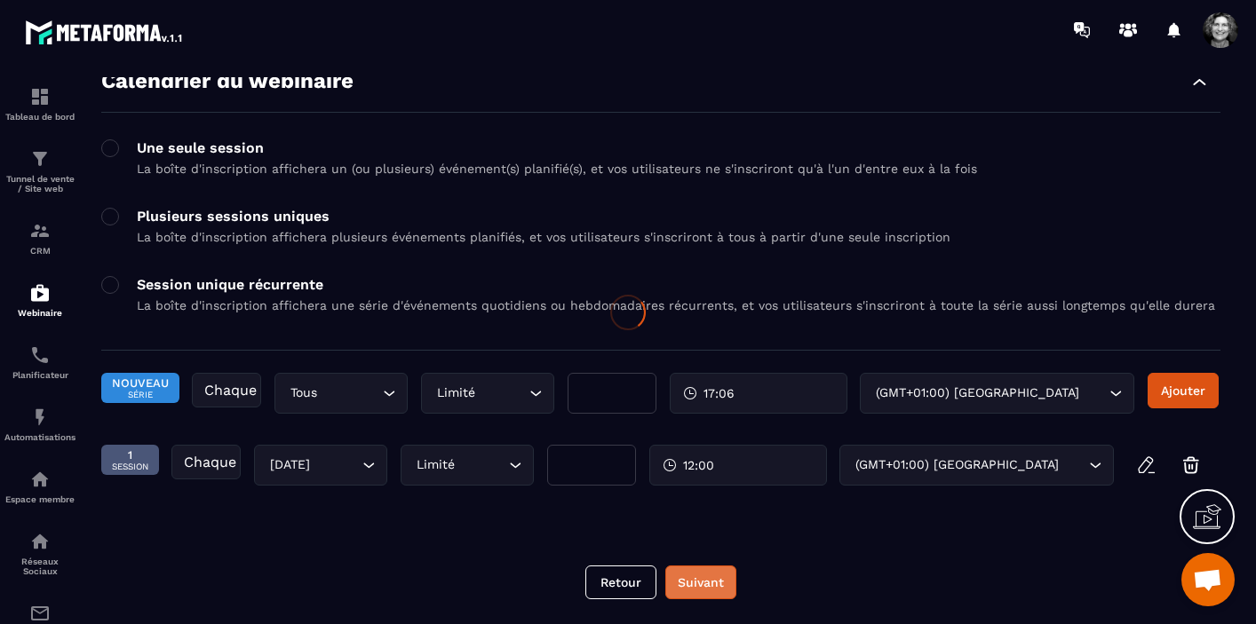
scroll to position [80, 0]
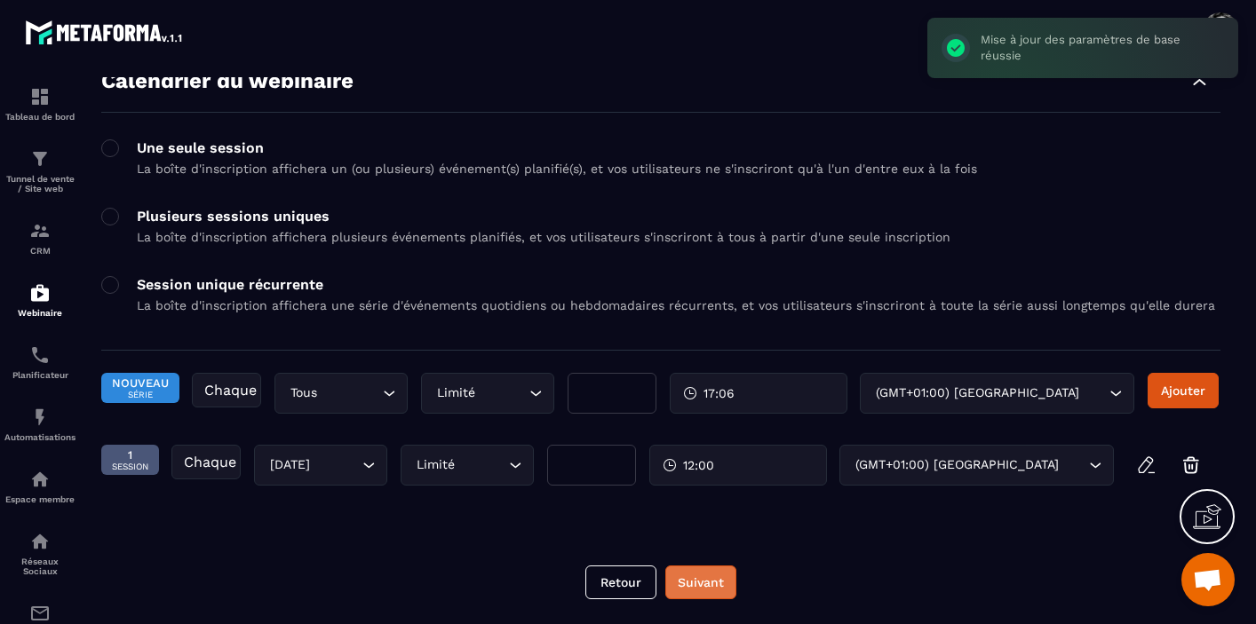
click at [716, 582] on button "Suivant" at bounding box center [700, 583] width 71 height 34
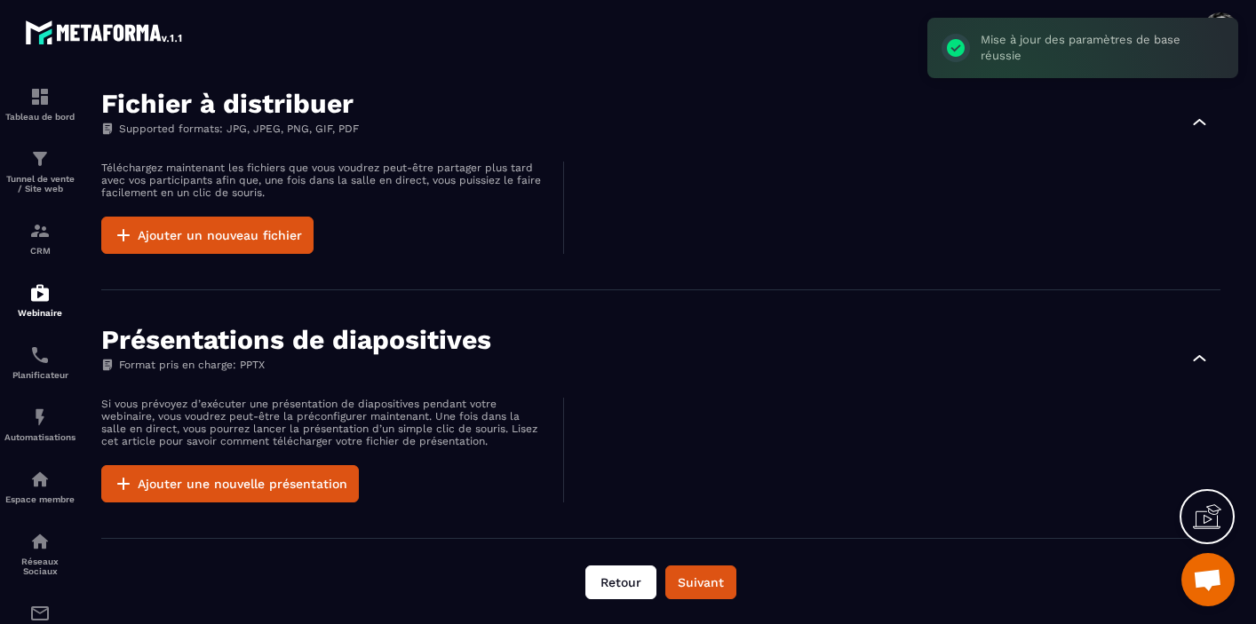
click at [623, 581] on button "Retour" at bounding box center [620, 583] width 71 height 34
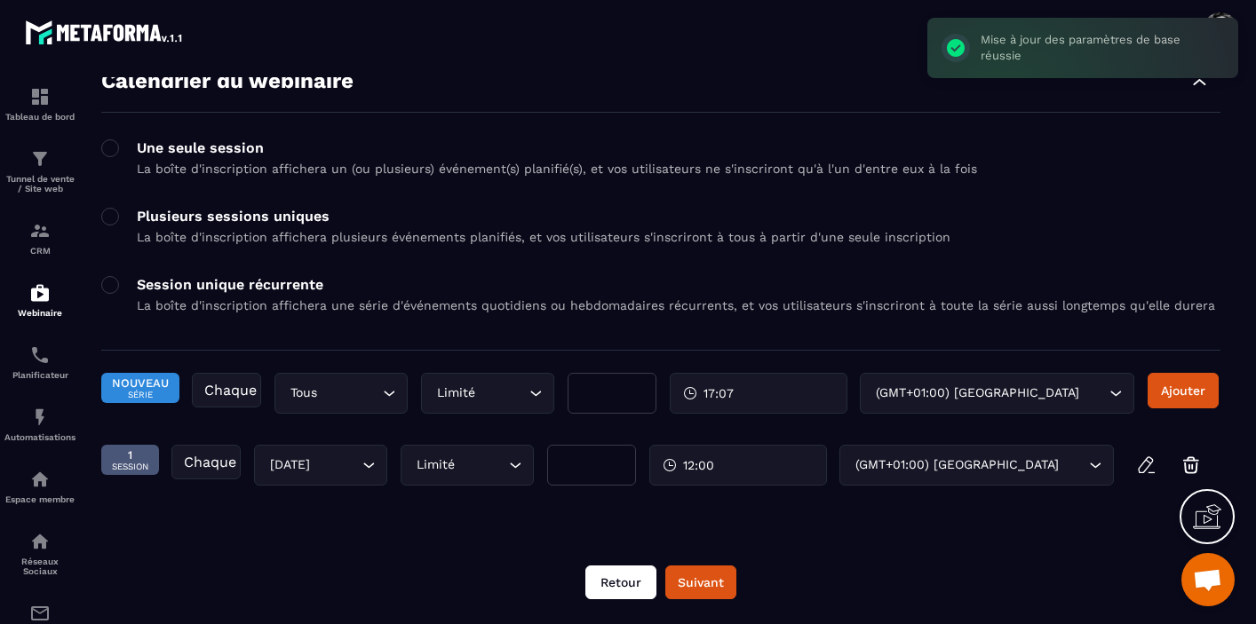
scroll to position [80, 0]
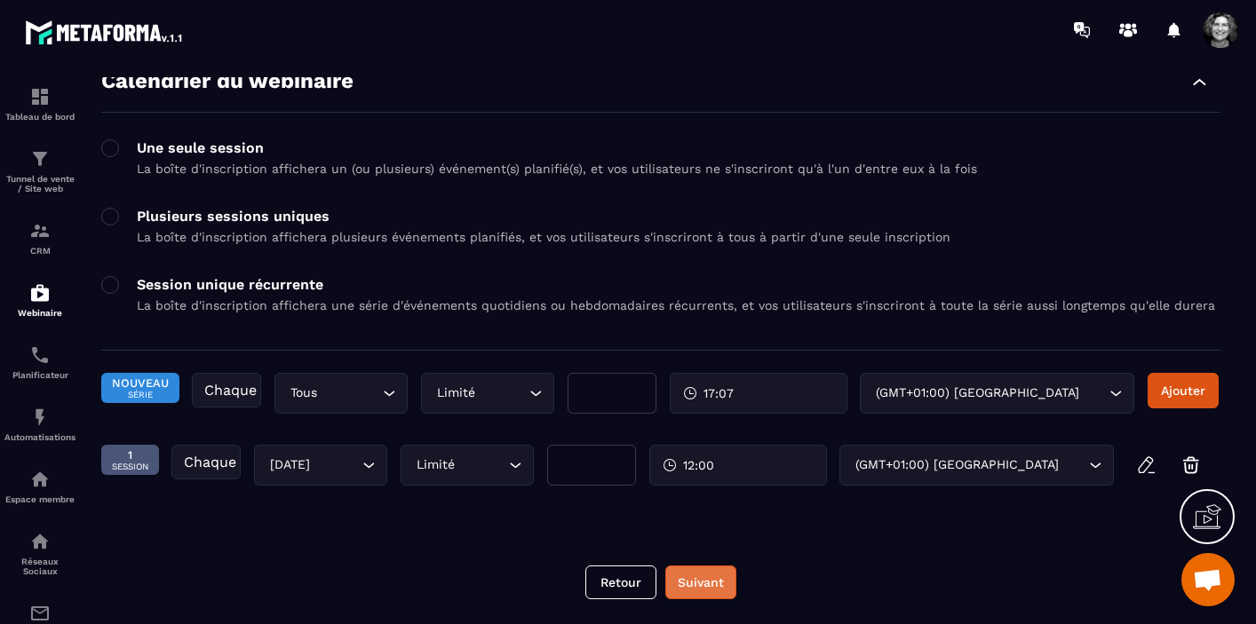
click at [713, 580] on button "Suivant" at bounding box center [700, 583] width 71 height 34
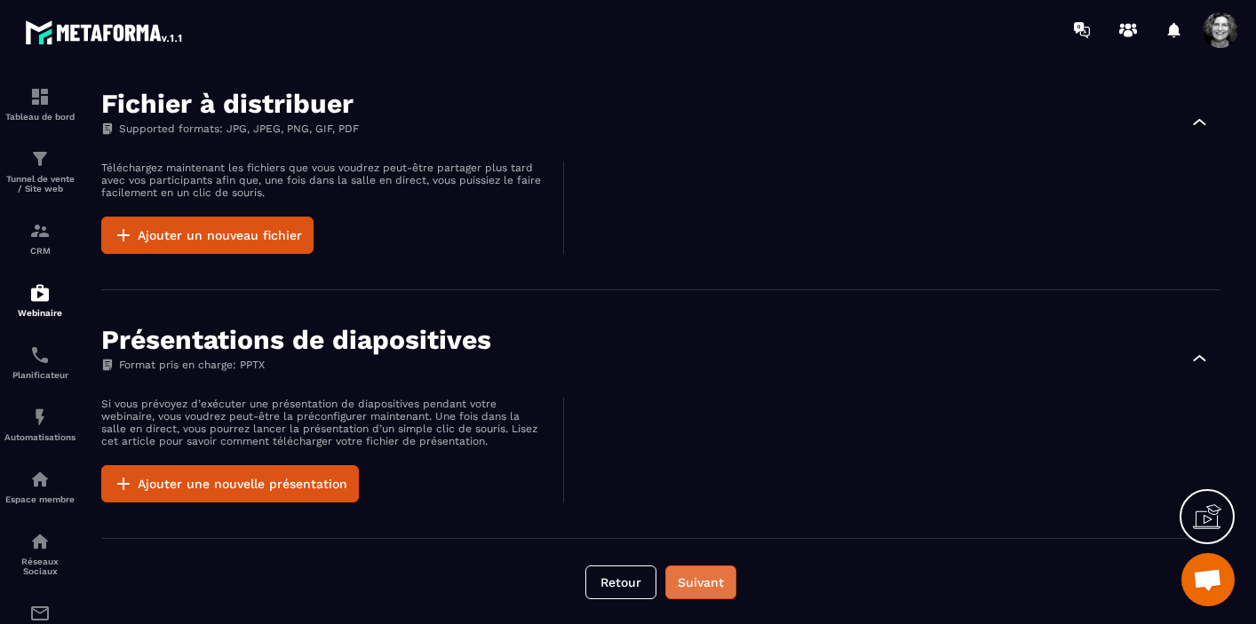
click at [713, 580] on button "Suivant" at bounding box center [700, 583] width 71 height 34
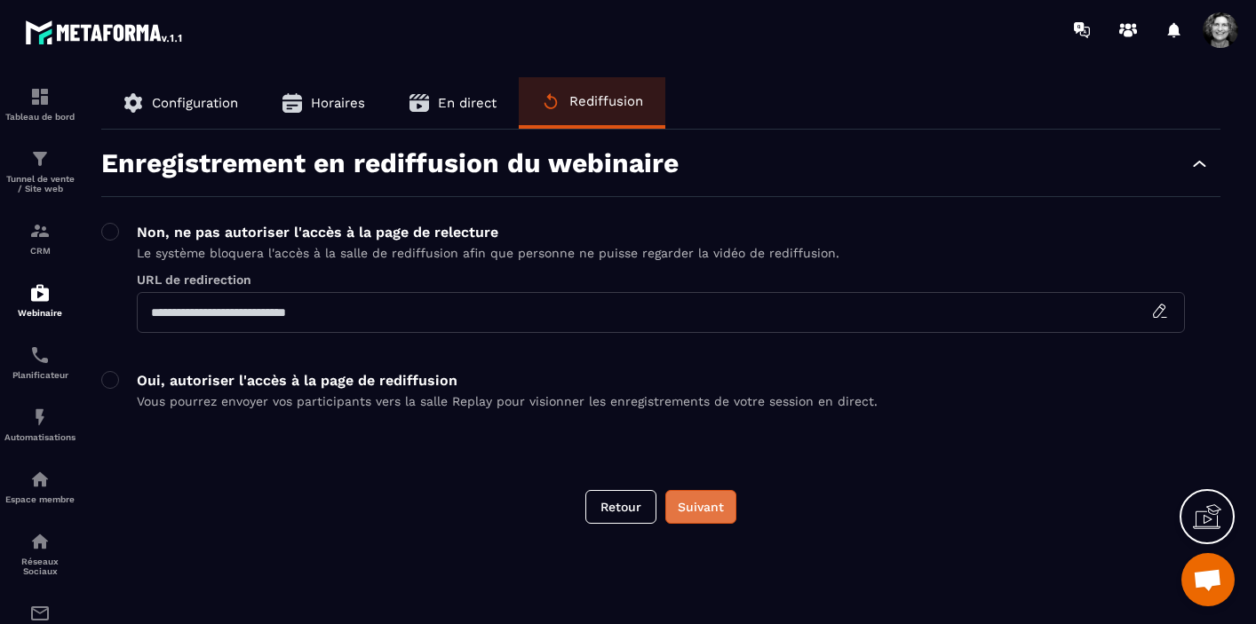
click at [709, 508] on button "Suivant" at bounding box center [700, 507] width 71 height 34
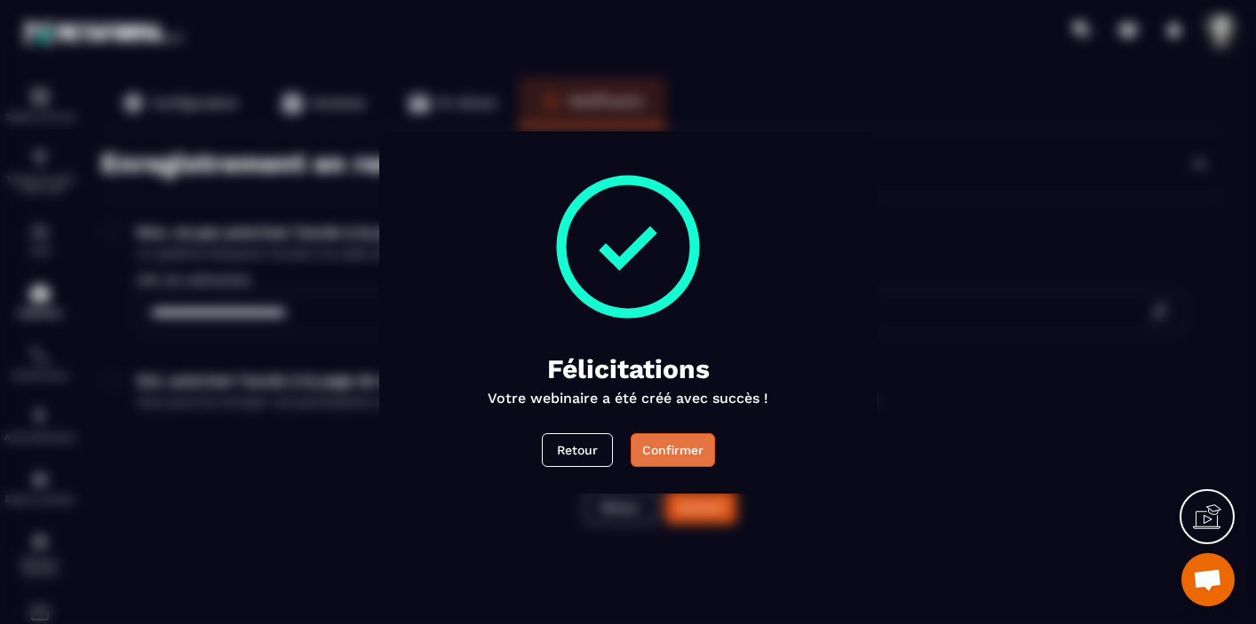
click at [680, 455] on div "Confirmer" at bounding box center [672, 451] width 61 height 18
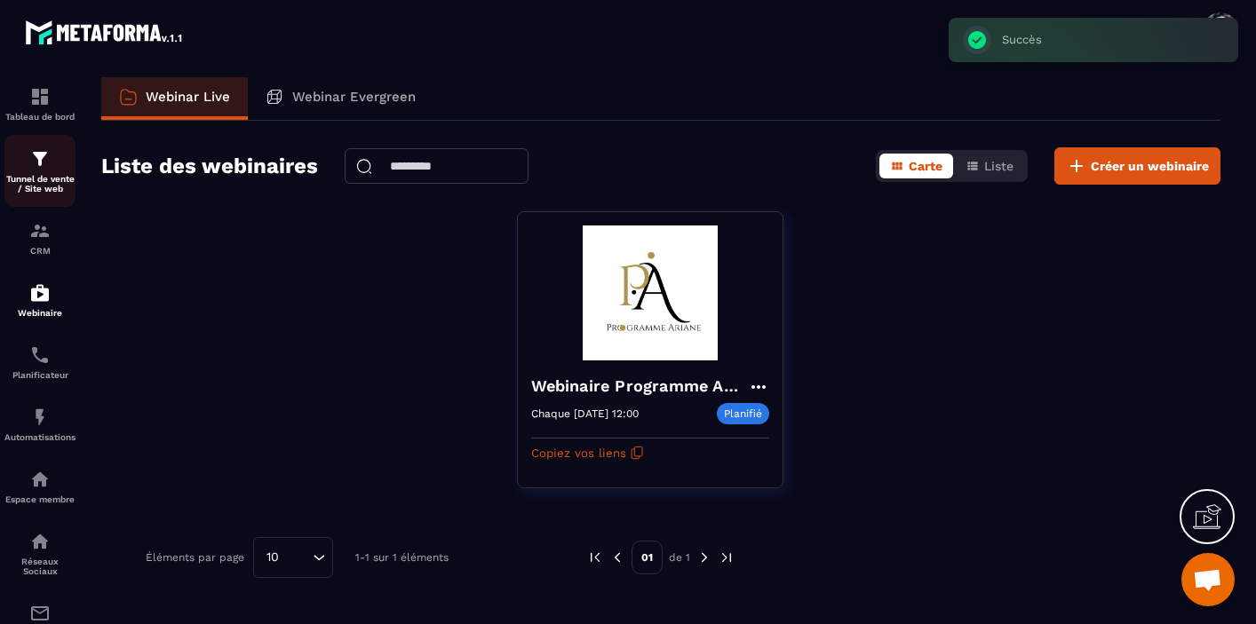
click at [45, 163] on img at bounding box center [39, 158] width 21 height 21
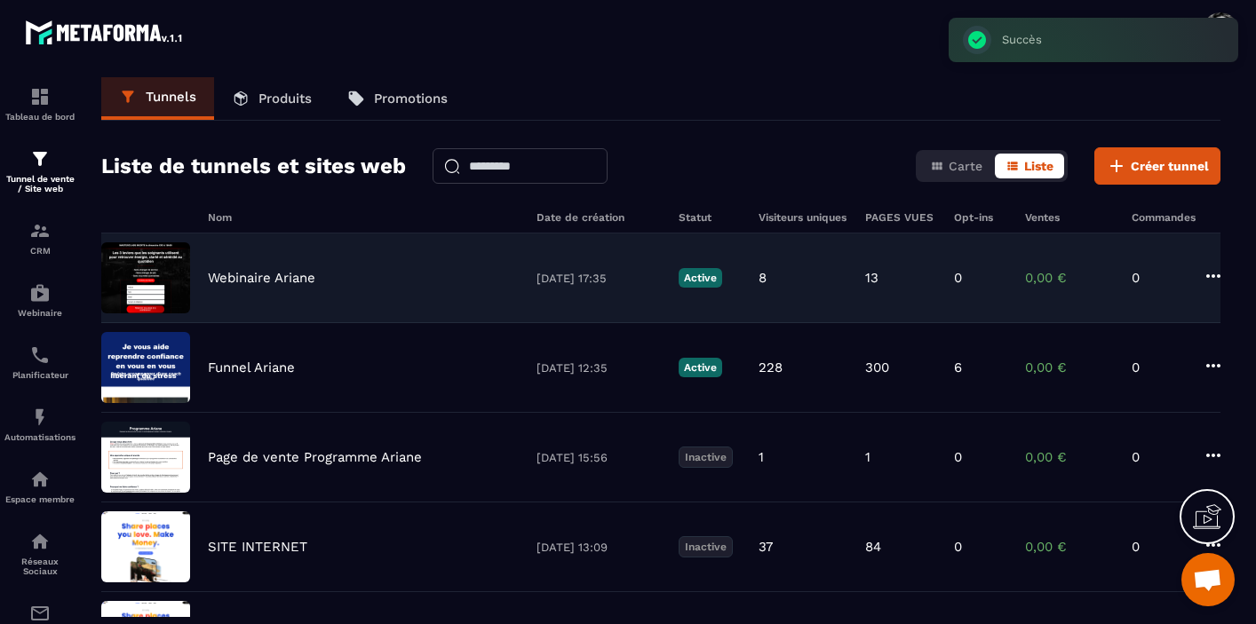
click at [517, 282] on div "Webinaire Ariane" at bounding box center [363, 278] width 311 height 16
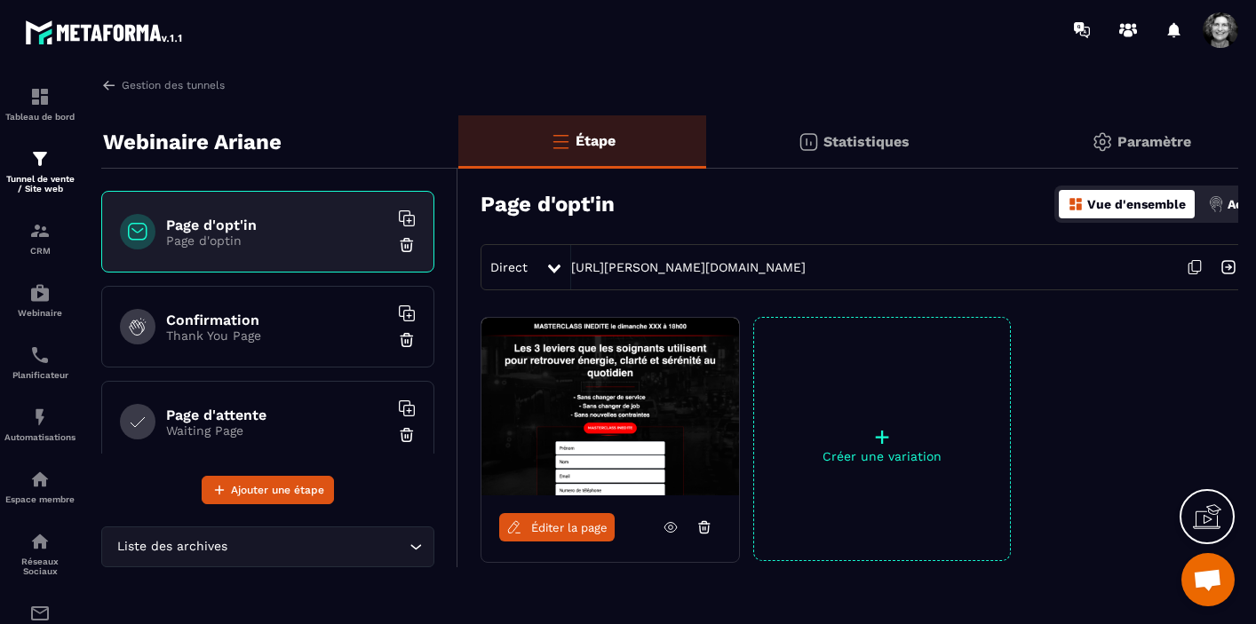
click at [1221, 208] on img at bounding box center [1216, 204] width 16 height 16
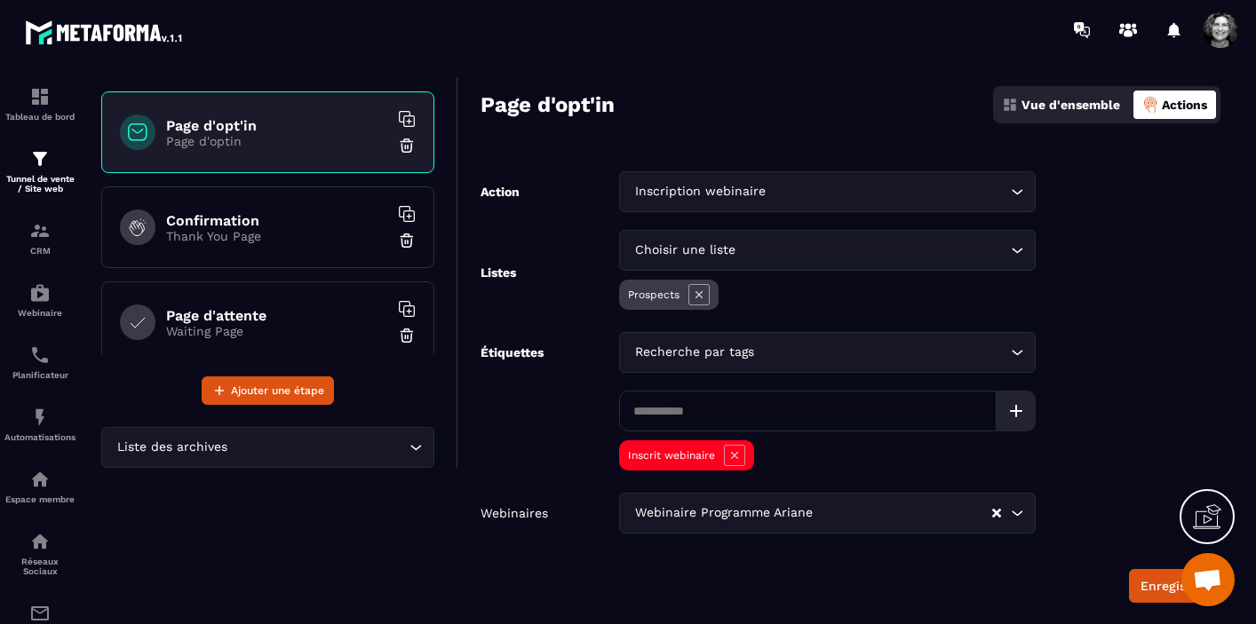
scroll to position [139, 0]
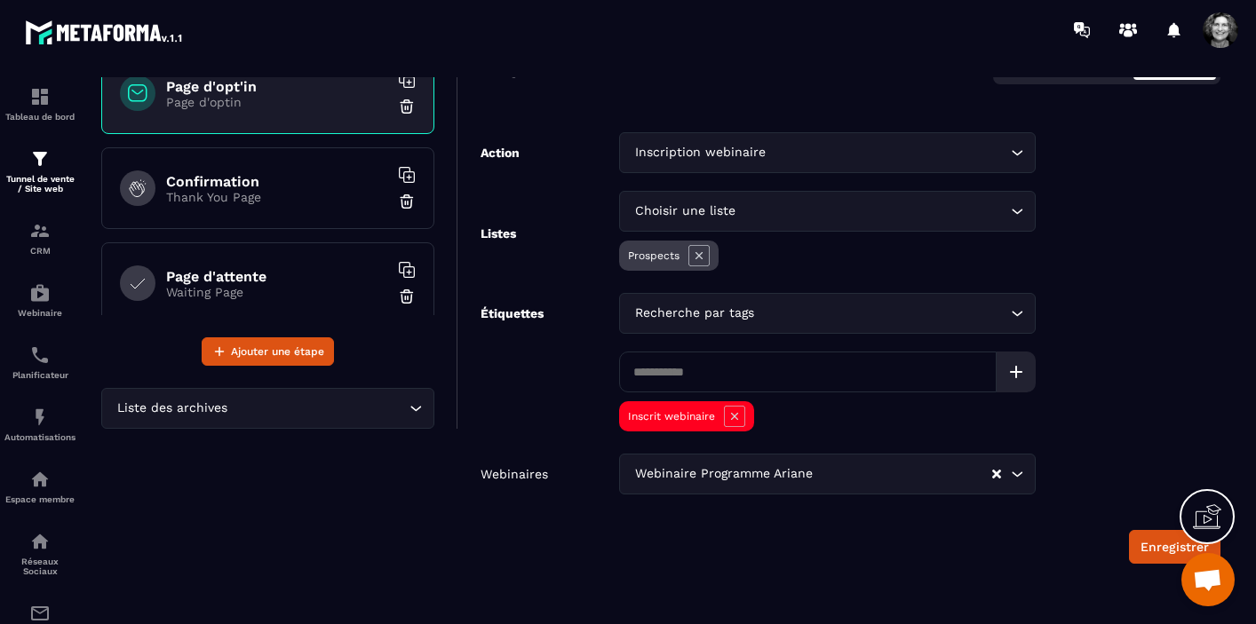
click at [656, 564] on div "Étape Statistiques Paramètre Page d'opt'in Vue d'ensemble Actions Action Inscri…" at bounding box center [839, 288] width 762 height 623
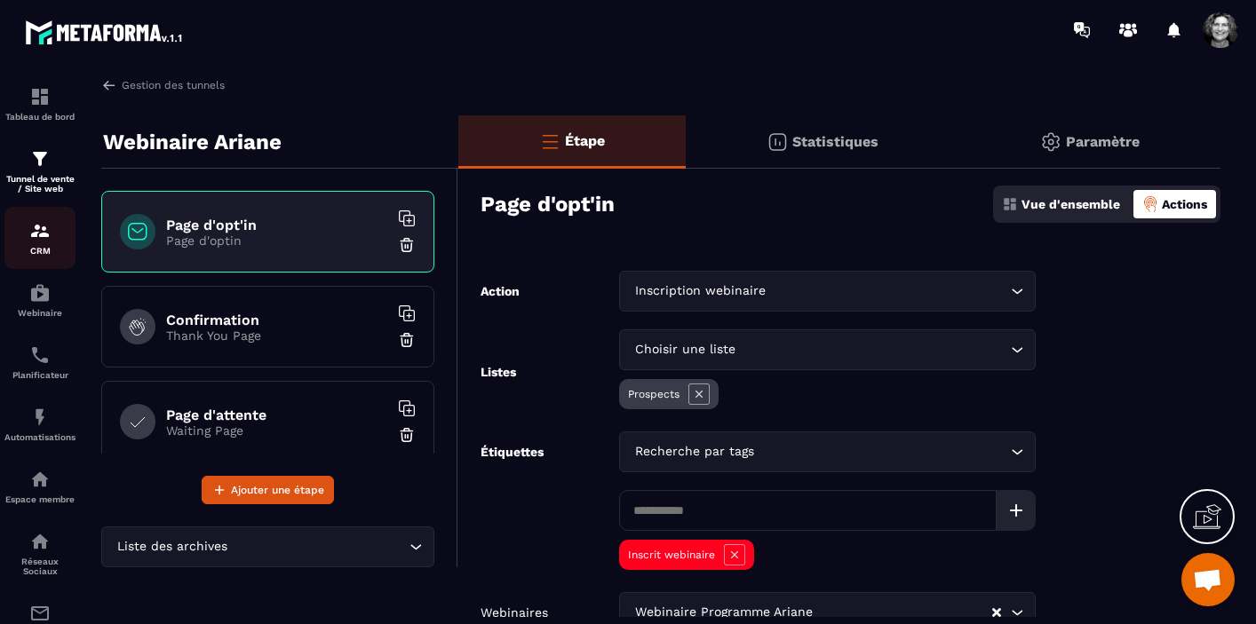
click at [45, 234] on img at bounding box center [39, 230] width 21 height 21
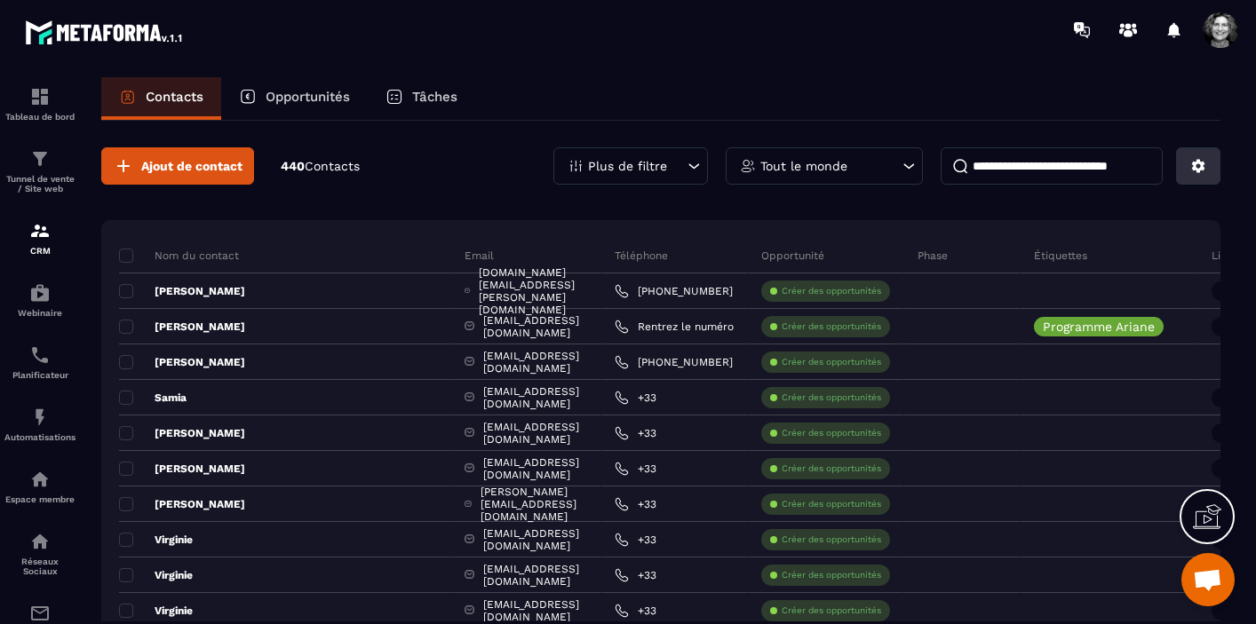
click at [1199, 169] on icon at bounding box center [1198, 166] width 13 height 13
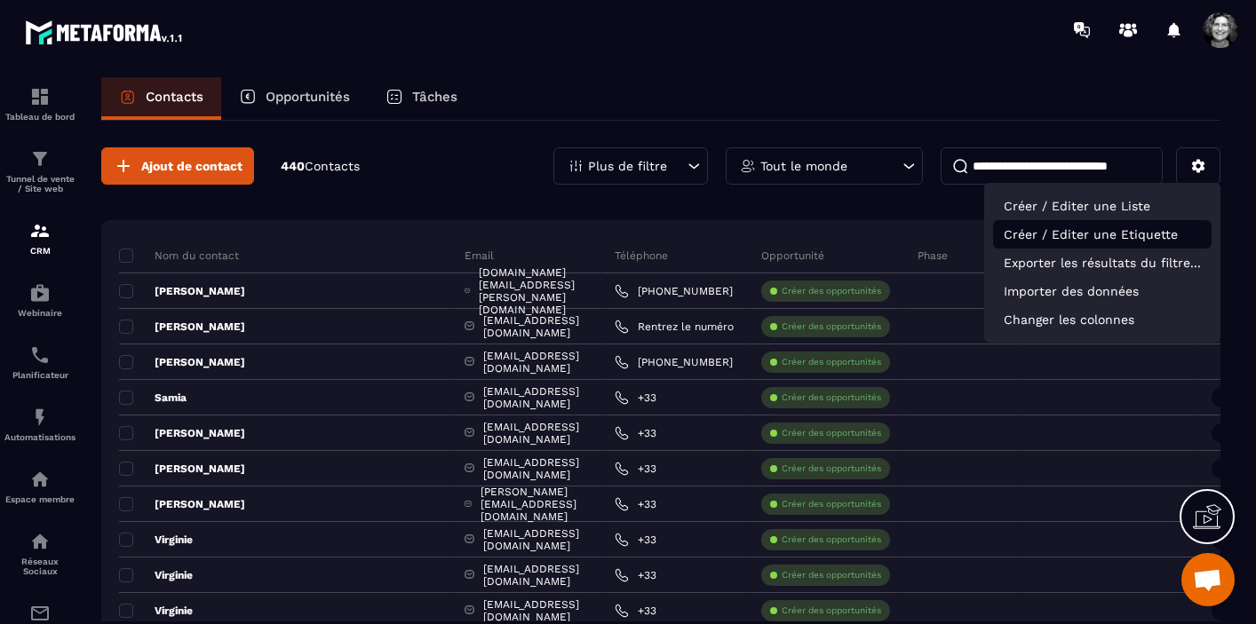
click at [1120, 239] on p "Créer / Editer une Etiquette" at bounding box center [1102, 234] width 219 height 28
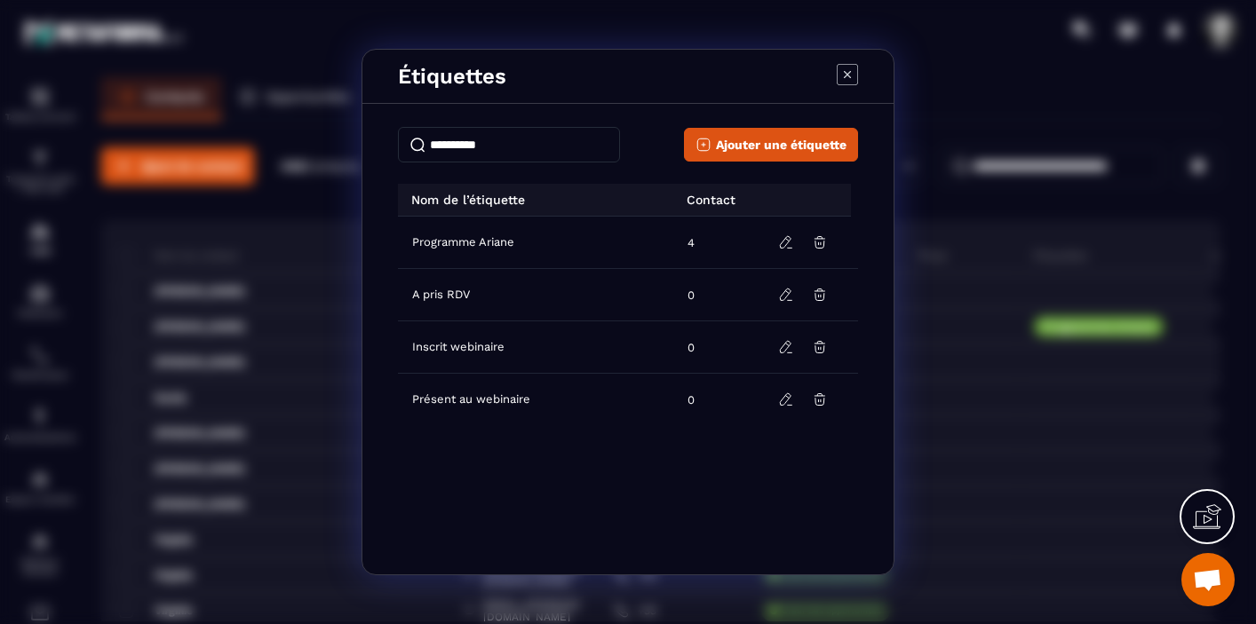
click at [525, 300] on td "A pris RDV" at bounding box center [537, 295] width 279 height 52
click at [784, 295] on icon "Modal window" at bounding box center [786, 295] width 16 height 16
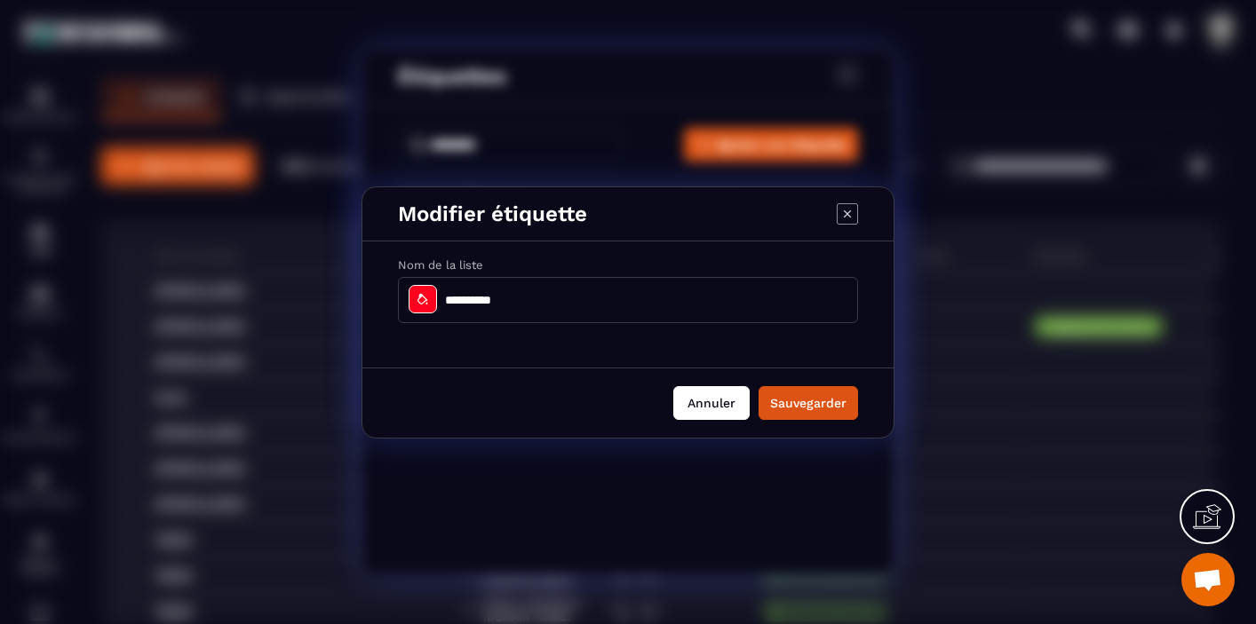
click at [712, 402] on button "Annuler" at bounding box center [711, 403] width 76 height 34
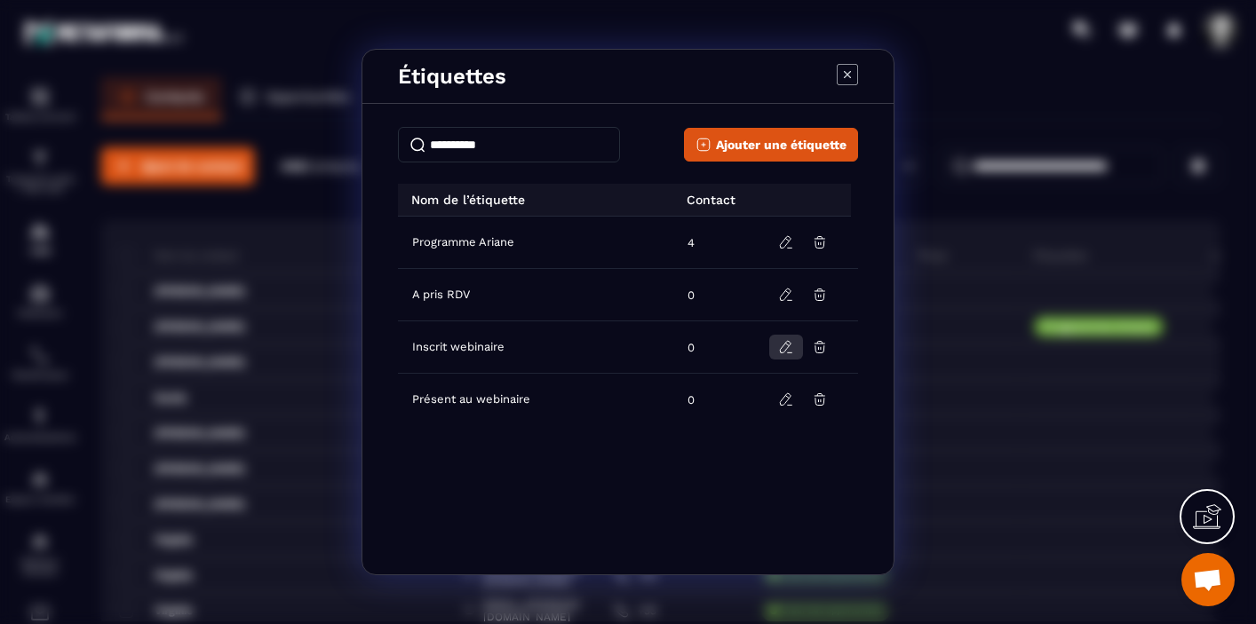
click at [792, 350] on icon "Modal window" at bounding box center [786, 347] width 16 height 16
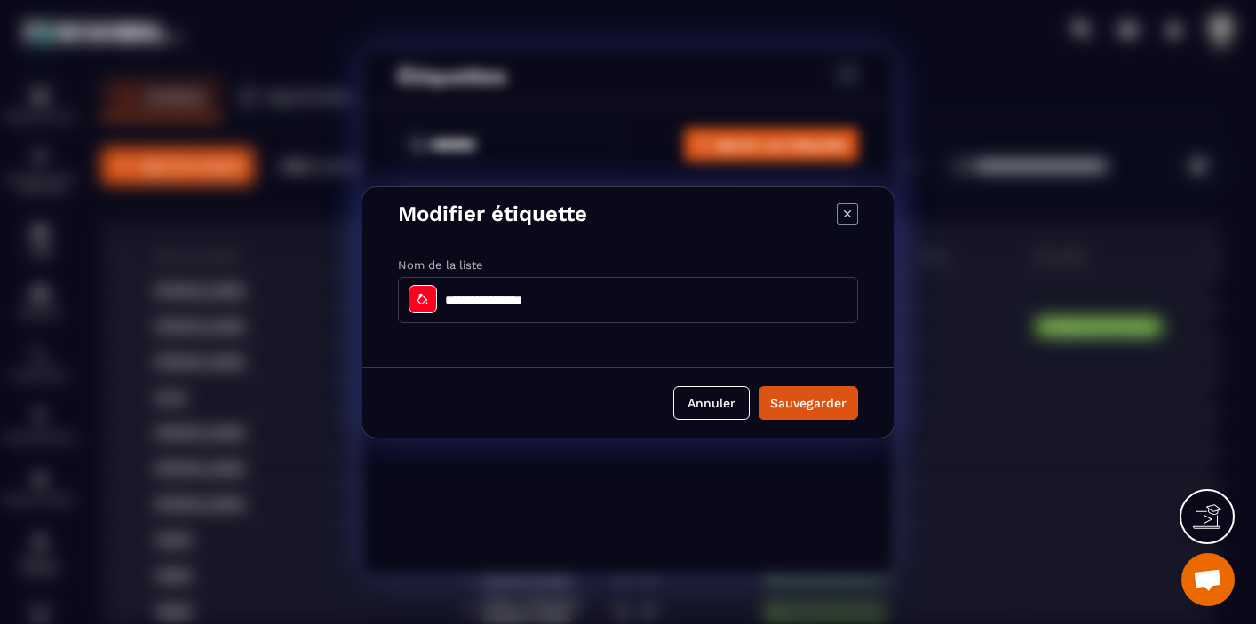
click at [413, 302] on div "Modal window" at bounding box center [423, 299] width 28 height 28
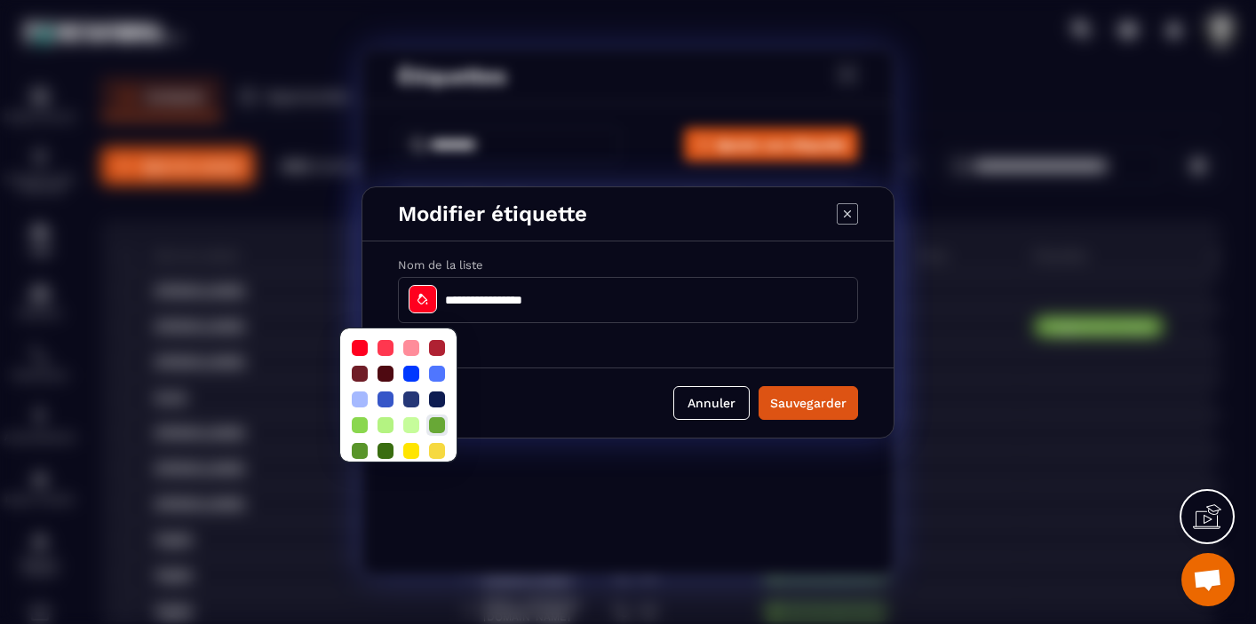
click at [441, 426] on div at bounding box center [437, 426] width 16 height 16
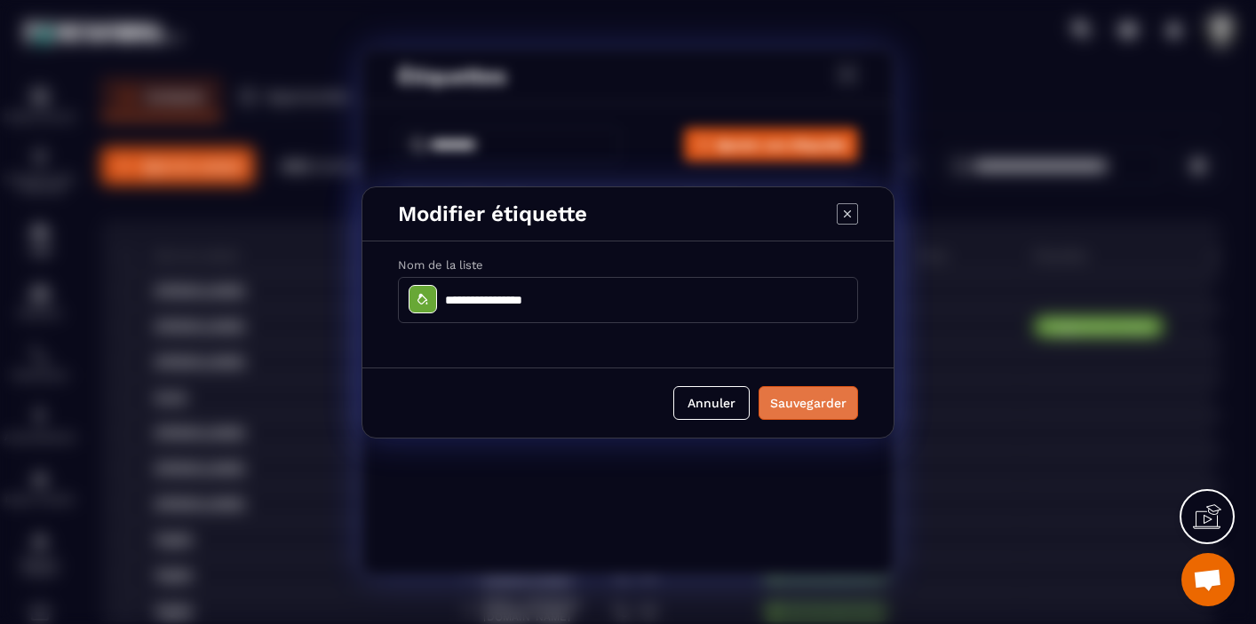
click at [824, 399] on div "Sauvegarder" at bounding box center [808, 403] width 76 height 18
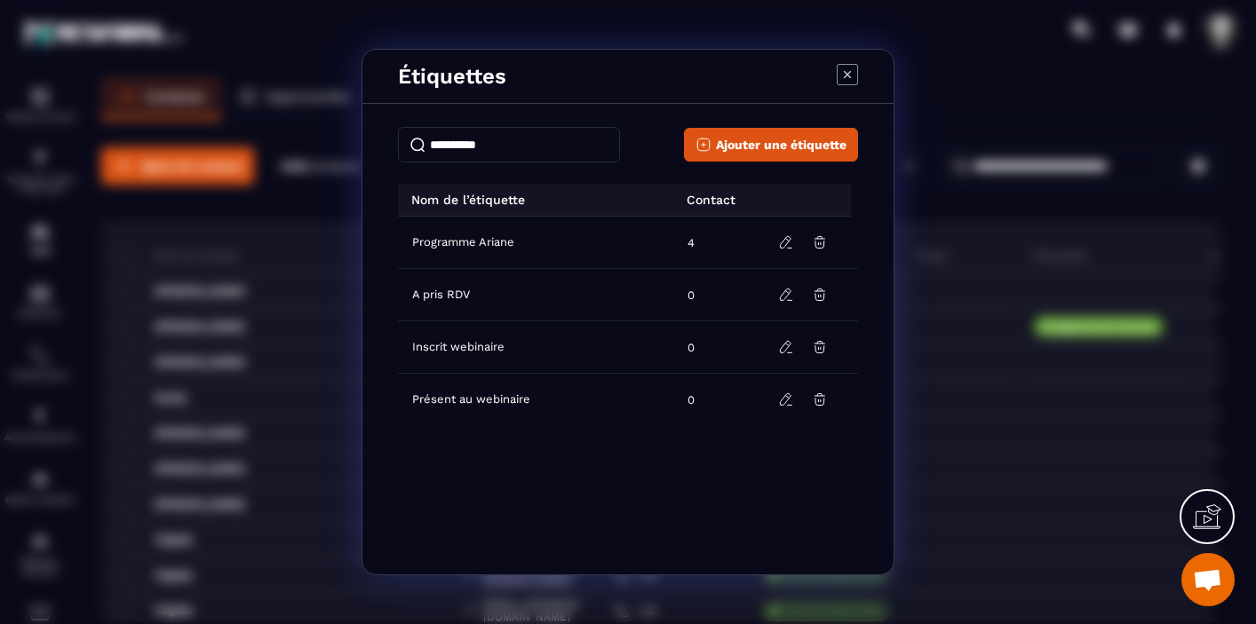
click at [418, 244] on span "Programme Ariane" at bounding box center [463, 242] width 102 height 14
click at [788, 245] on icon "Modal window" at bounding box center [786, 243] width 16 height 16
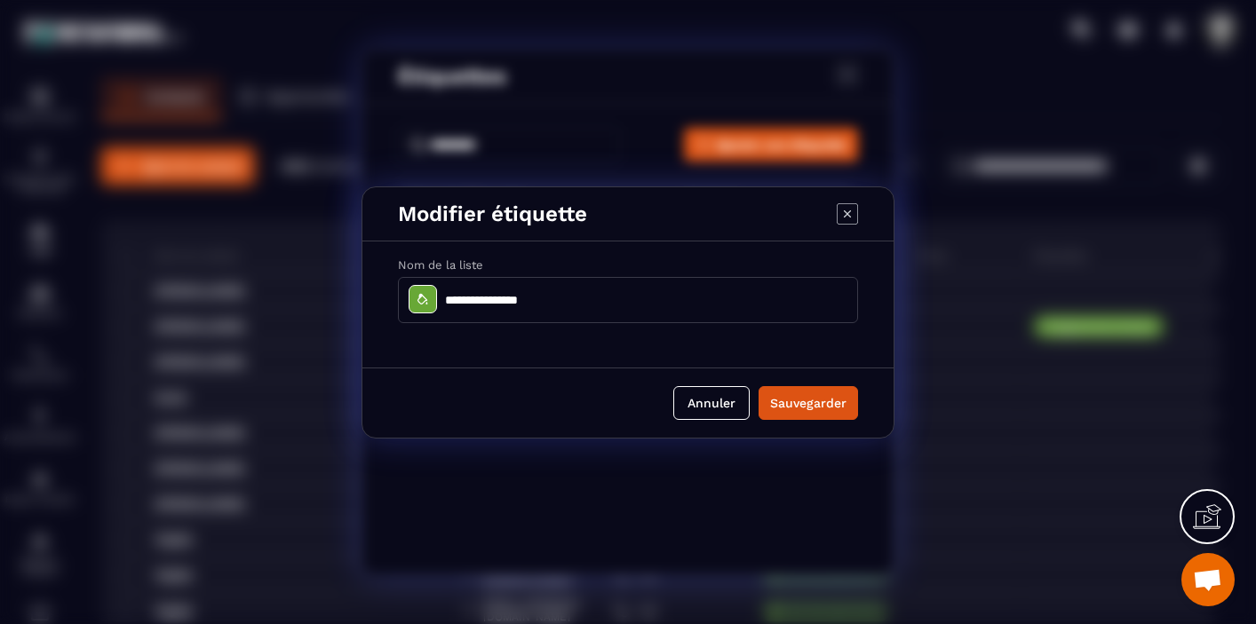
click at [445, 299] on input "**********" at bounding box center [628, 300] width 460 height 46
click at [444, 299] on input "**********" at bounding box center [628, 300] width 460 height 46
drag, startPoint x: 476, startPoint y: 304, endPoint x: 444, endPoint y: 302, distance: 32.0
click at [444, 302] on input "**********" at bounding box center [628, 300] width 460 height 46
type input "**********"
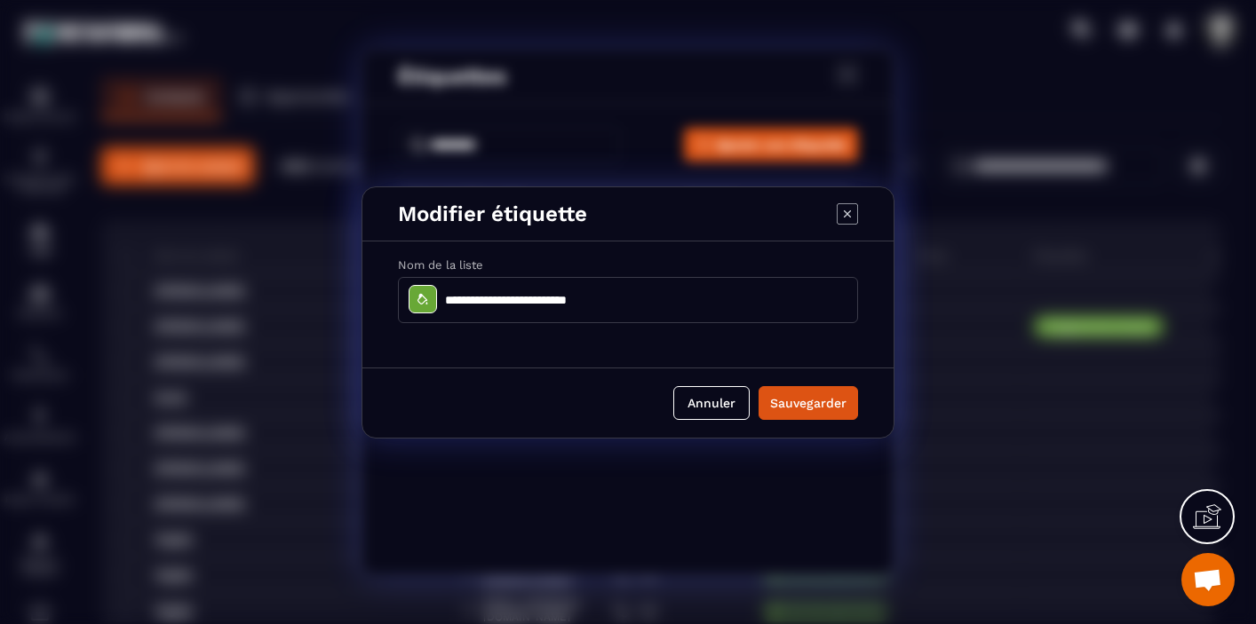
click at [426, 306] on div "Modal window" at bounding box center [423, 299] width 28 height 28
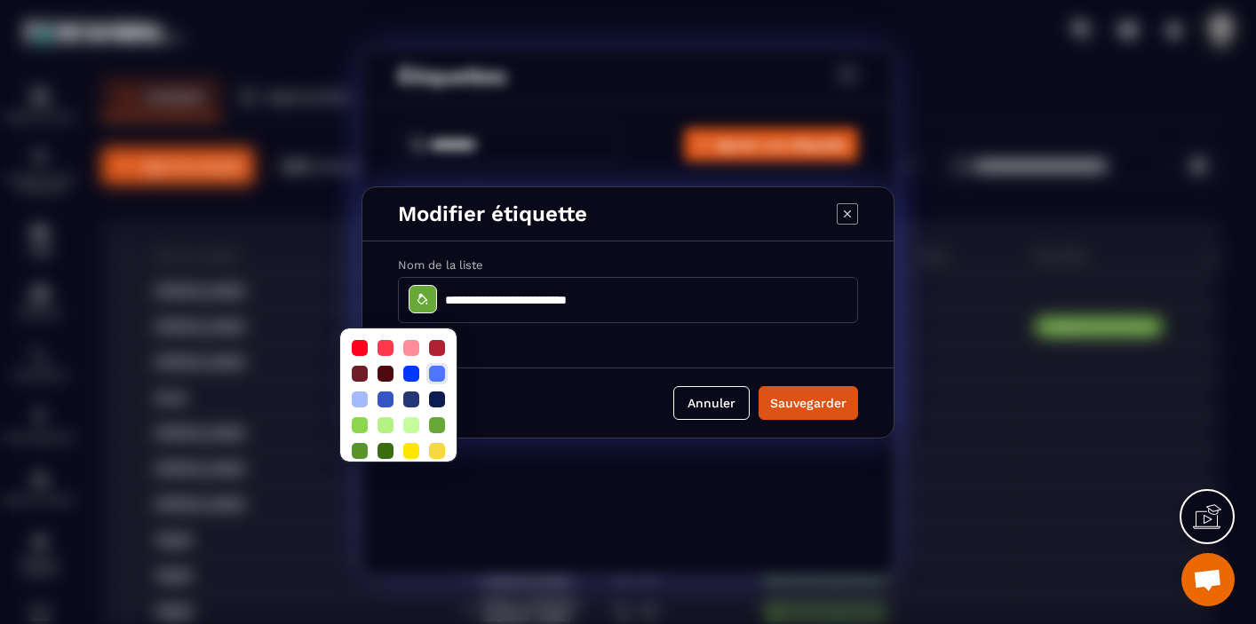
click at [438, 370] on div at bounding box center [437, 374] width 16 height 16
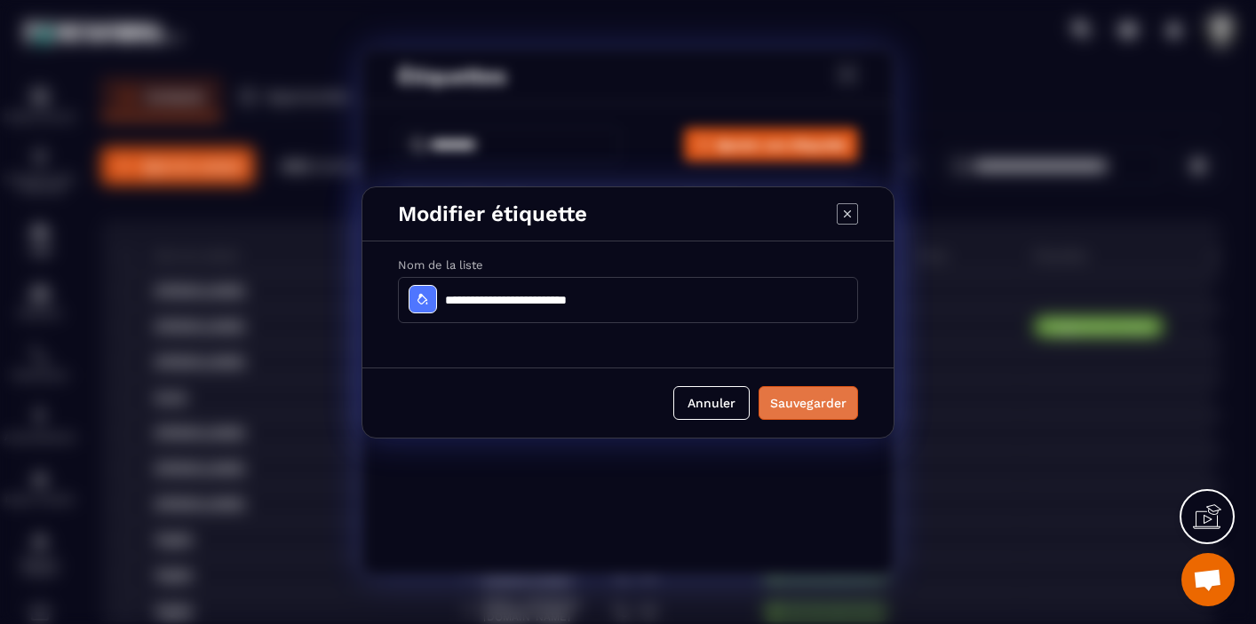
click at [835, 407] on div "Sauvegarder" at bounding box center [808, 403] width 76 height 18
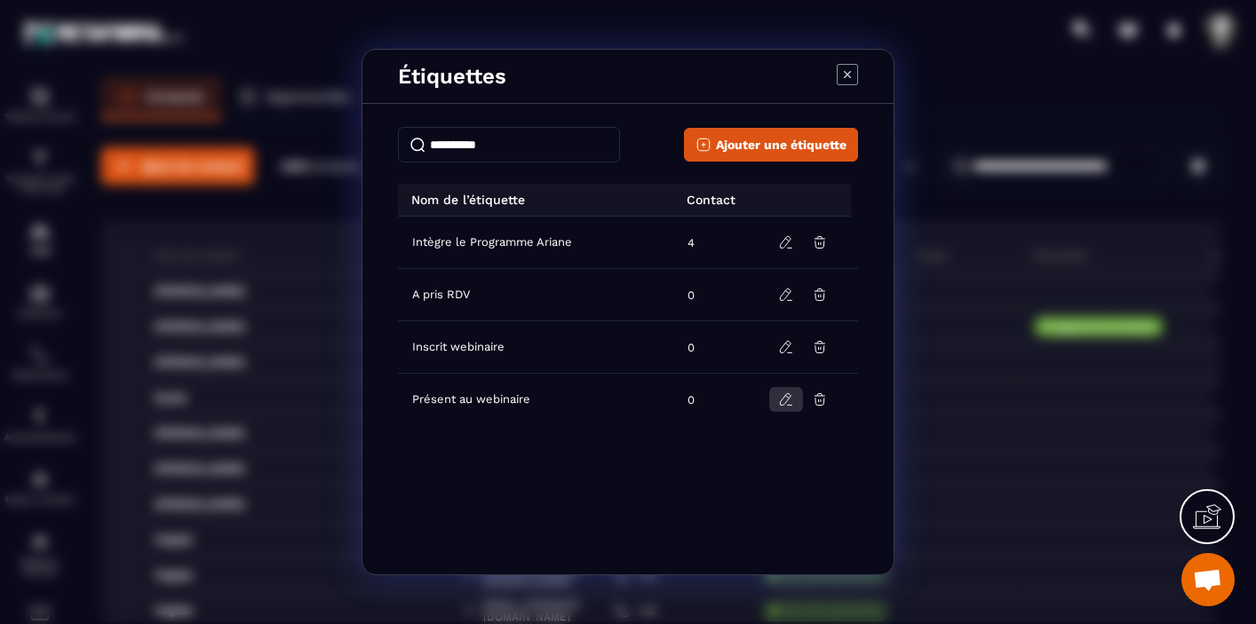
click at [786, 396] on icon "Modal window" at bounding box center [787, 397] width 4 height 3
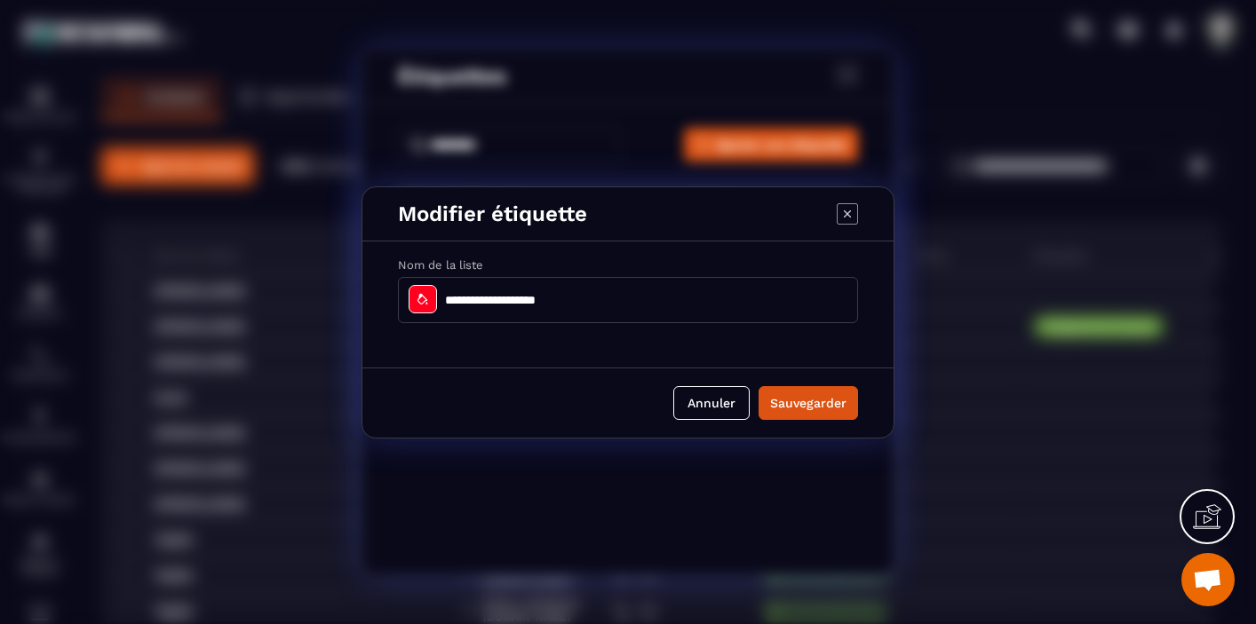
click at [421, 295] on icon "Modal window" at bounding box center [423, 298] width 10 height 11
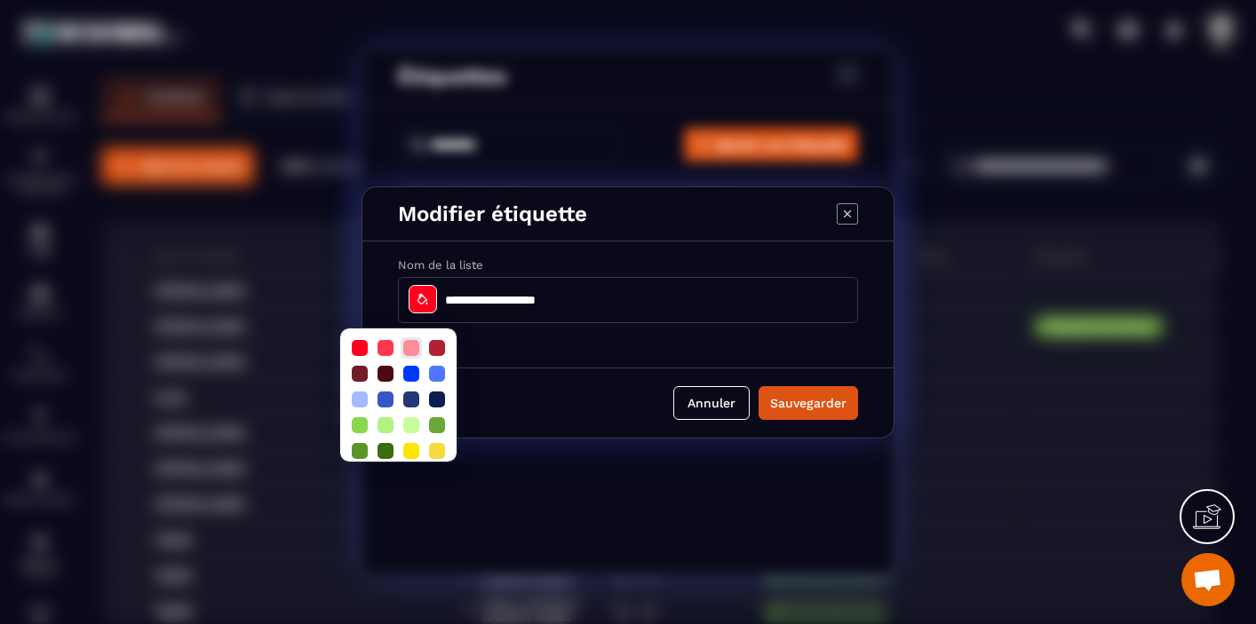
click at [415, 346] on div at bounding box center [411, 348] width 16 height 16
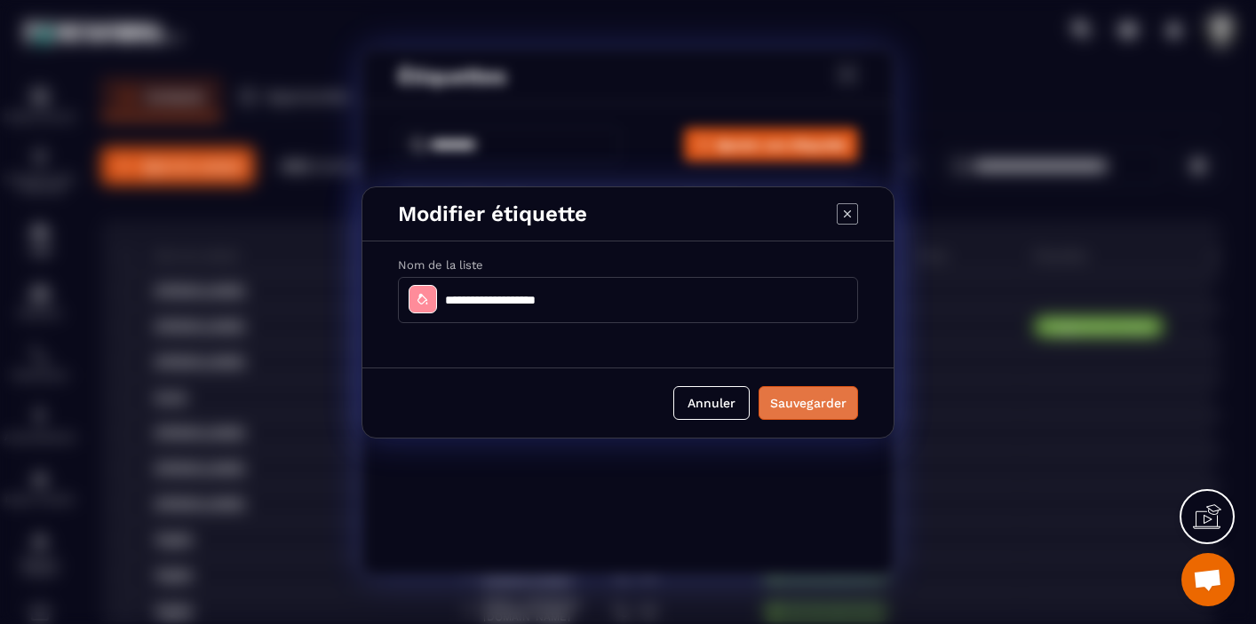
click at [816, 404] on div "Sauvegarder" at bounding box center [808, 403] width 76 height 18
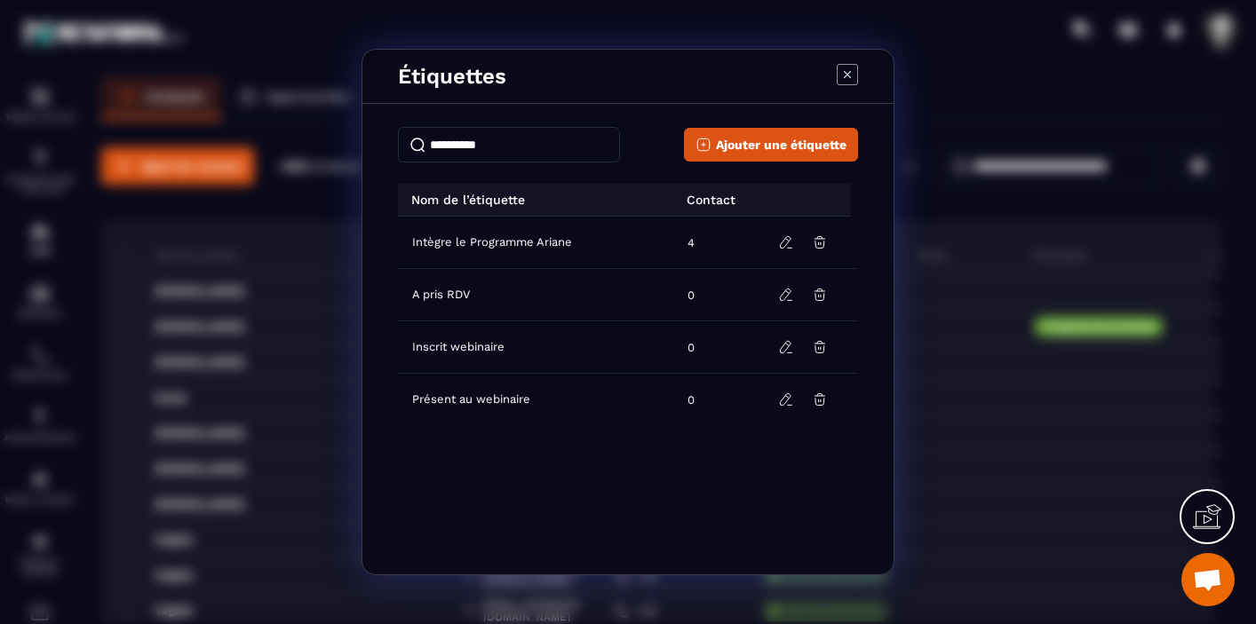
click at [852, 76] on icon "Modal window" at bounding box center [847, 74] width 21 height 21
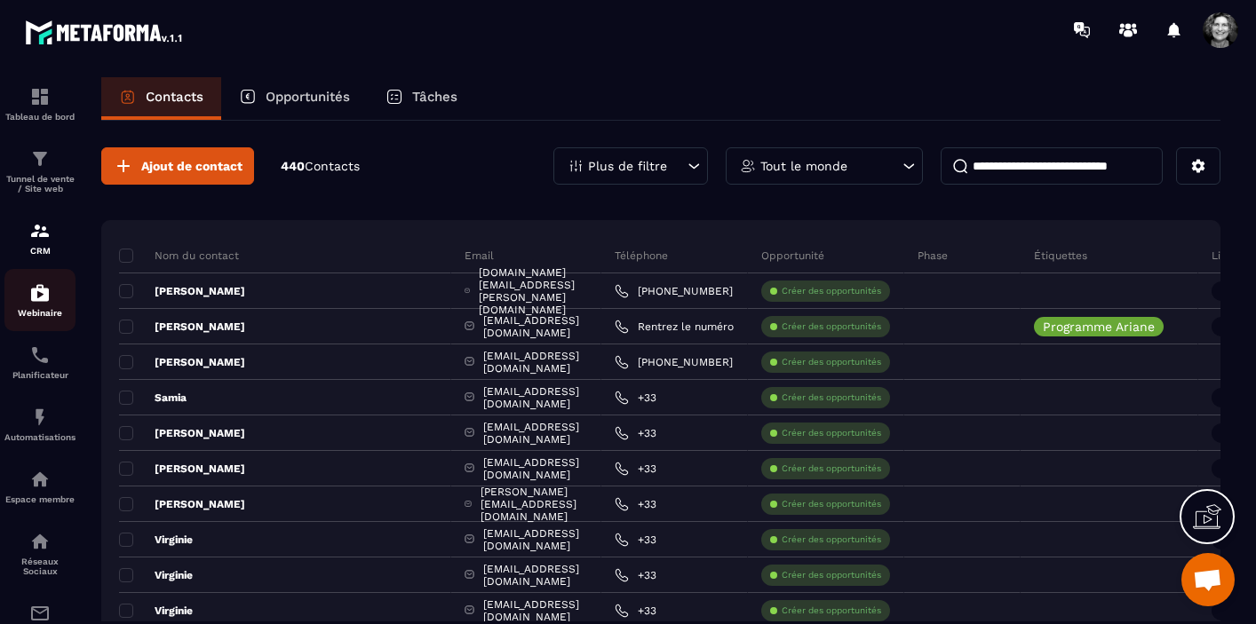
click at [43, 299] on img at bounding box center [39, 292] width 21 height 21
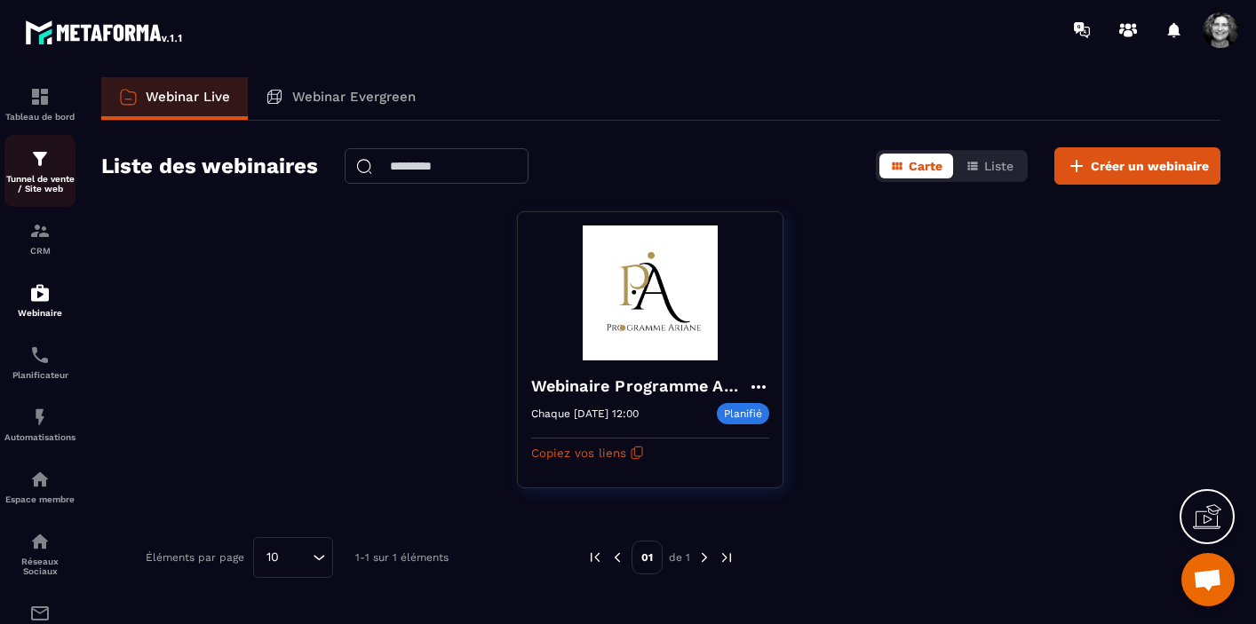
click at [43, 179] on p "Tunnel de vente / Site web" at bounding box center [39, 184] width 71 height 20
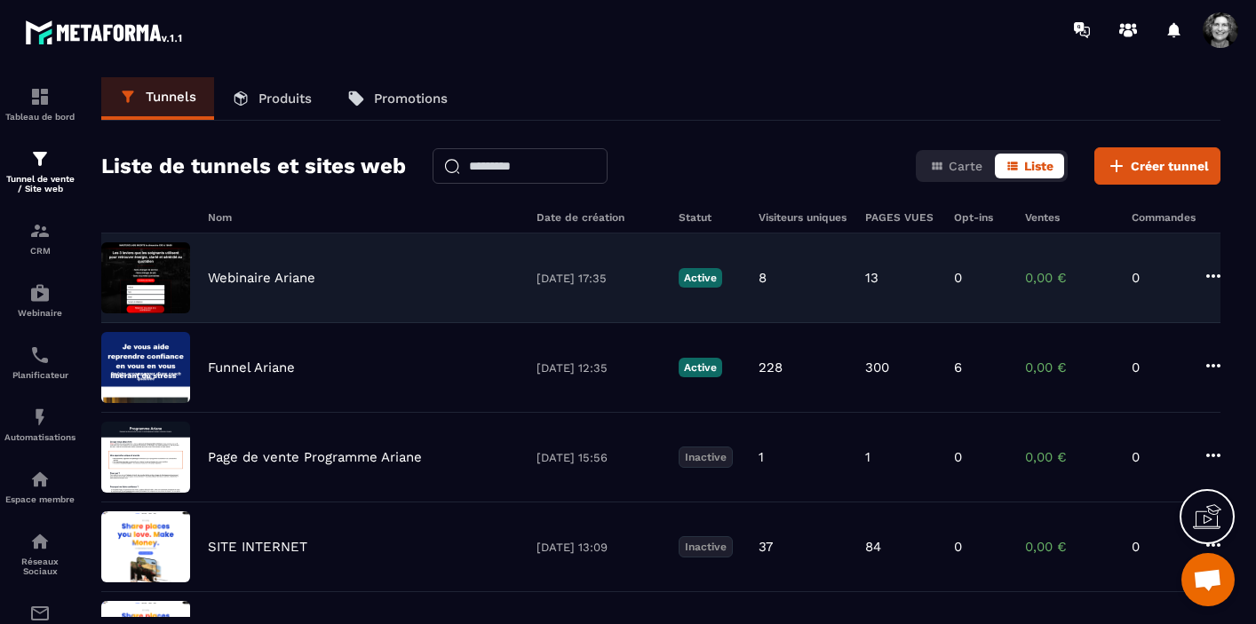
click at [297, 275] on p "Webinaire Ariane" at bounding box center [261, 278] width 107 height 16
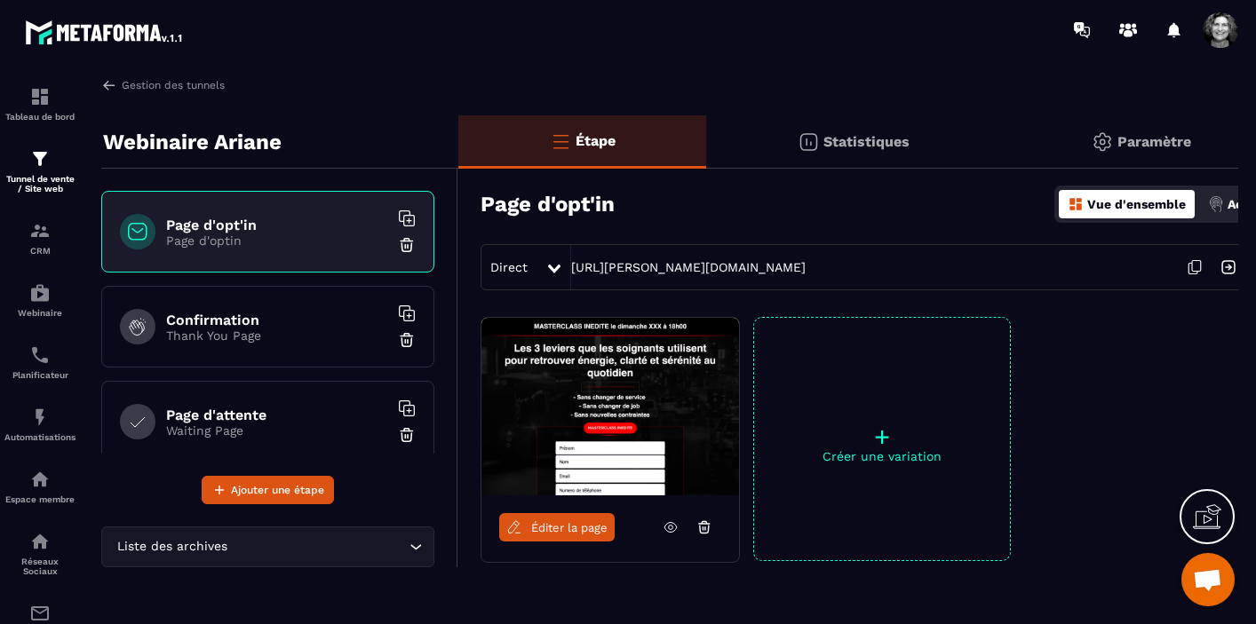
scroll to position [0, 44]
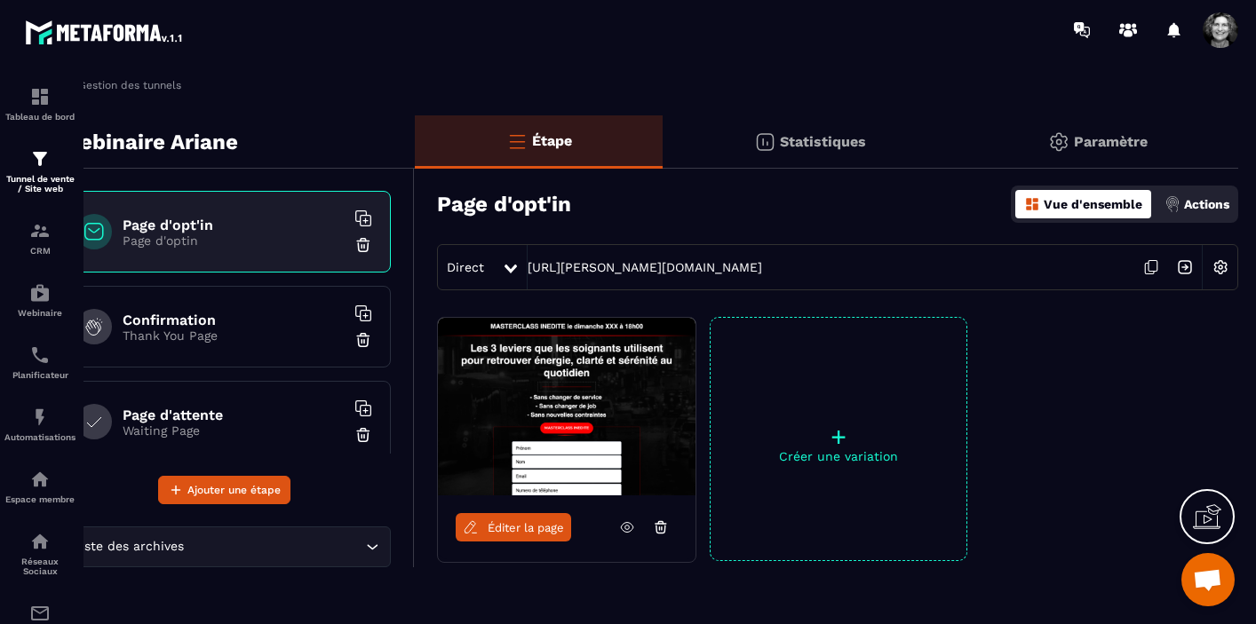
click at [1219, 267] on img at bounding box center [1221, 268] width 34 height 34
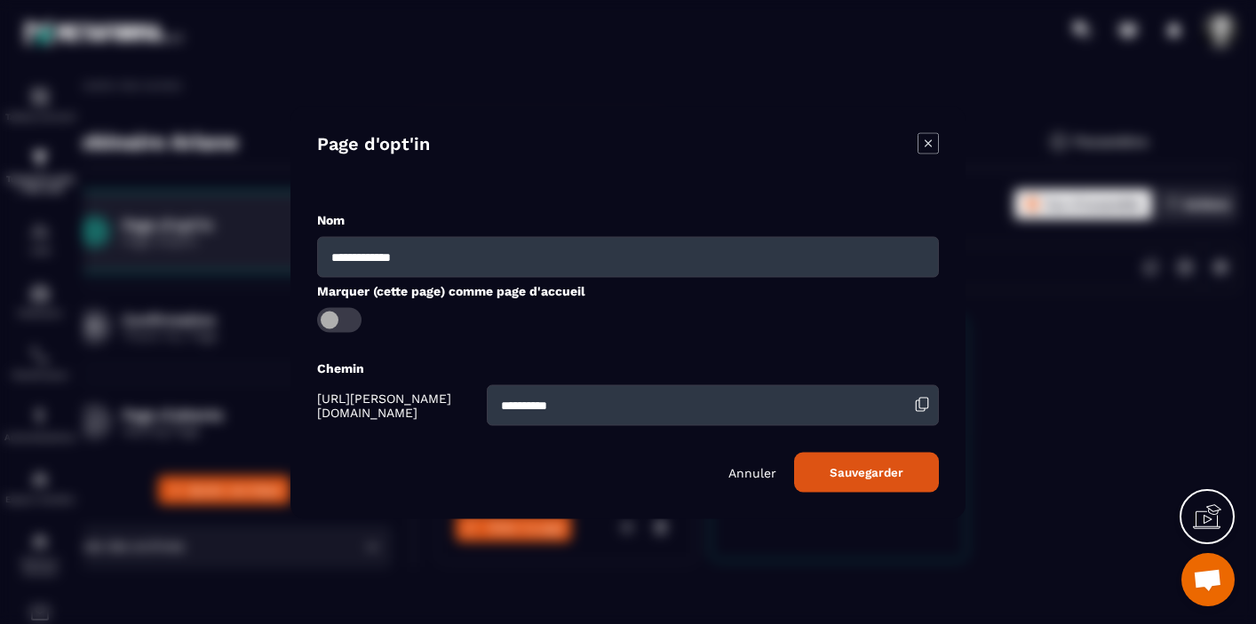
click at [927, 145] on icon "Modal window" at bounding box center [928, 142] width 21 height 21
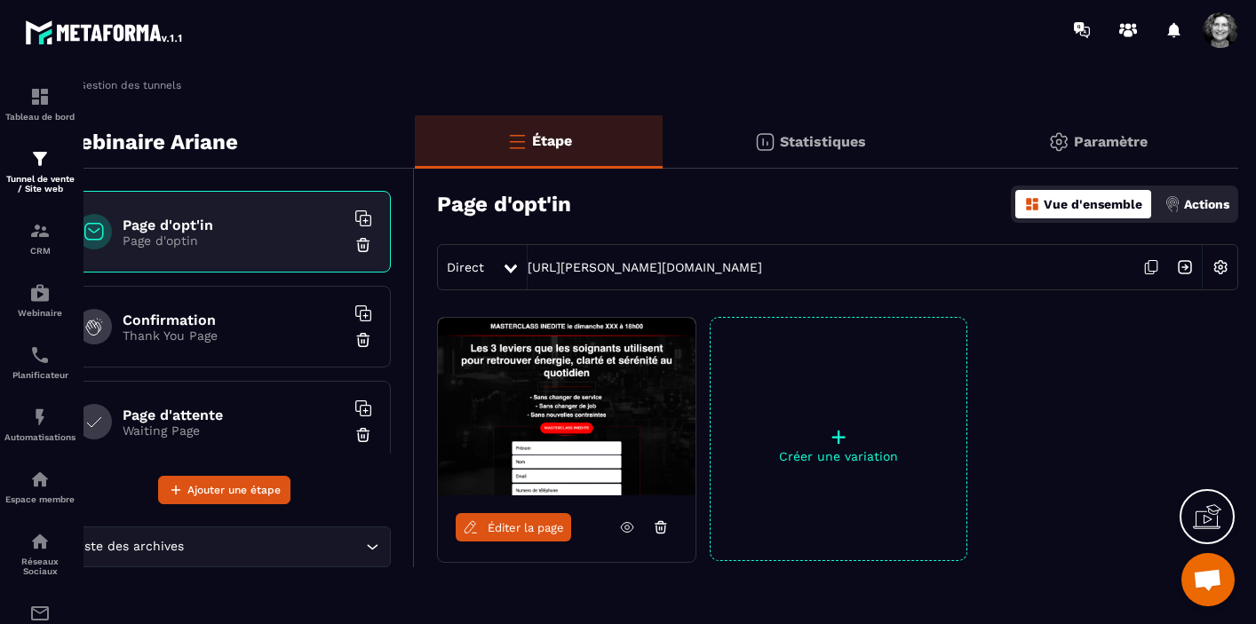
click at [1102, 142] on p "Paramètre" at bounding box center [1111, 141] width 74 height 17
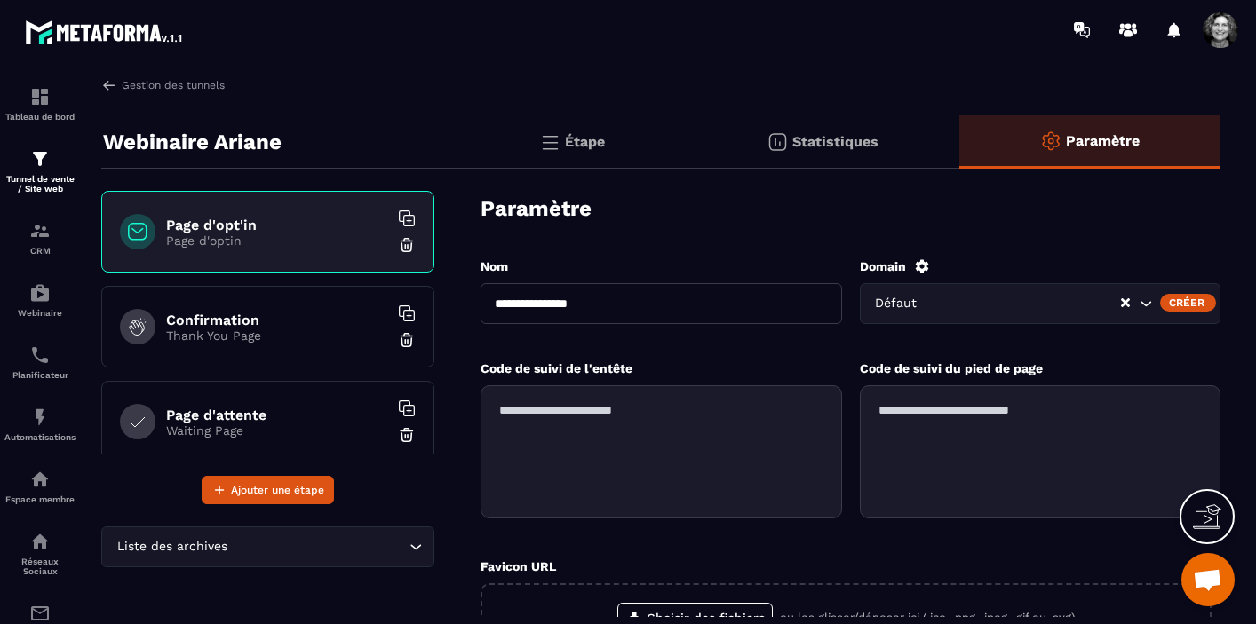
scroll to position [0, 0]
click at [1192, 303] on div "Créer" at bounding box center [1188, 303] width 56 height 18
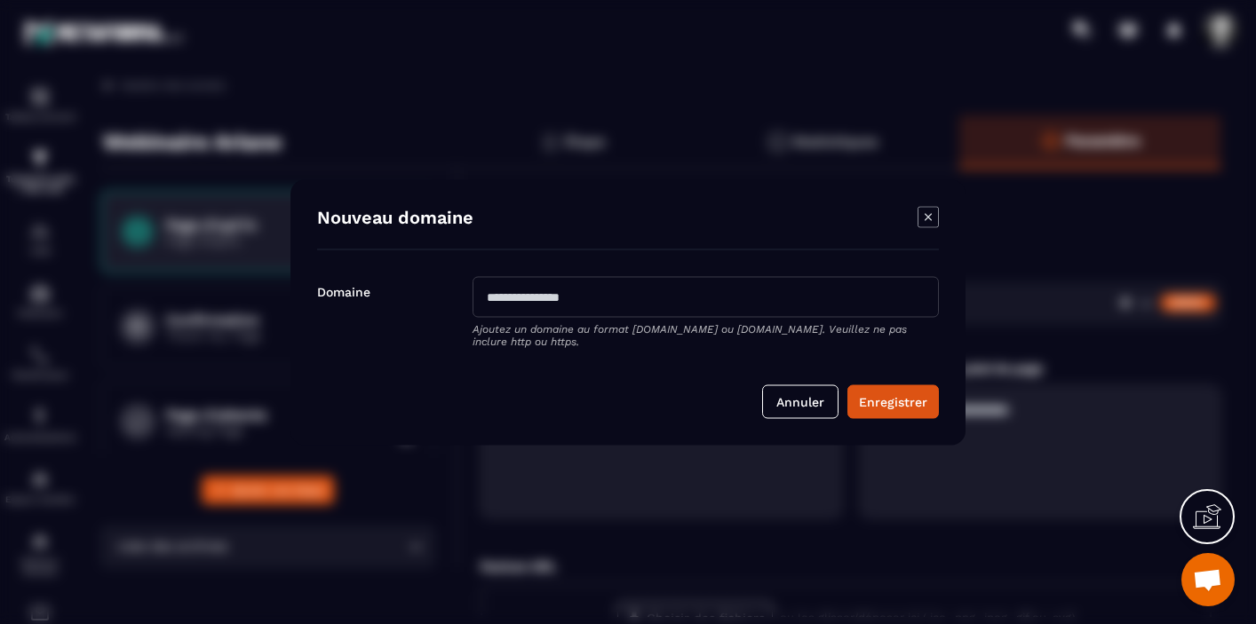
click at [928, 220] on icon "Modal window" at bounding box center [928, 216] width 21 height 21
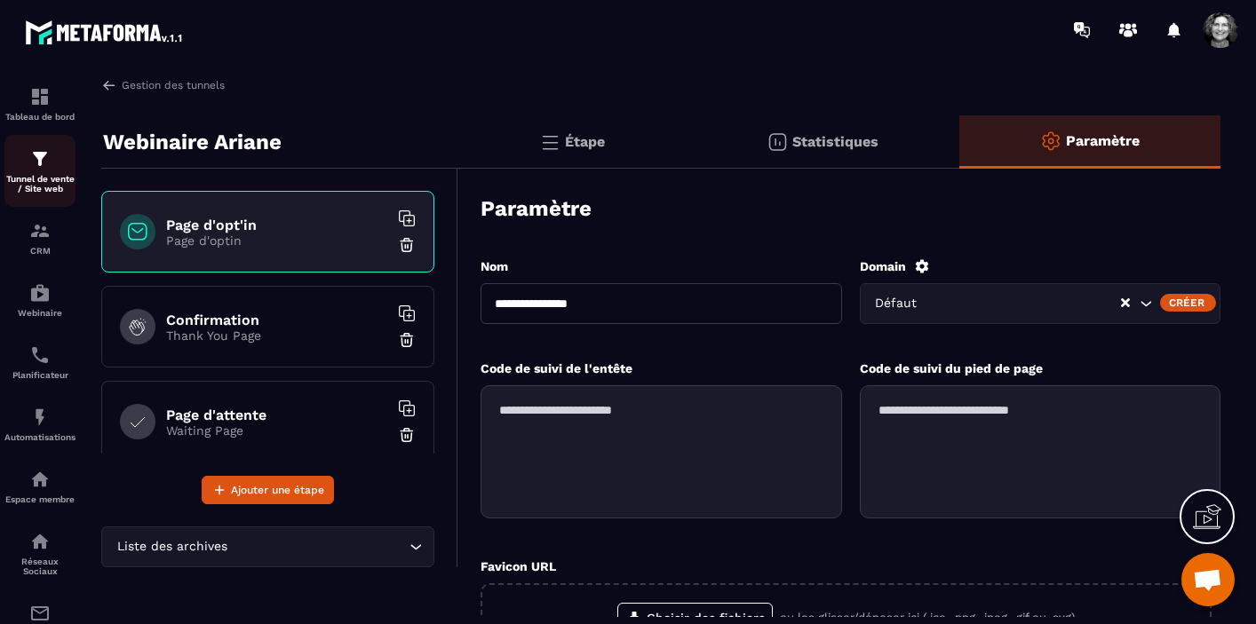
click at [42, 161] on img at bounding box center [39, 158] width 21 height 21
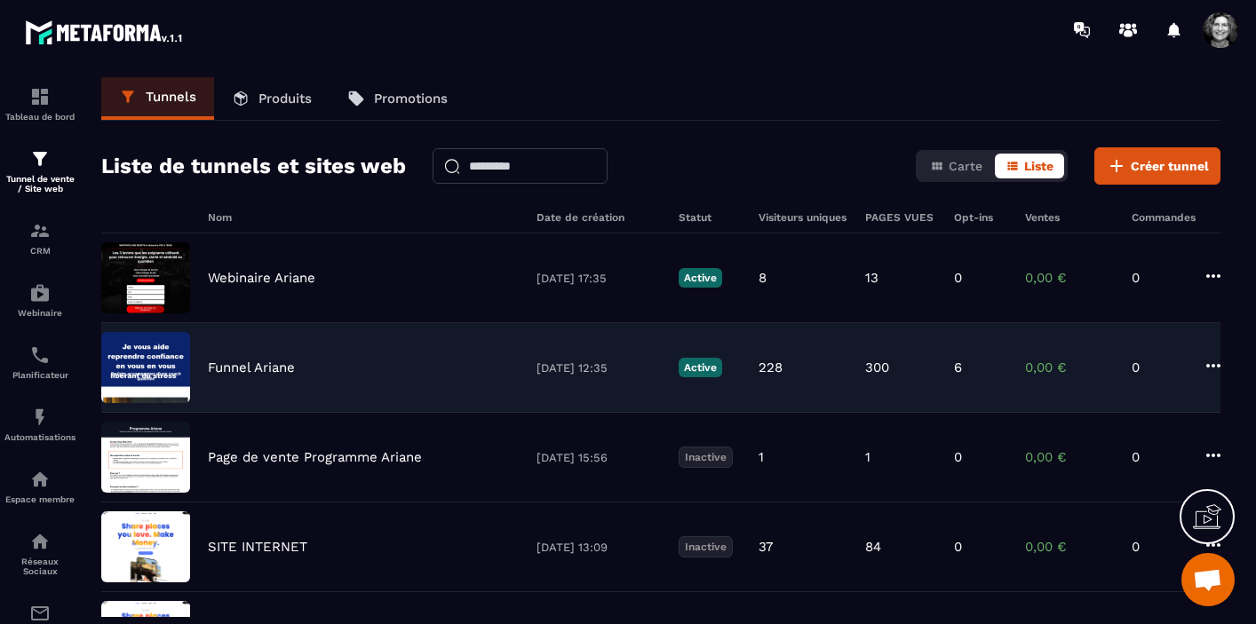
click at [249, 372] on p "Funnel Ariane" at bounding box center [251, 368] width 87 height 16
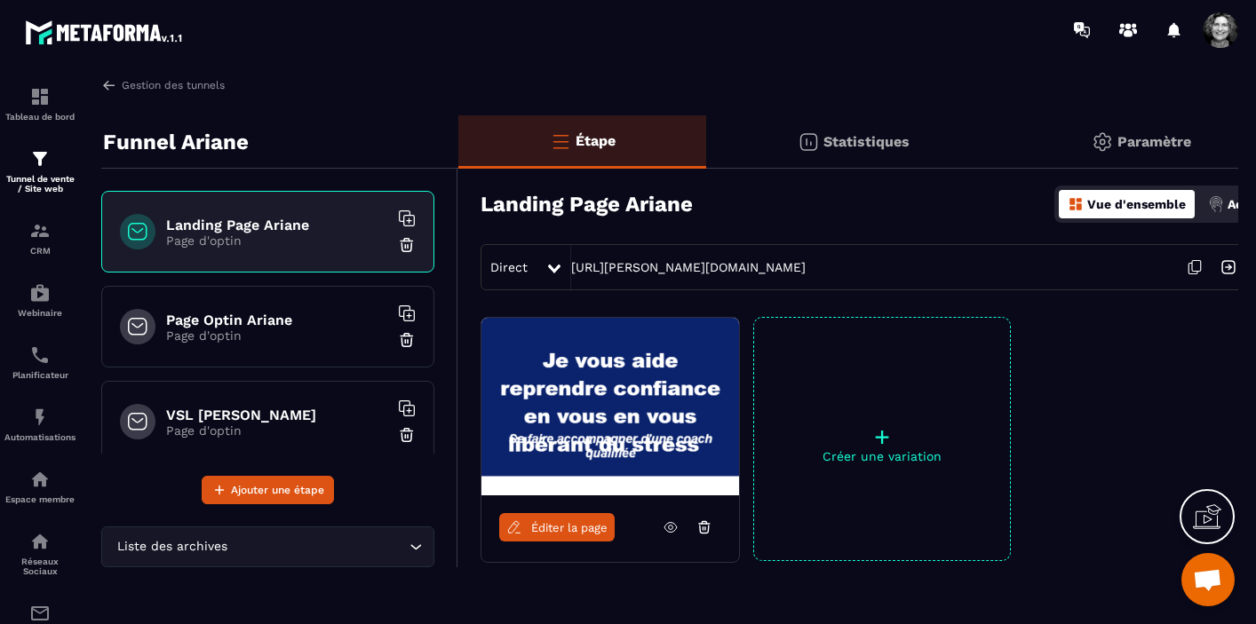
click at [296, 335] on p "Page d'optin" at bounding box center [277, 336] width 222 height 14
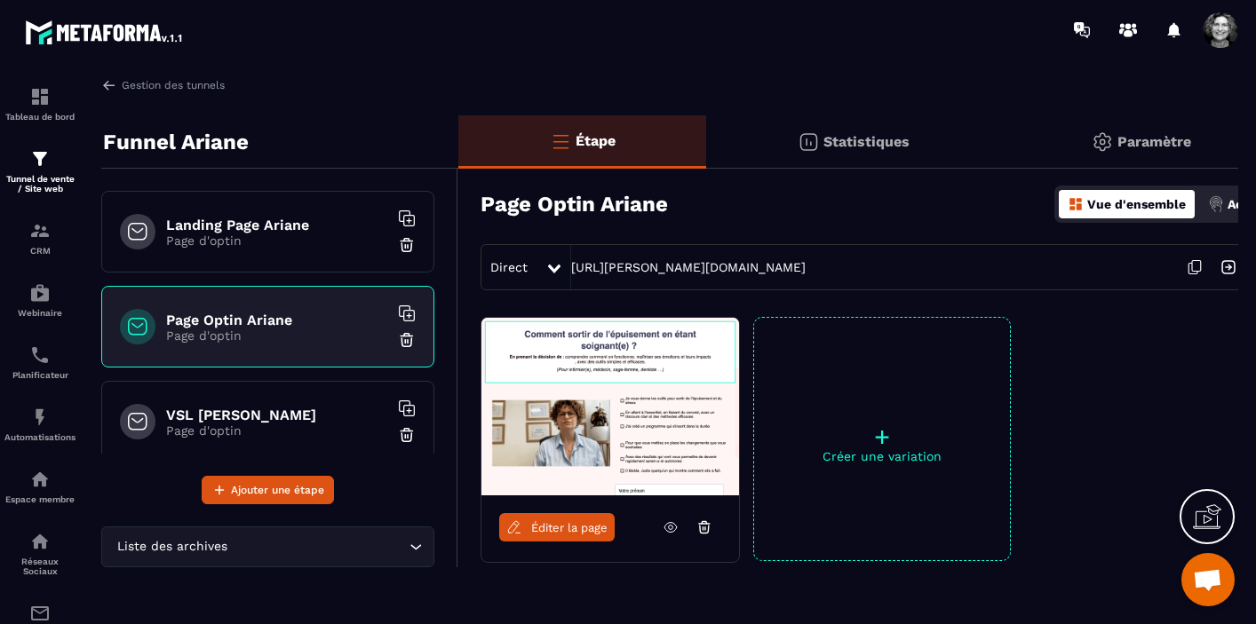
click at [557, 522] on span "Éditer la page" at bounding box center [569, 527] width 76 height 13
